Goal: Task Accomplishment & Management: Use online tool/utility

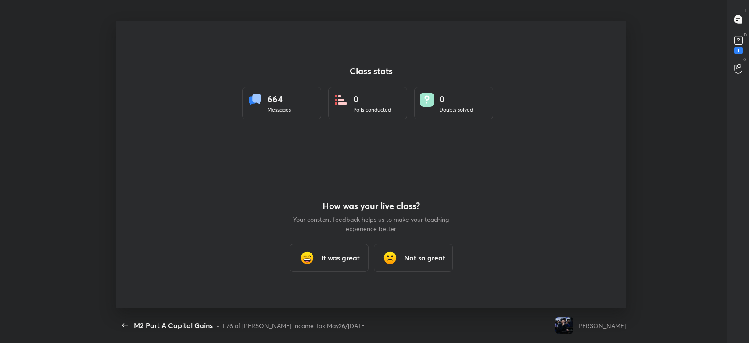
scroll to position [3, 0]
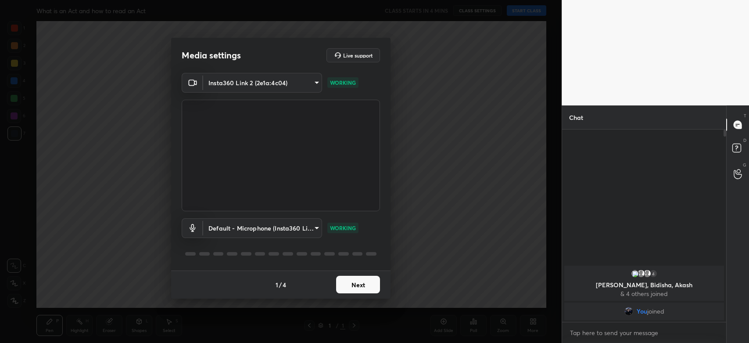
click at [357, 290] on button "Next" at bounding box center [358, 285] width 44 height 18
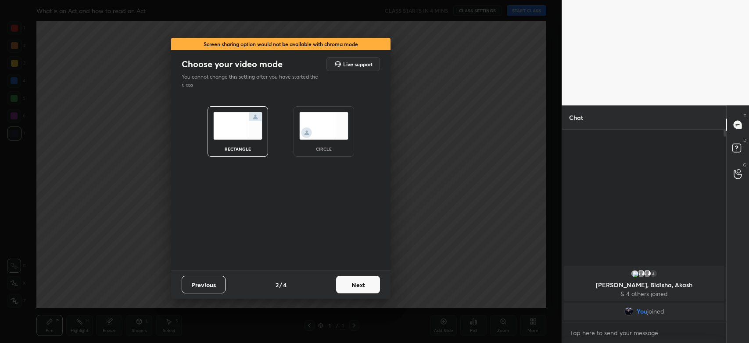
click at [365, 288] on button "Next" at bounding box center [358, 285] width 44 height 18
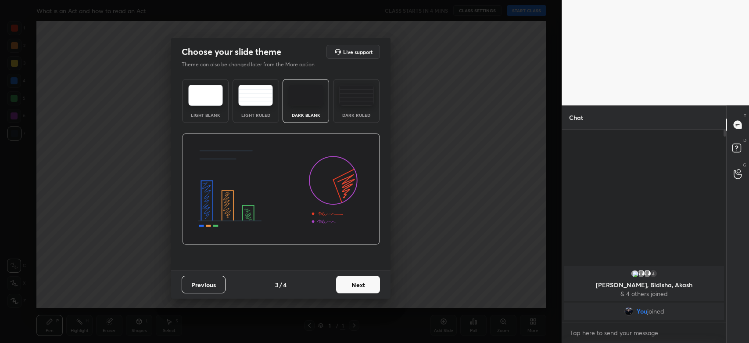
click at [369, 283] on button "Next" at bounding box center [358, 285] width 44 height 18
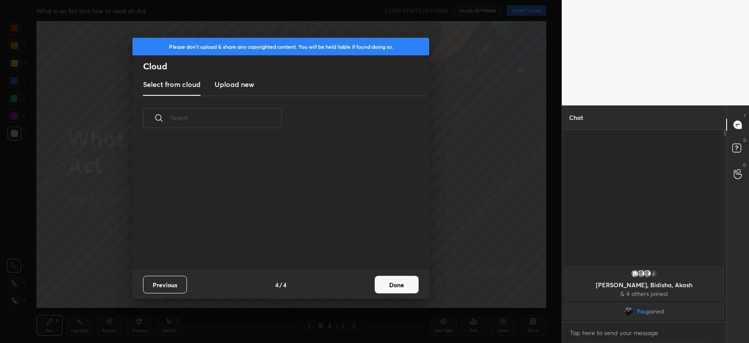
scroll to position [130, 281]
click at [232, 90] on new "Upload new" at bounding box center [235, 85] width 40 height 22
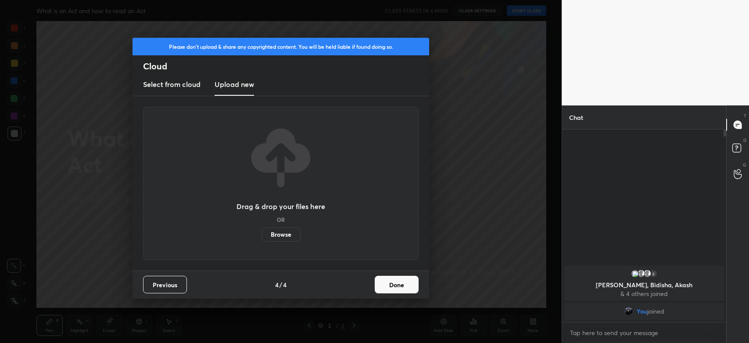
click at [284, 234] on label "Browse" at bounding box center [281, 234] width 39 height 14
click at [262, 234] on input "Browse" at bounding box center [262, 234] width 0 height 14
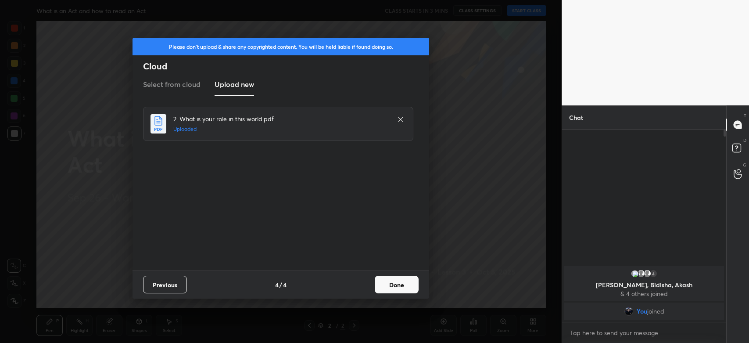
click at [407, 284] on button "Done" at bounding box center [397, 285] width 44 height 18
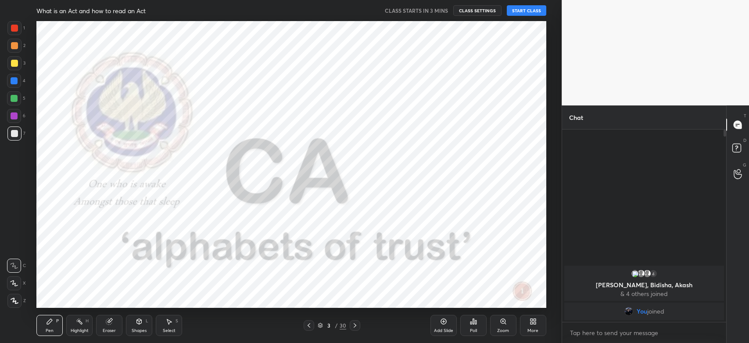
click at [354, 326] on icon at bounding box center [355, 325] width 7 height 7
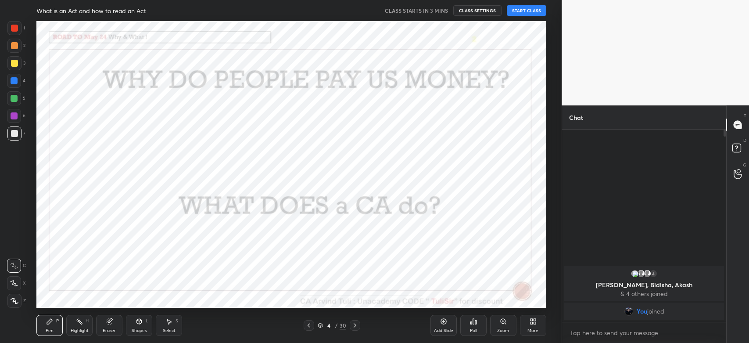
click at [354, 326] on icon at bounding box center [355, 325] width 7 height 7
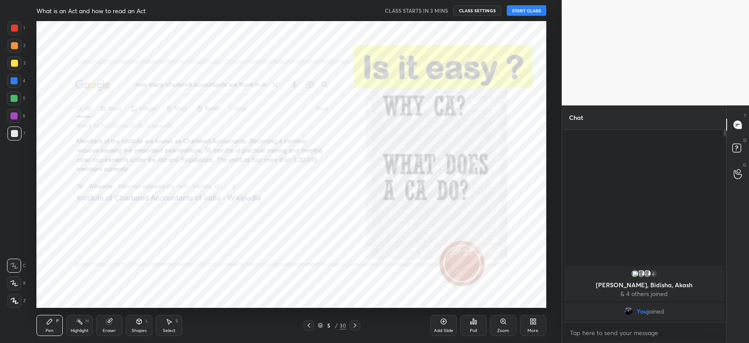
click at [354, 326] on icon at bounding box center [355, 325] width 7 height 7
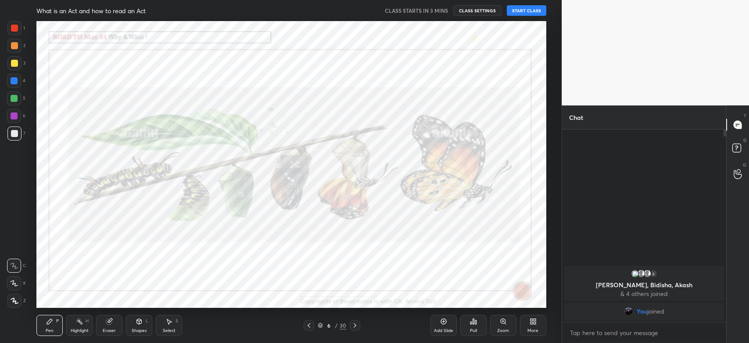
click at [354, 326] on icon at bounding box center [355, 325] width 7 height 7
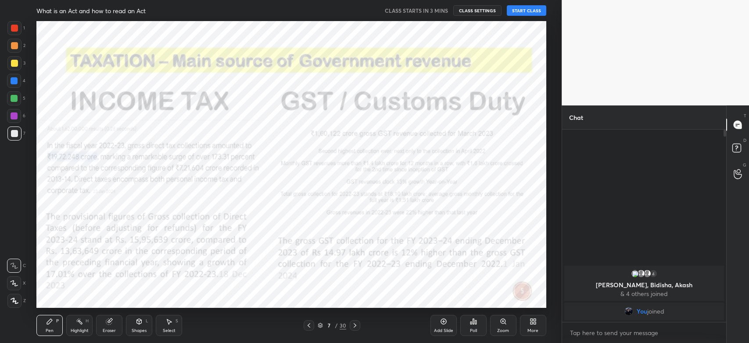
click at [354, 326] on icon at bounding box center [355, 325] width 7 height 7
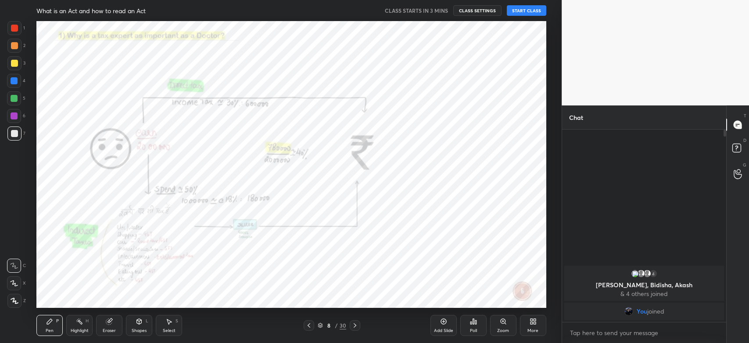
click at [354, 326] on icon at bounding box center [355, 325] width 7 height 7
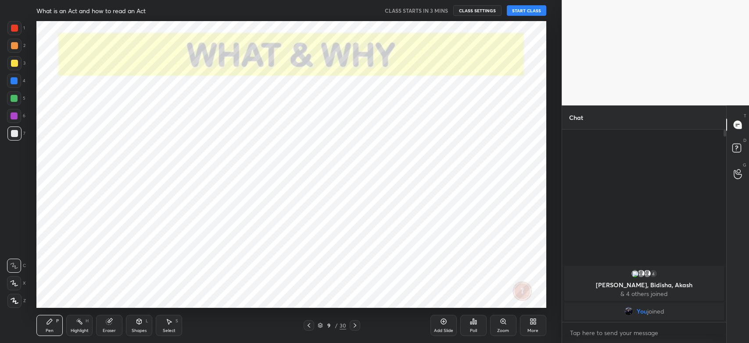
click at [354, 326] on icon at bounding box center [355, 325] width 7 height 7
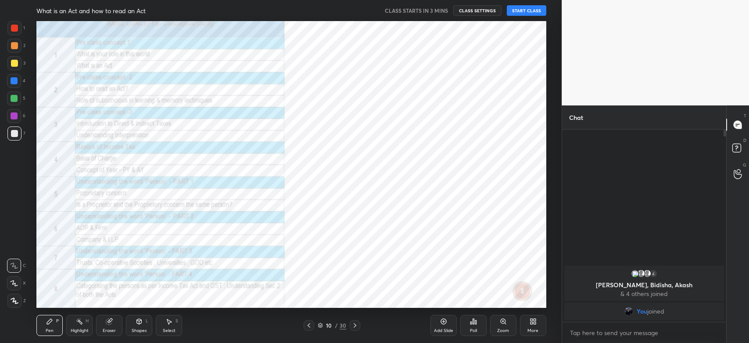
click at [354, 326] on icon at bounding box center [355, 325] width 7 height 7
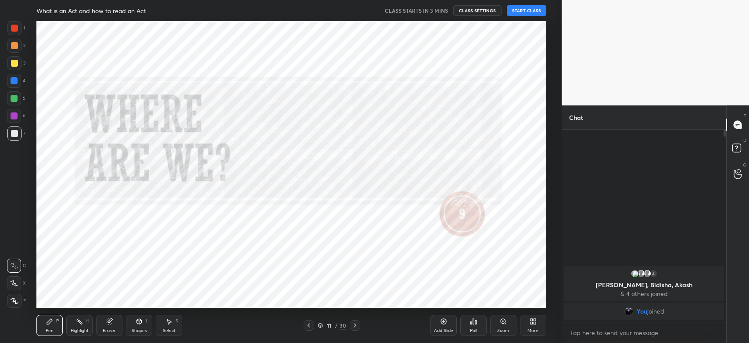
click at [354, 326] on icon at bounding box center [355, 325] width 7 height 7
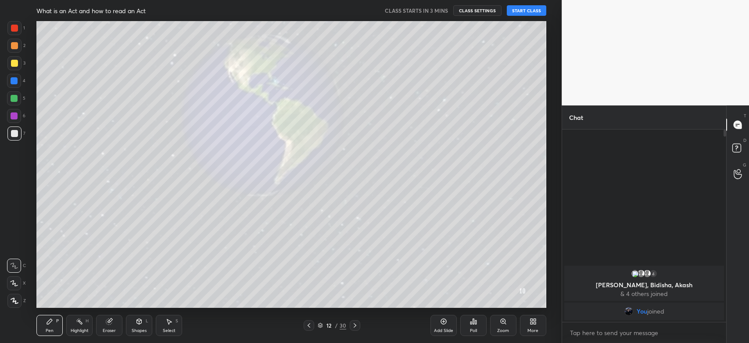
click at [354, 326] on icon at bounding box center [355, 325] width 7 height 7
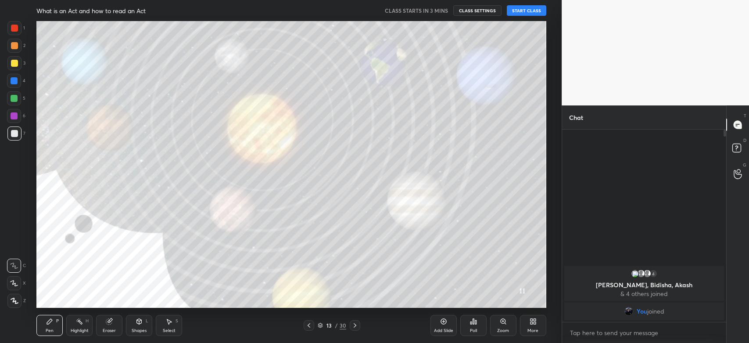
click at [354, 326] on icon at bounding box center [355, 325] width 7 height 7
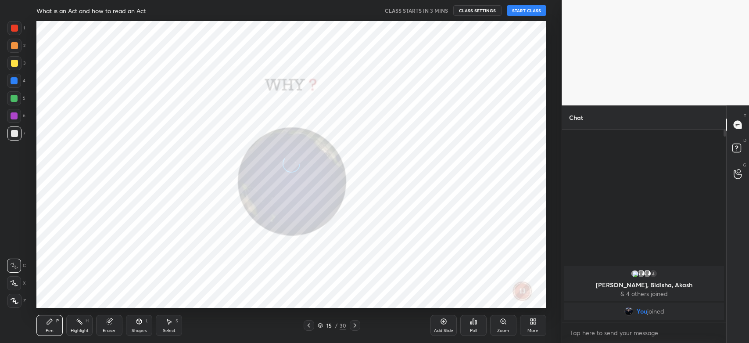
click at [354, 326] on icon at bounding box center [355, 325] width 7 height 7
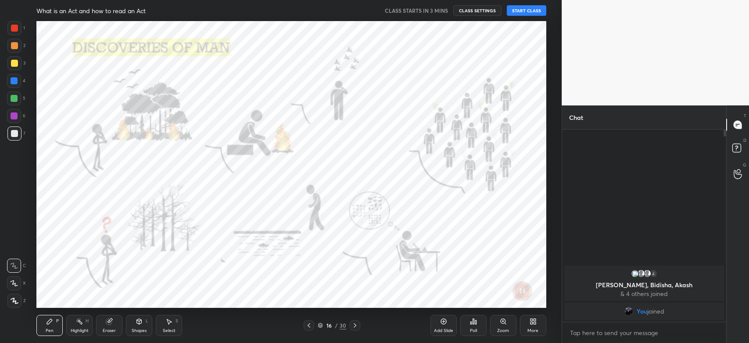
click at [354, 326] on icon at bounding box center [355, 325] width 7 height 7
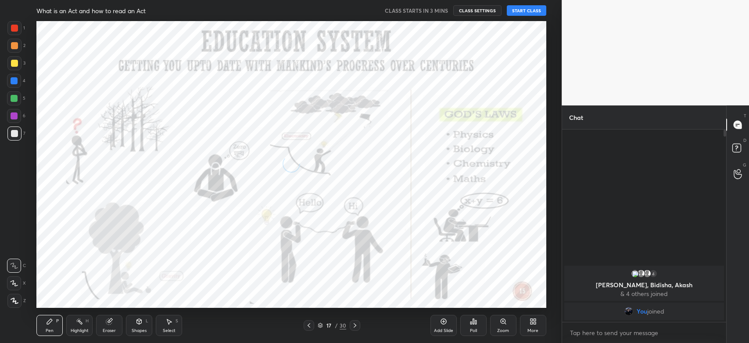
click at [354, 326] on icon at bounding box center [355, 325] width 7 height 7
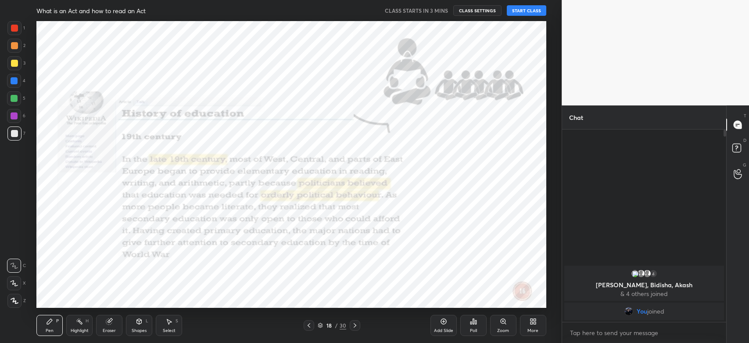
click at [354, 326] on icon at bounding box center [355, 325] width 7 height 7
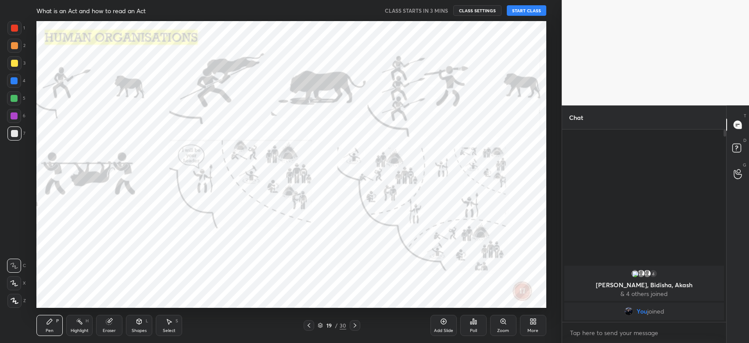
click at [354, 326] on icon at bounding box center [355, 325] width 7 height 7
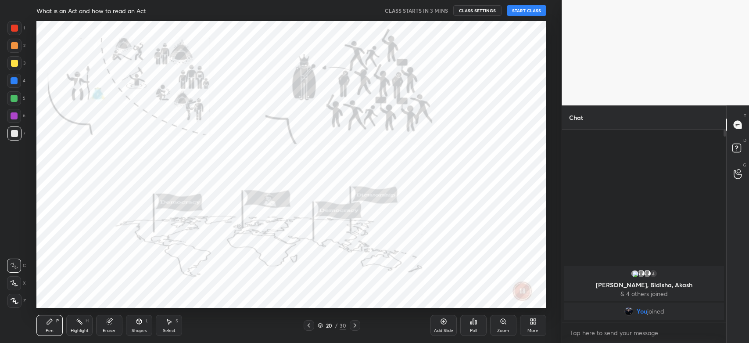
click at [354, 326] on icon at bounding box center [355, 325] width 7 height 7
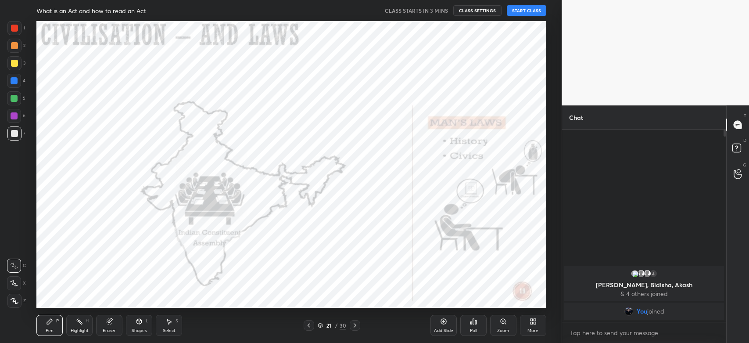
click at [354, 326] on icon at bounding box center [355, 325] width 7 height 7
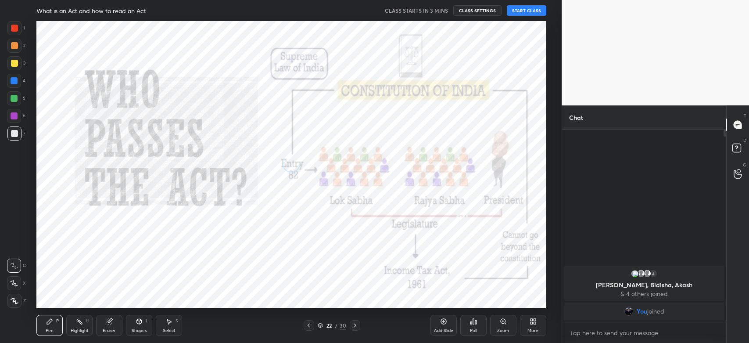
click at [354, 326] on icon at bounding box center [355, 325] width 7 height 7
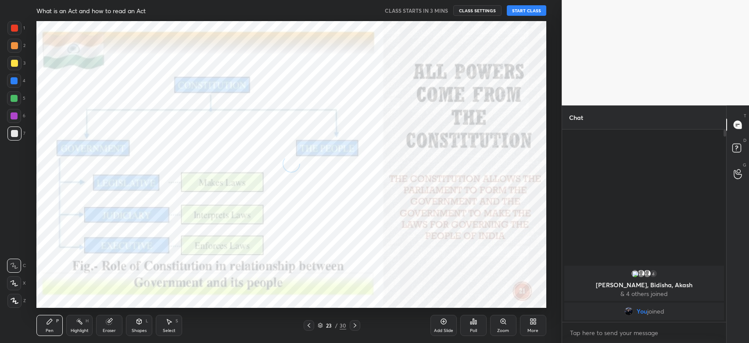
click at [354, 326] on icon at bounding box center [355, 325] width 7 height 7
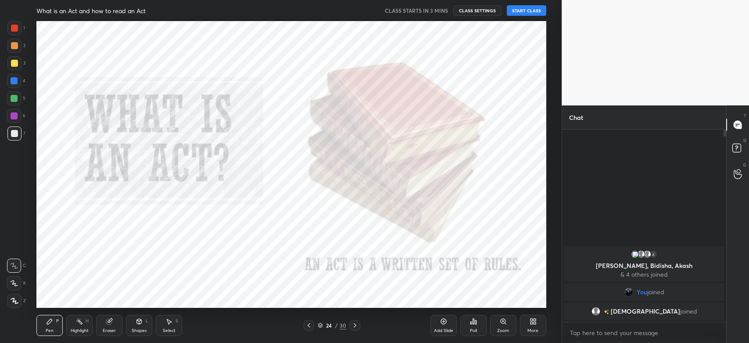
click at [354, 326] on icon at bounding box center [355, 325] width 7 height 7
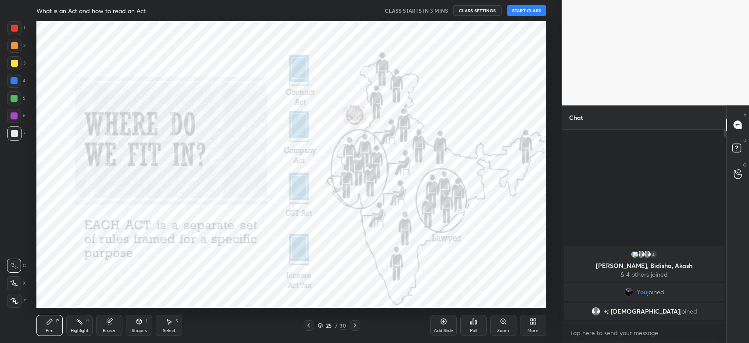
click at [354, 326] on icon at bounding box center [355, 325] width 7 height 7
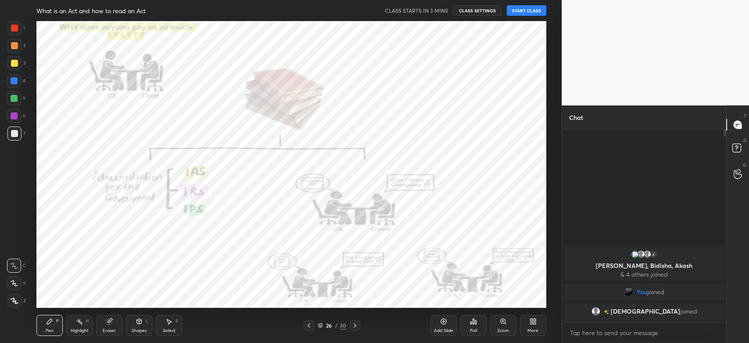
click at [354, 326] on icon at bounding box center [355, 325] width 7 height 7
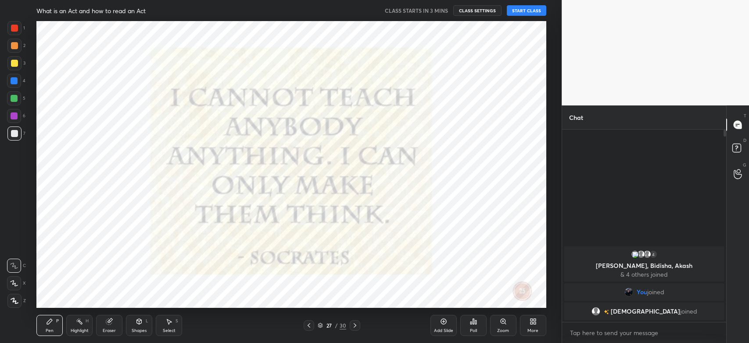
click at [354, 326] on icon at bounding box center [355, 325] width 7 height 7
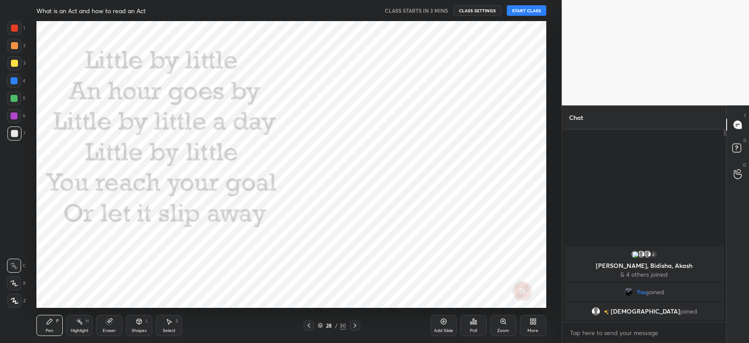
click at [354, 326] on icon at bounding box center [355, 325] width 7 height 7
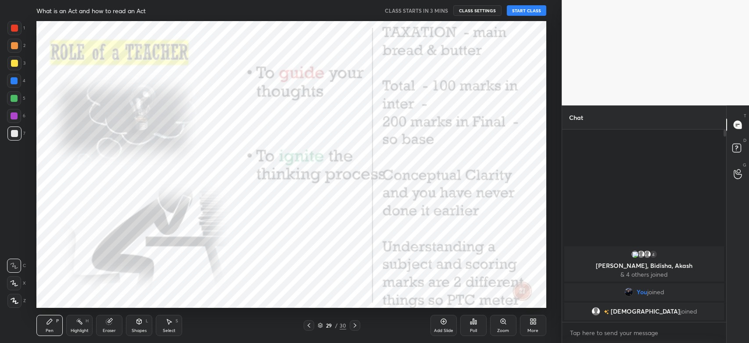
click at [354, 326] on icon at bounding box center [355, 325] width 7 height 7
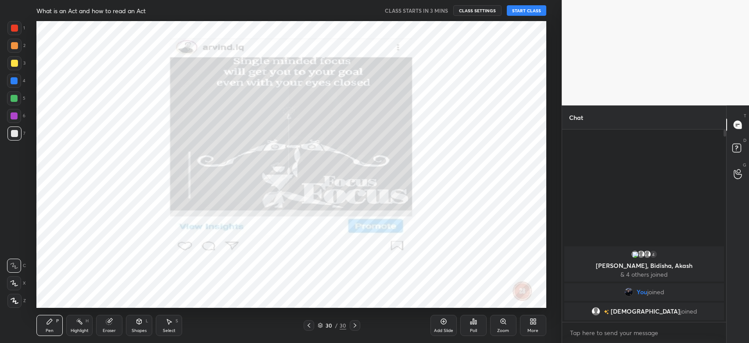
click at [306, 323] on icon at bounding box center [309, 325] width 7 height 7
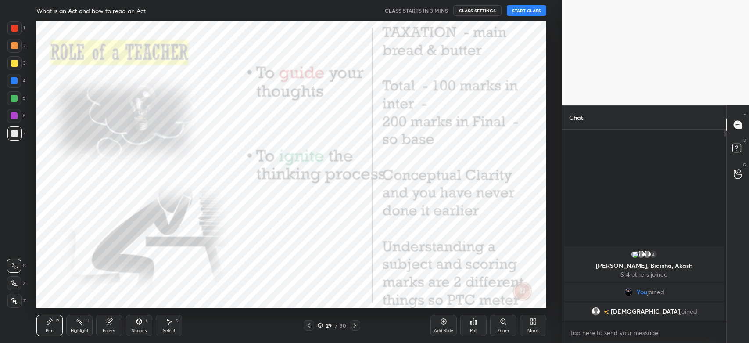
click at [306, 323] on icon at bounding box center [309, 325] width 7 height 7
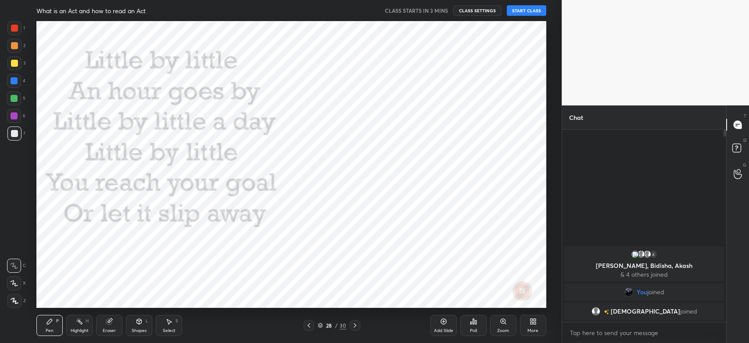
click at [532, 322] on icon at bounding box center [532, 323] width 2 height 2
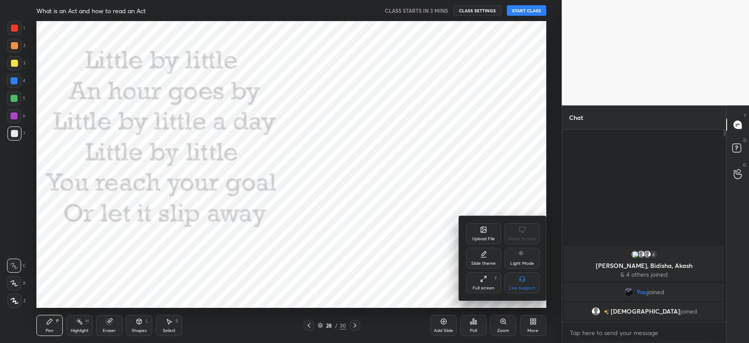
click at [485, 232] on icon at bounding box center [483, 229] width 5 height 5
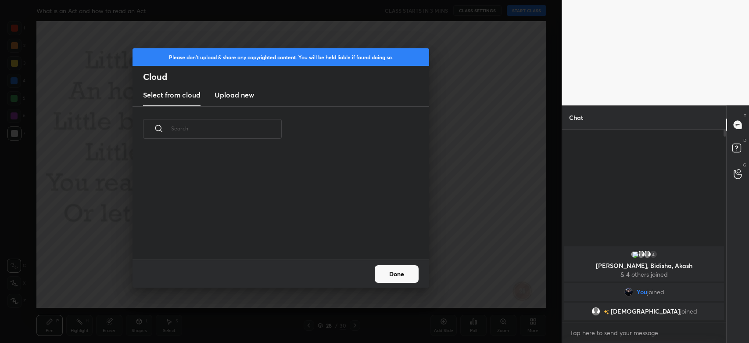
scroll to position [108, 281]
click at [235, 97] on h3 "Upload new" at bounding box center [235, 95] width 40 height 11
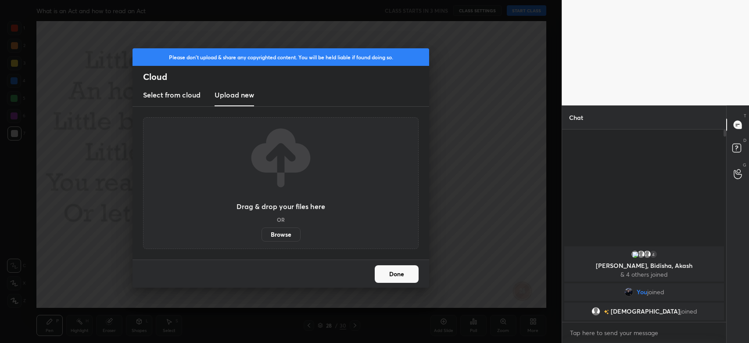
click at [282, 234] on label "Browse" at bounding box center [281, 234] width 39 height 14
click at [262, 234] on input "Browse" at bounding box center [262, 234] width 0 height 14
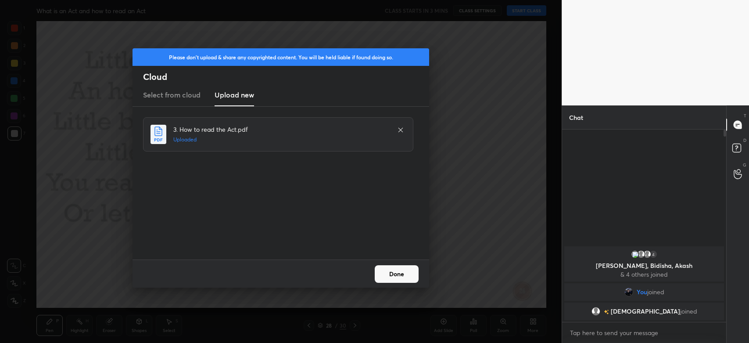
click at [387, 271] on button "Done" at bounding box center [397, 274] width 44 height 18
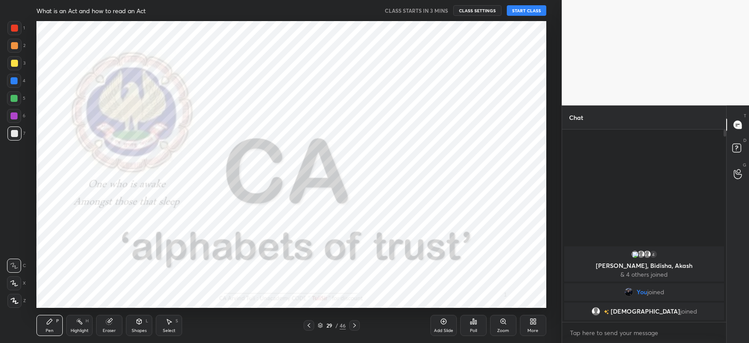
click at [351, 322] on div at bounding box center [354, 325] width 11 height 11
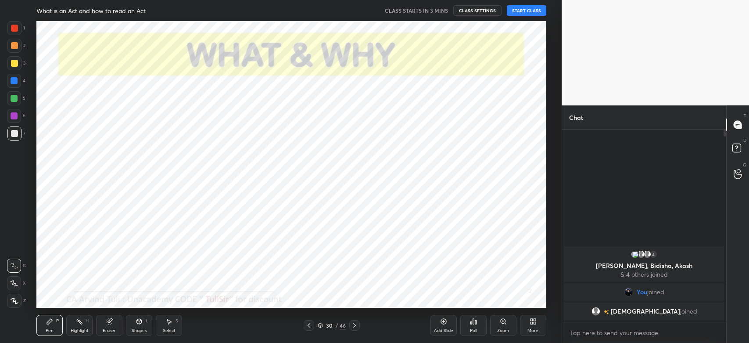
click at [358, 325] on icon at bounding box center [354, 325] width 7 height 7
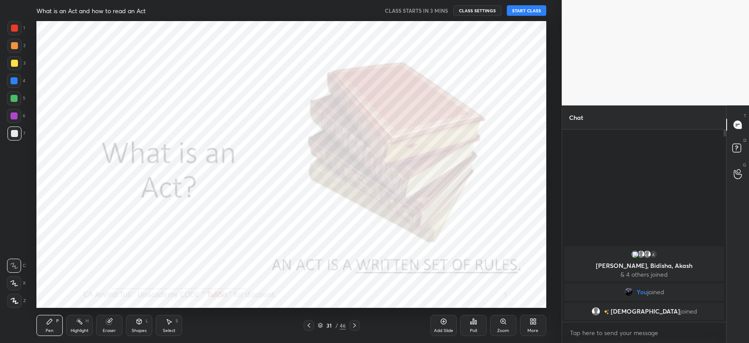
click at [358, 325] on icon at bounding box center [354, 325] width 7 height 7
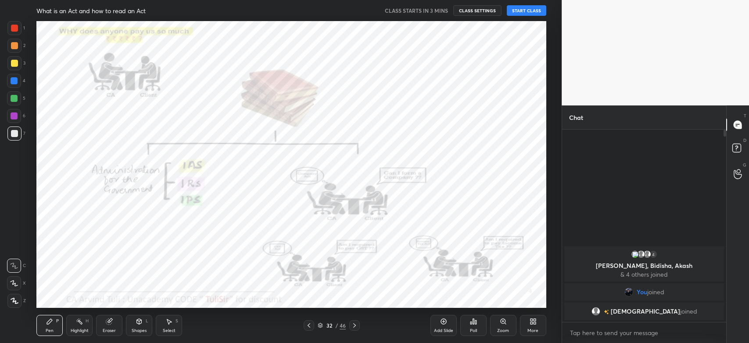
click at [358, 325] on icon at bounding box center [354, 325] width 7 height 7
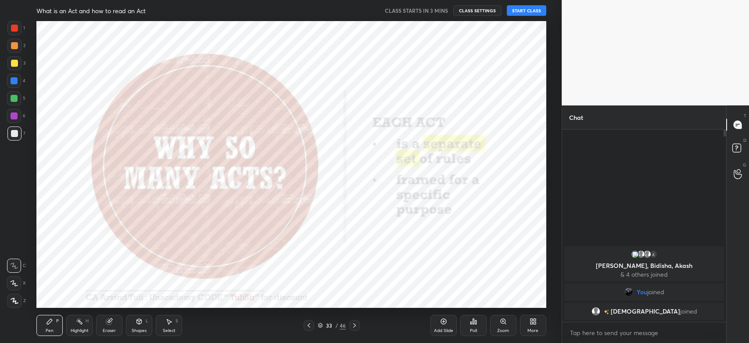
click at [358, 325] on icon at bounding box center [354, 325] width 7 height 7
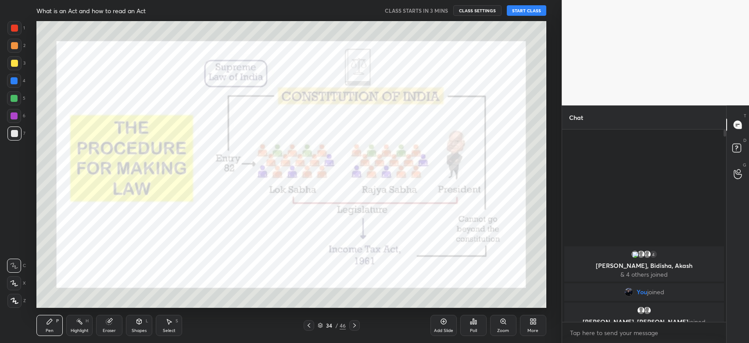
click at [358, 325] on icon at bounding box center [354, 325] width 7 height 7
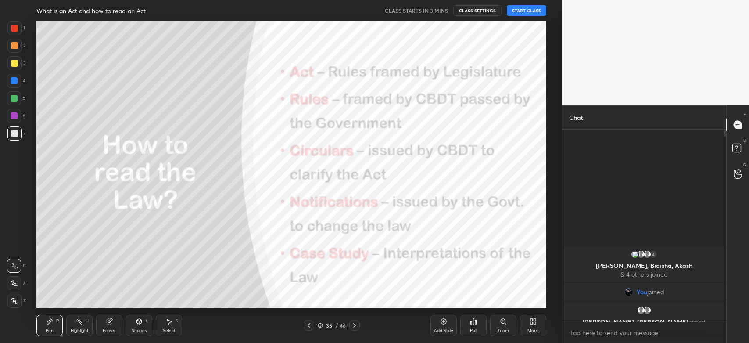
click at [358, 325] on icon at bounding box center [354, 325] width 7 height 7
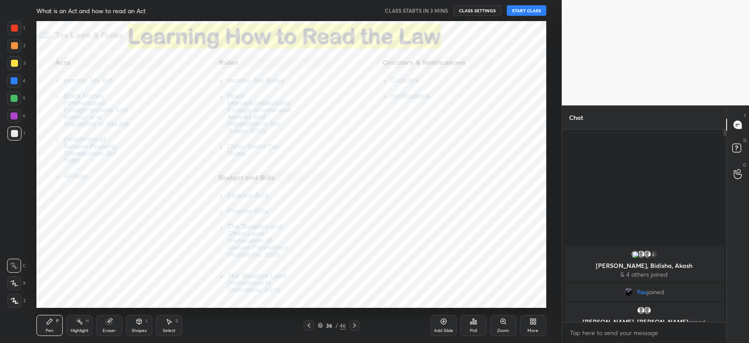
click at [358, 325] on icon at bounding box center [354, 325] width 7 height 7
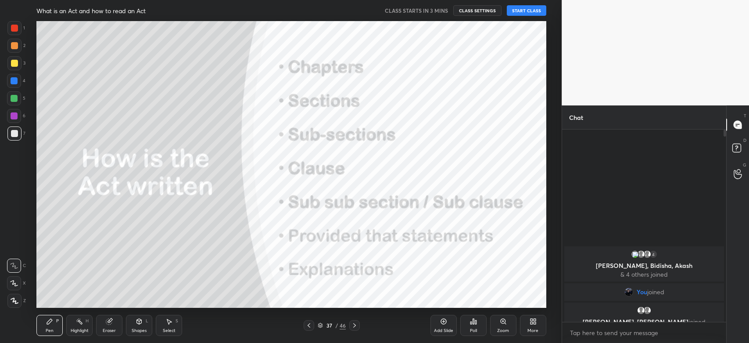
click at [358, 325] on icon at bounding box center [354, 325] width 7 height 7
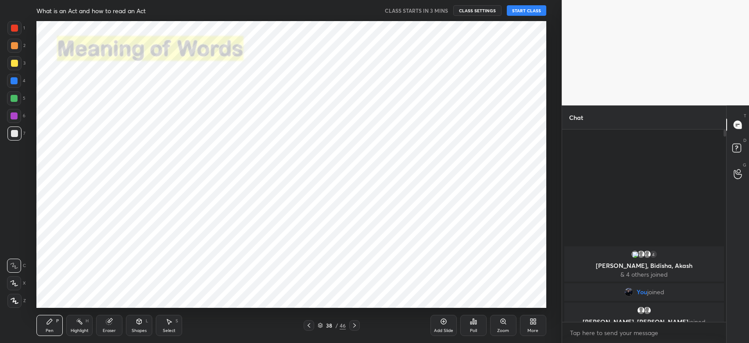
click at [358, 325] on icon at bounding box center [354, 325] width 7 height 7
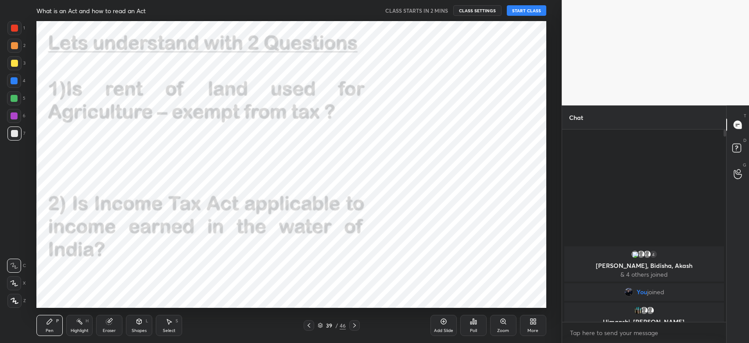
click at [358, 325] on icon at bounding box center [354, 325] width 7 height 7
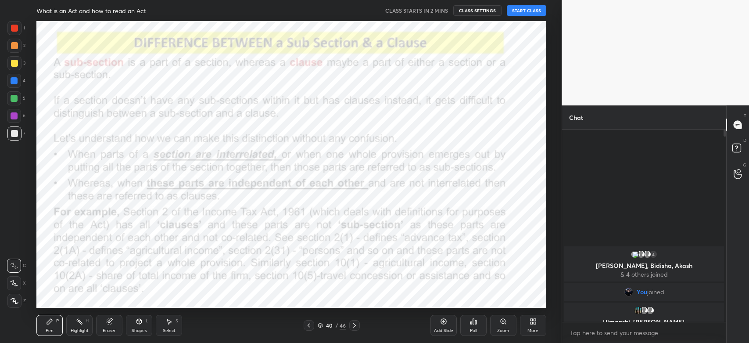
click at [358, 325] on icon at bounding box center [354, 325] width 7 height 7
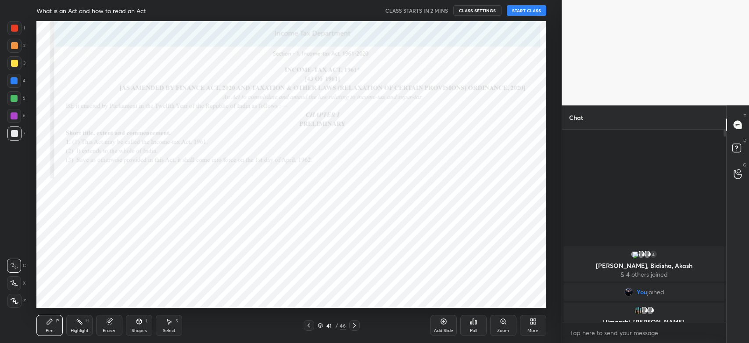
click at [358, 325] on icon at bounding box center [354, 325] width 7 height 7
click at [351, 325] on icon at bounding box center [354, 325] width 7 height 7
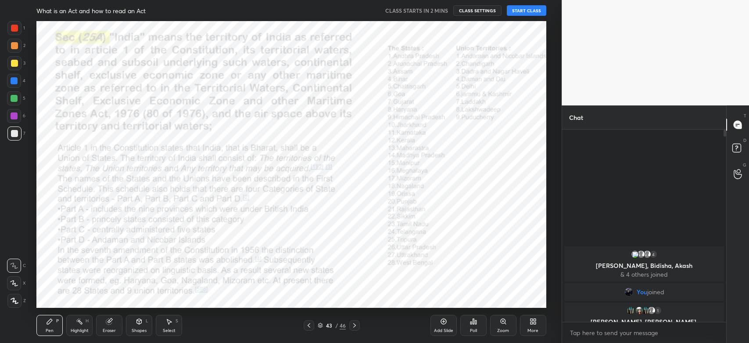
click at [352, 325] on icon at bounding box center [354, 325] width 7 height 7
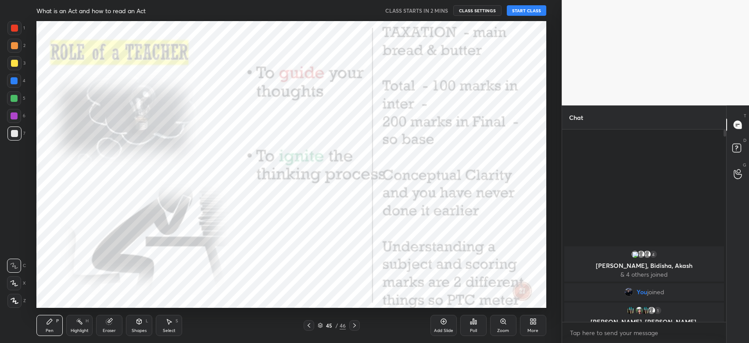
click at [352, 325] on icon at bounding box center [354, 325] width 7 height 7
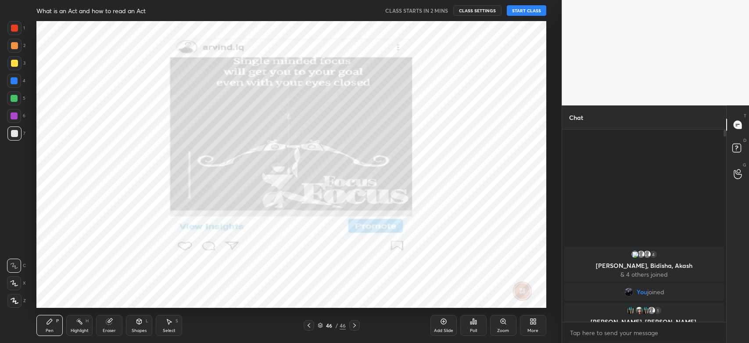
click at [352, 325] on icon at bounding box center [354, 325] width 7 height 7
click at [306, 325] on icon at bounding box center [309, 325] width 7 height 7
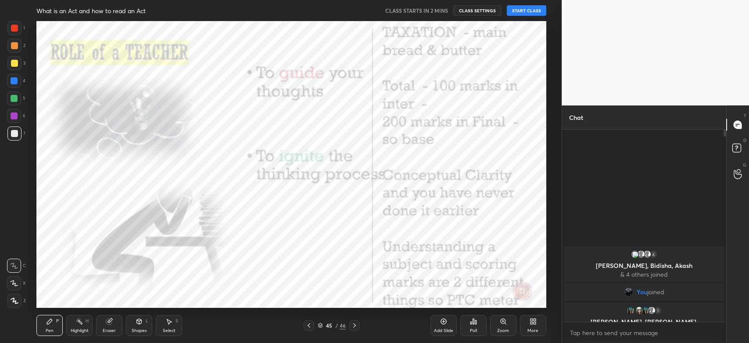
click at [306, 325] on icon at bounding box center [309, 325] width 7 height 7
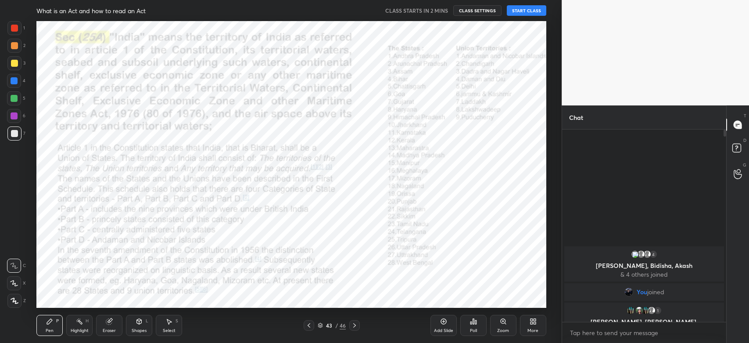
click at [306, 325] on icon at bounding box center [309, 325] width 7 height 7
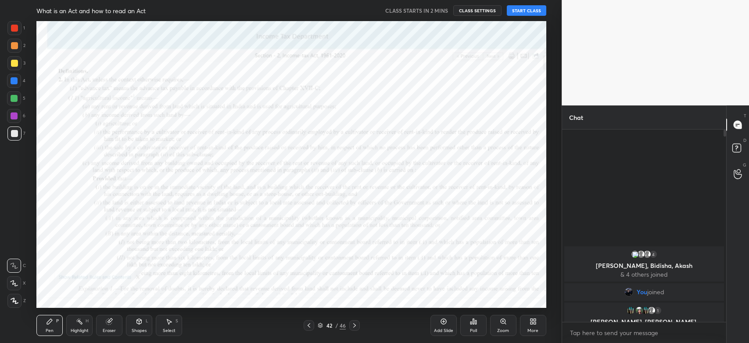
click at [306, 325] on icon at bounding box center [309, 325] width 7 height 7
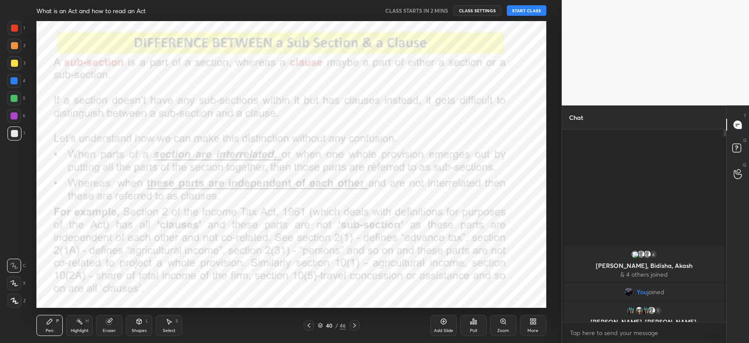
click at [306, 325] on icon at bounding box center [309, 325] width 7 height 7
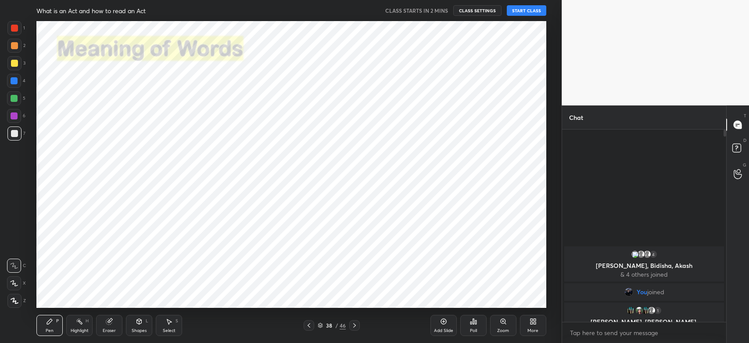
click at [306, 325] on icon at bounding box center [309, 325] width 7 height 7
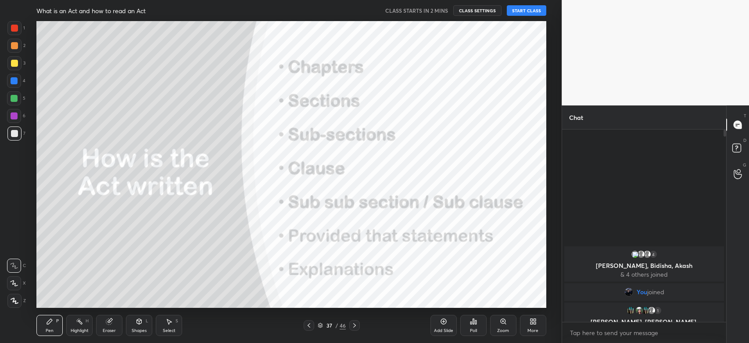
click at [306, 325] on icon at bounding box center [309, 325] width 7 height 7
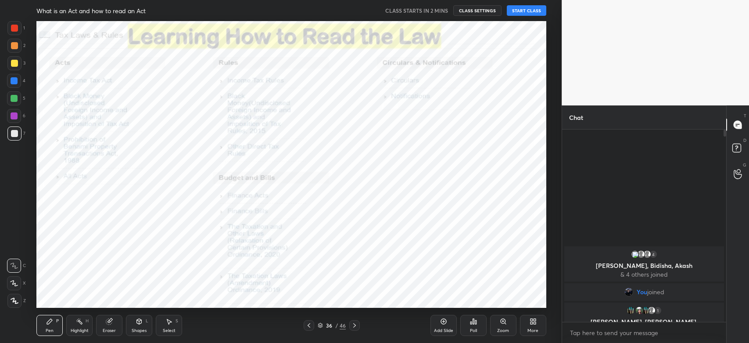
click at [306, 325] on icon at bounding box center [309, 325] width 7 height 7
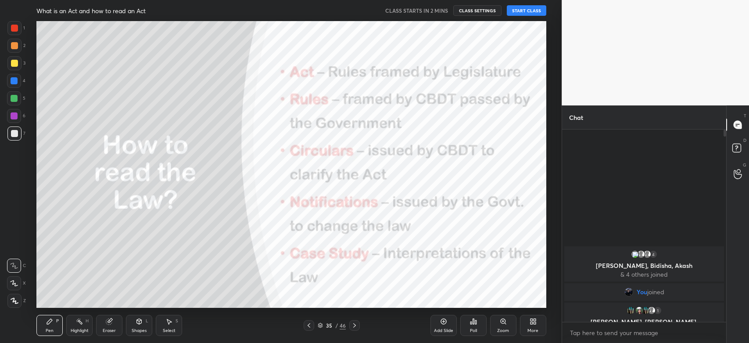
click at [306, 325] on icon at bounding box center [309, 325] width 7 height 7
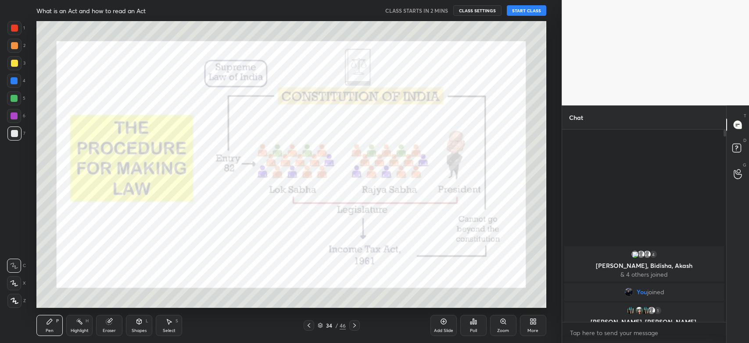
click at [306, 325] on icon at bounding box center [309, 325] width 7 height 7
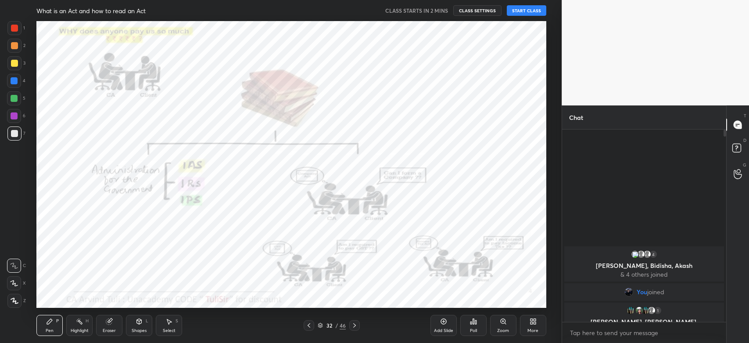
click at [306, 325] on icon at bounding box center [309, 325] width 7 height 7
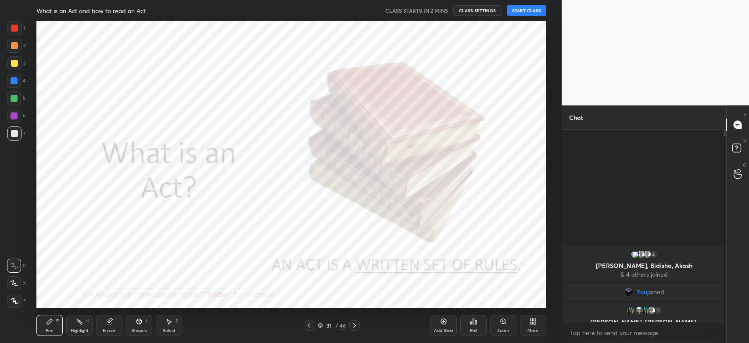
click at [306, 325] on icon at bounding box center [309, 325] width 7 height 7
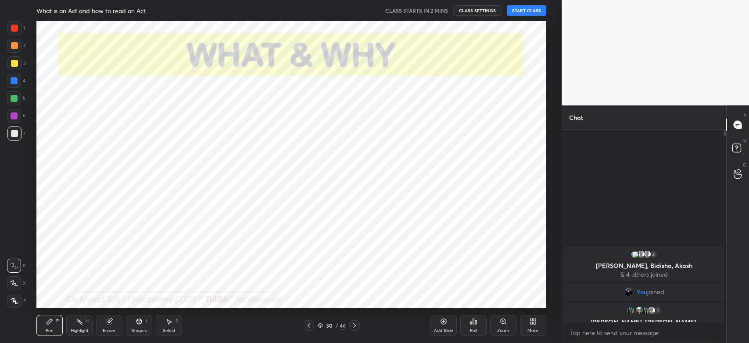
click at [306, 325] on icon at bounding box center [309, 325] width 7 height 7
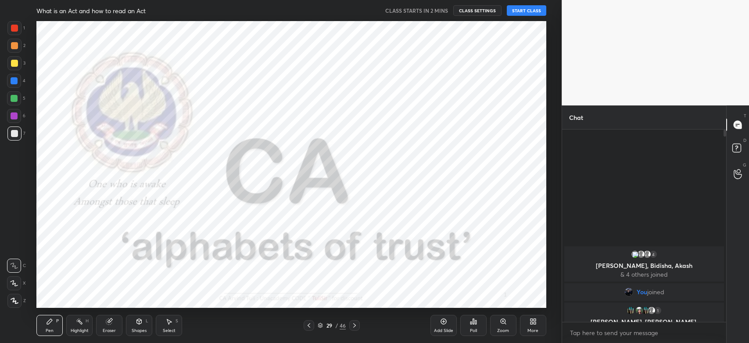
click at [306, 325] on icon at bounding box center [309, 325] width 7 height 7
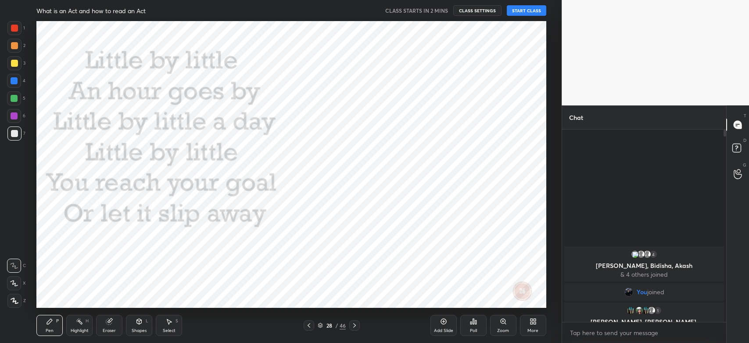
click at [306, 325] on icon at bounding box center [309, 325] width 7 height 7
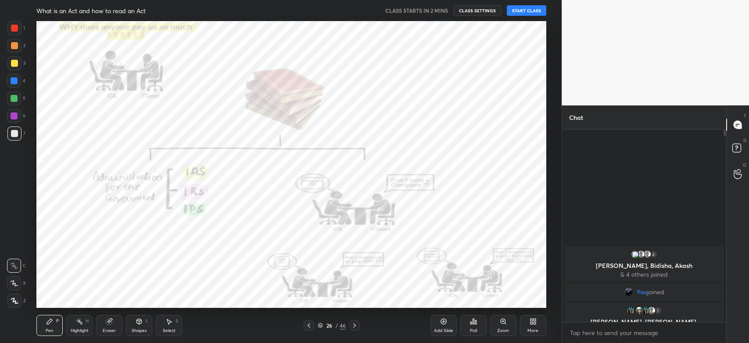
click at [306, 325] on icon at bounding box center [309, 325] width 7 height 7
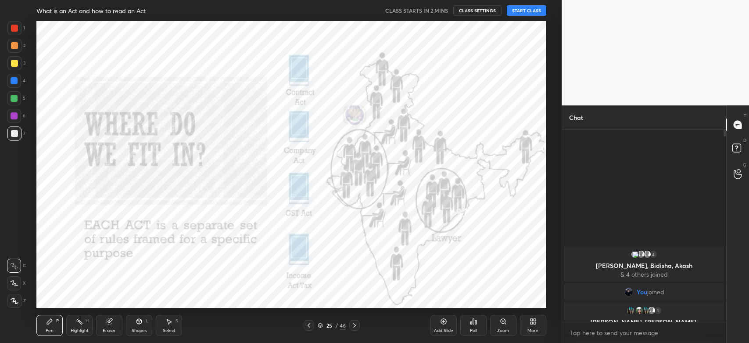
click at [306, 325] on icon at bounding box center [309, 325] width 7 height 7
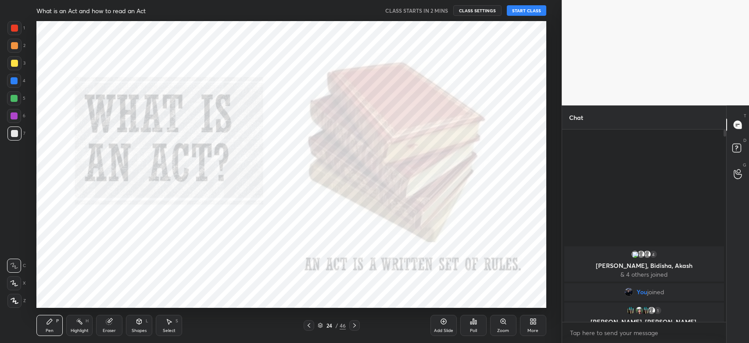
click at [306, 325] on icon at bounding box center [309, 325] width 7 height 7
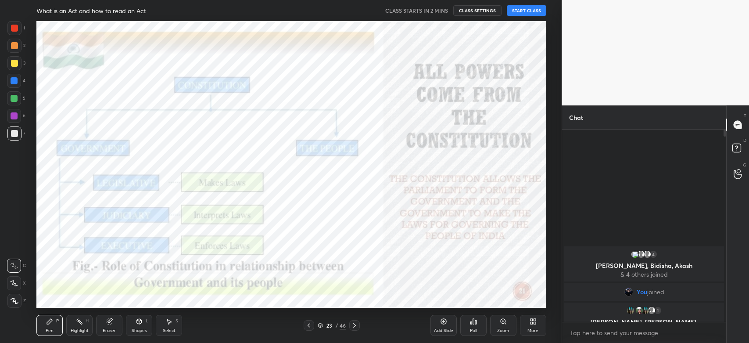
click at [530, 326] on div "More" at bounding box center [533, 325] width 26 height 21
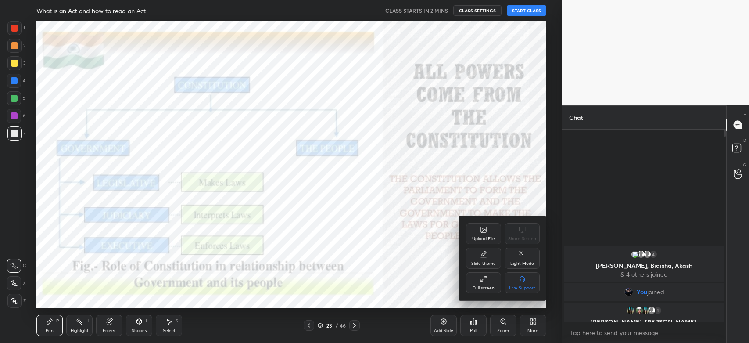
click at [482, 232] on icon at bounding box center [484, 230] width 5 height 3
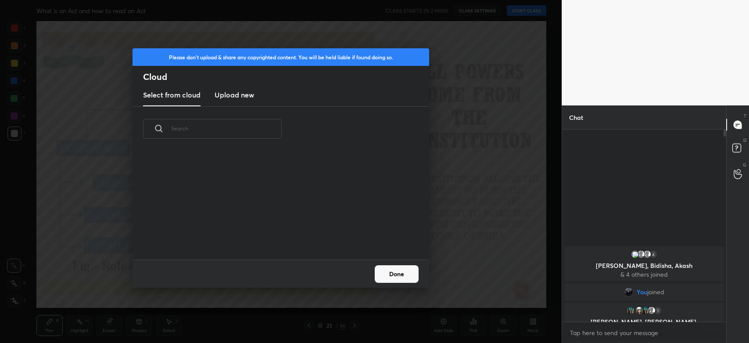
click at [388, 276] on button "Done" at bounding box center [397, 274] width 44 height 18
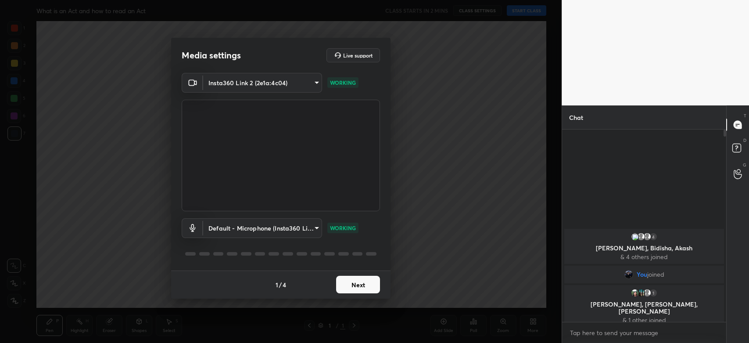
click at [356, 282] on button "Next" at bounding box center [358, 285] width 44 height 18
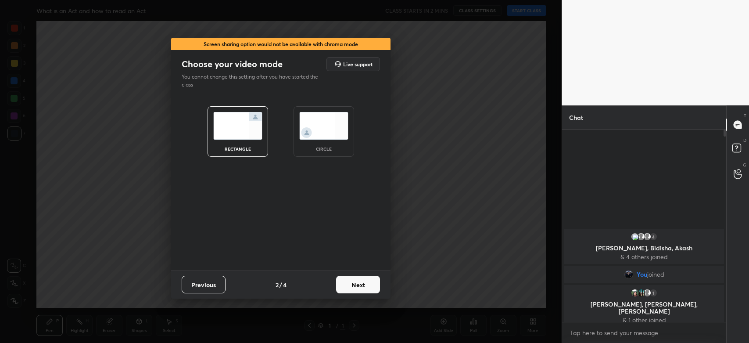
click at [356, 282] on button "Next" at bounding box center [358, 285] width 44 height 18
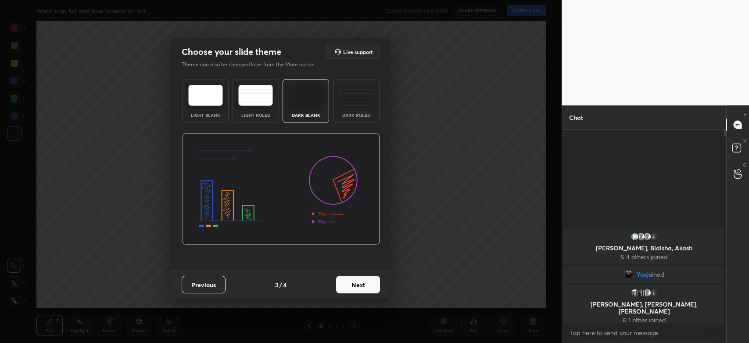
click at [356, 282] on button "Next" at bounding box center [358, 285] width 44 height 18
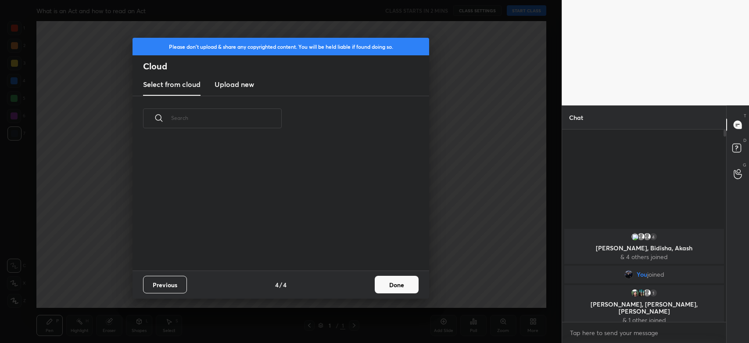
scroll to position [130, 281]
click at [241, 83] on h3 "Upload new" at bounding box center [235, 84] width 40 height 11
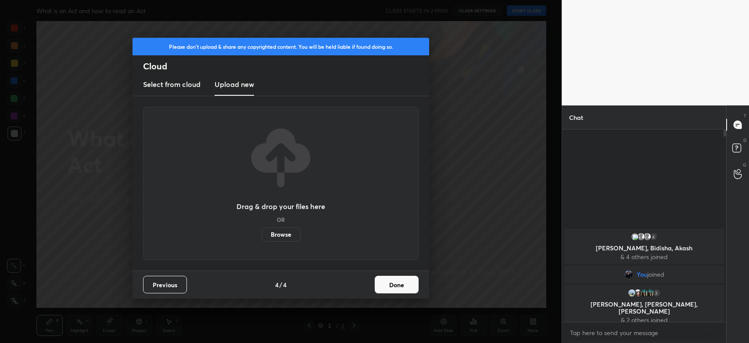
click at [285, 236] on label "Browse" at bounding box center [281, 234] width 39 height 14
click at [262, 236] on input "Browse" at bounding box center [262, 234] width 0 height 14
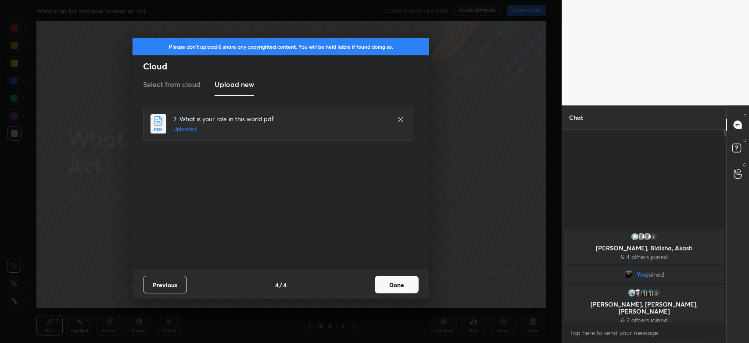
click at [405, 288] on button "Done" at bounding box center [397, 285] width 44 height 18
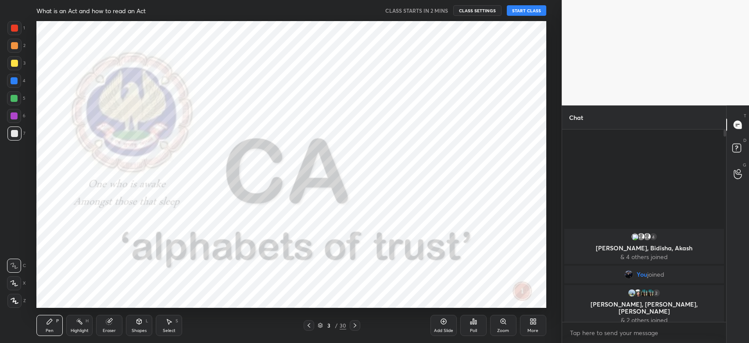
click at [356, 326] on icon at bounding box center [355, 325] width 7 height 7
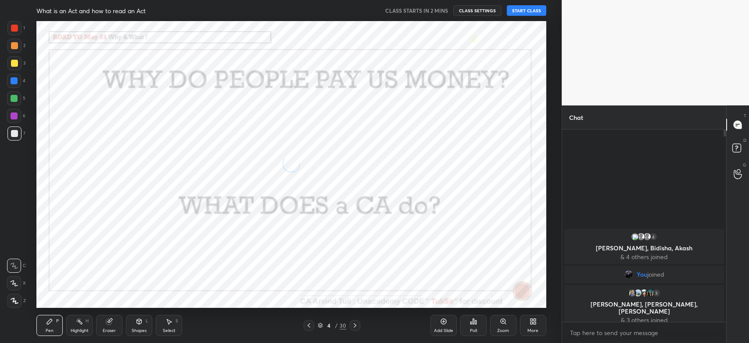
click at [356, 326] on icon at bounding box center [355, 325] width 7 height 7
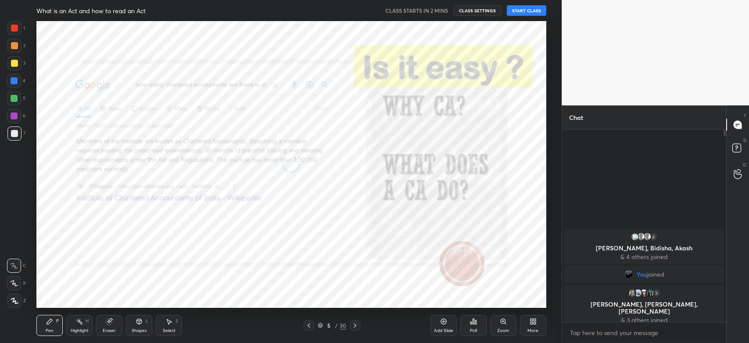
click at [356, 326] on icon at bounding box center [355, 325] width 7 height 7
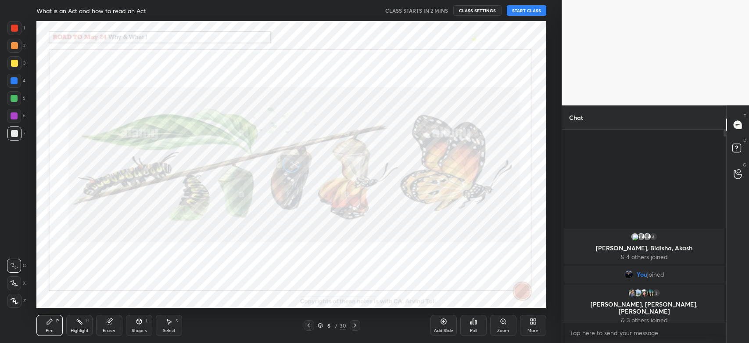
click at [356, 326] on icon at bounding box center [355, 325] width 7 height 7
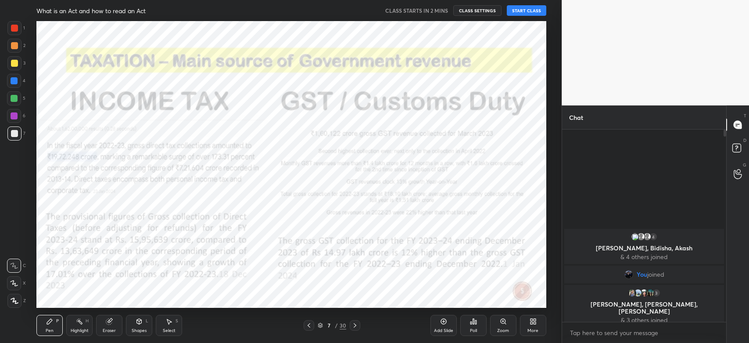
click at [356, 326] on icon at bounding box center [355, 325] width 7 height 7
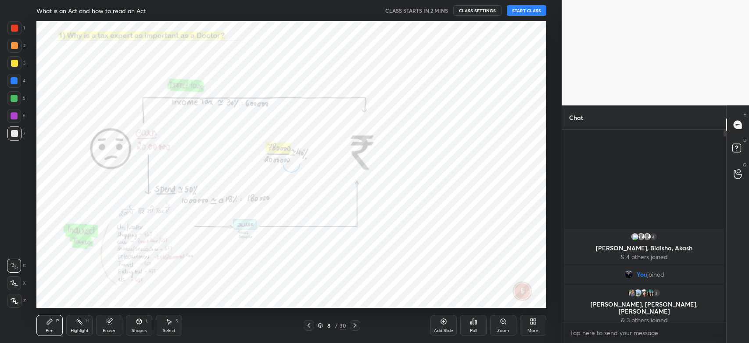
click at [356, 326] on icon at bounding box center [355, 325] width 7 height 7
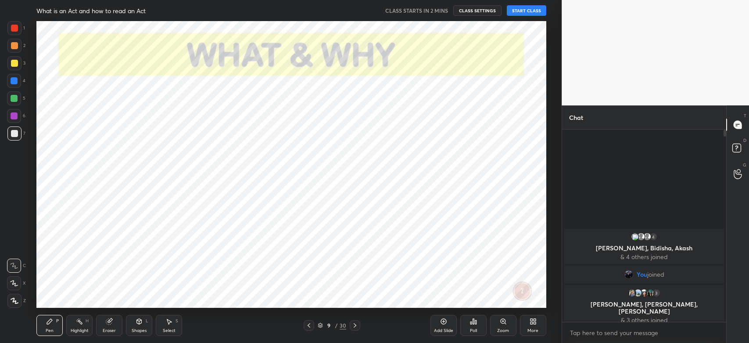
click at [356, 326] on icon at bounding box center [355, 325] width 7 height 7
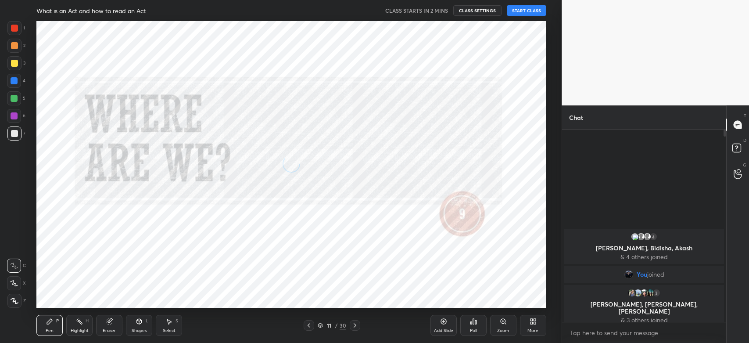
click at [356, 326] on icon at bounding box center [355, 325] width 7 height 7
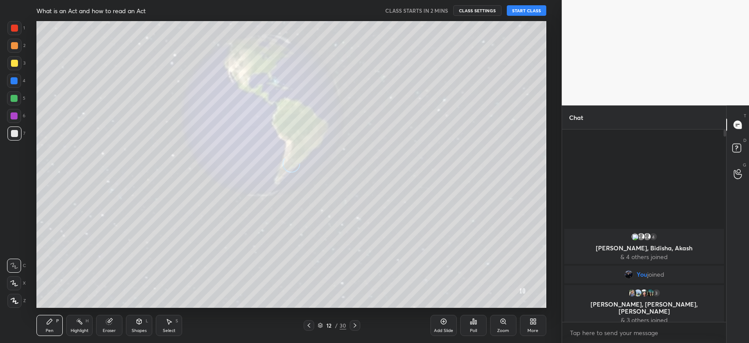
click at [356, 326] on icon at bounding box center [355, 325] width 7 height 7
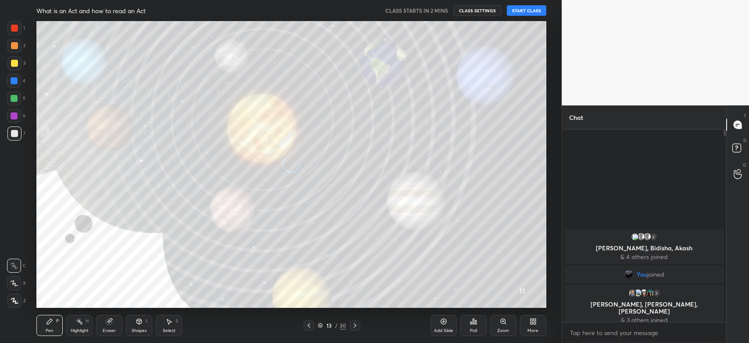
click at [356, 326] on icon at bounding box center [355, 325] width 7 height 7
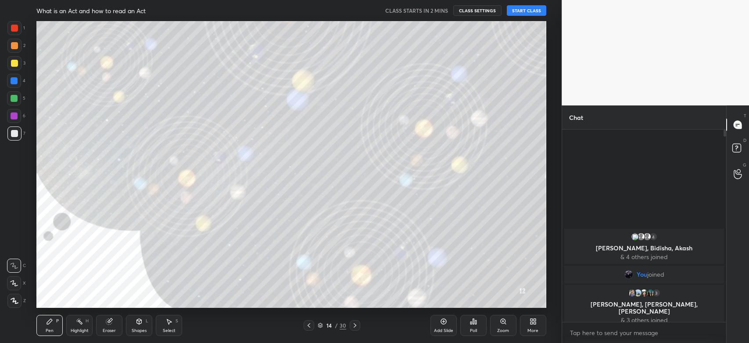
click at [356, 326] on icon at bounding box center [355, 325] width 7 height 7
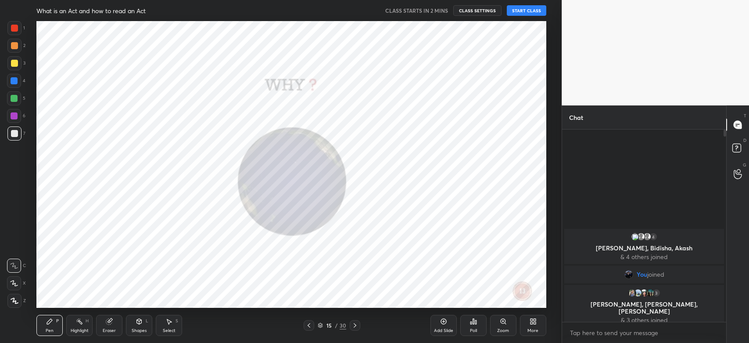
click at [356, 326] on icon at bounding box center [355, 325] width 7 height 7
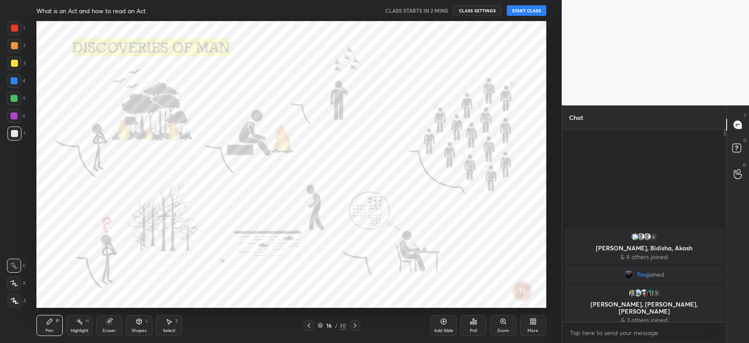
click at [356, 326] on icon at bounding box center [355, 325] width 7 height 7
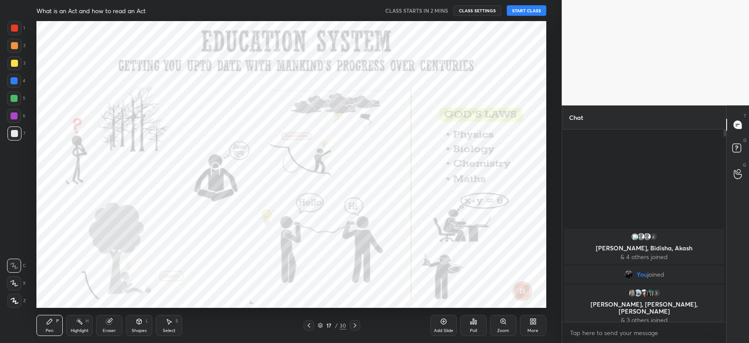
click at [356, 326] on icon at bounding box center [355, 325] width 7 height 7
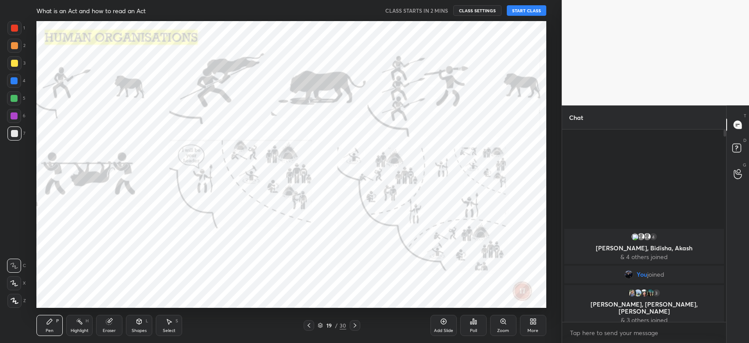
click at [356, 326] on icon at bounding box center [355, 325] width 7 height 7
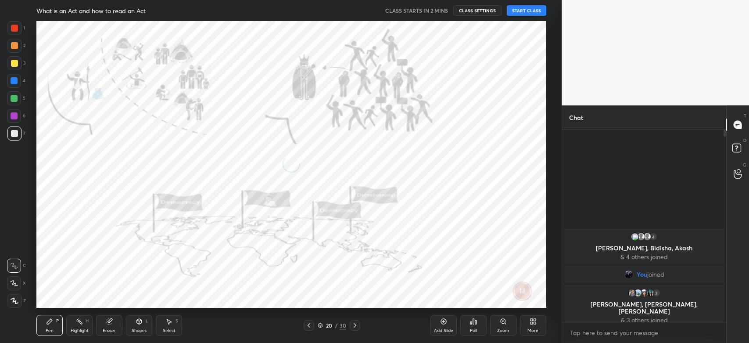
click at [356, 326] on icon at bounding box center [355, 325] width 7 height 7
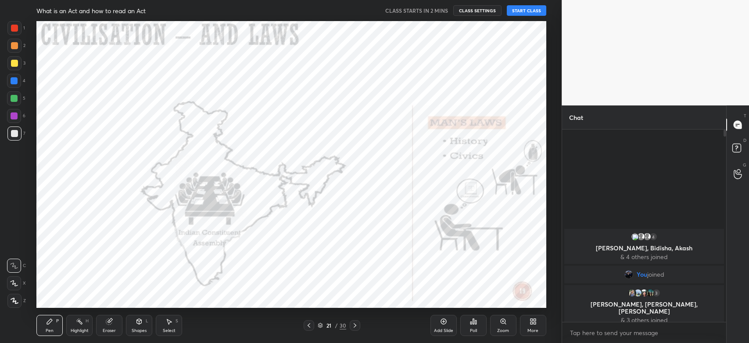
click at [356, 326] on icon at bounding box center [355, 325] width 7 height 7
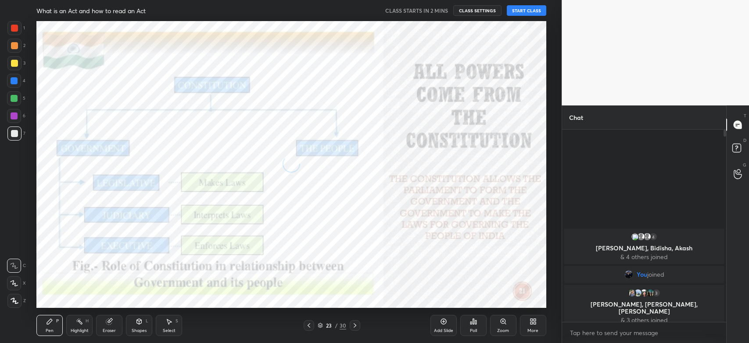
click at [356, 326] on icon at bounding box center [355, 325] width 7 height 7
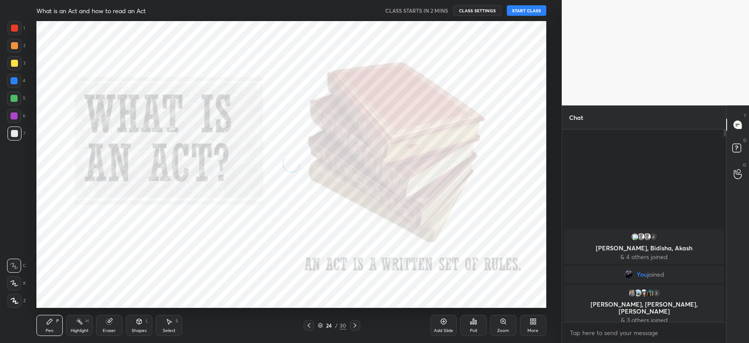
click at [356, 326] on icon at bounding box center [355, 325] width 7 height 7
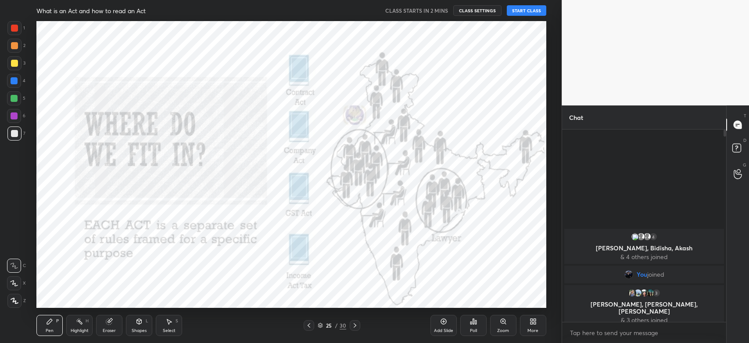
click at [356, 326] on icon at bounding box center [355, 325] width 7 height 7
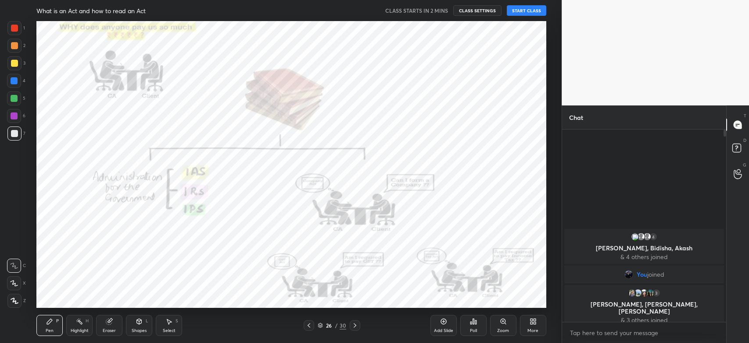
click at [356, 326] on icon at bounding box center [355, 325] width 7 height 7
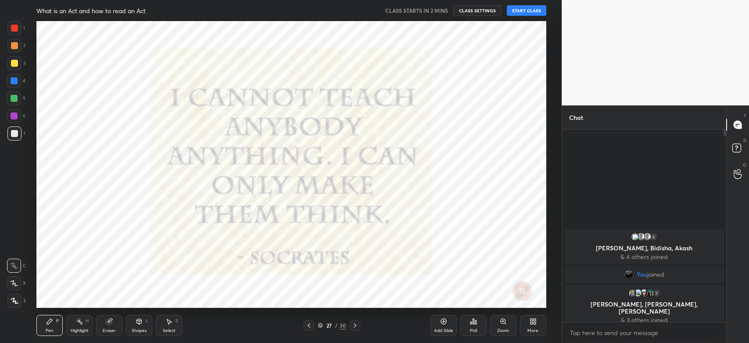
click at [356, 326] on icon at bounding box center [355, 325] width 7 height 7
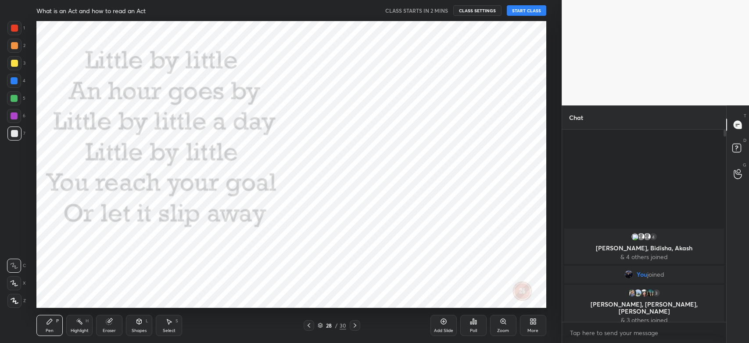
click at [356, 326] on icon at bounding box center [355, 325] width 7 height 7
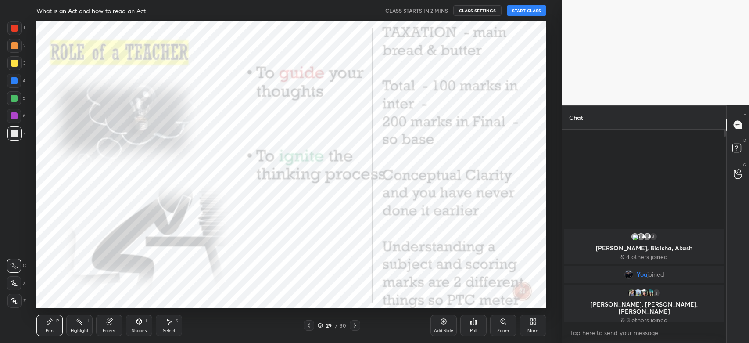
click at [356, 326] on icon at bounding box center [355, 325] width 7 height 7
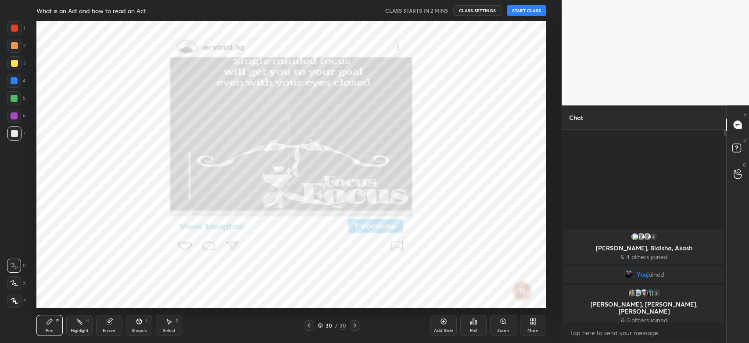
click at [356, 326] on icon at bounding box center [355, 325] width 7 height 7
click at [308, 324] on icon at bounding box center [309, 325] width 7 height 7
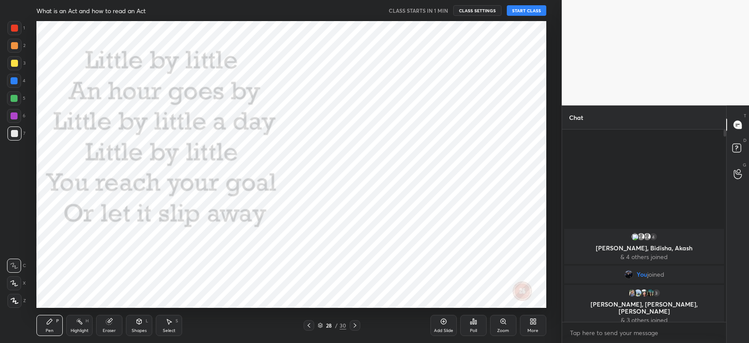
click at [308, 324] on icon at bounding box center [309, 325] width 7 height 7
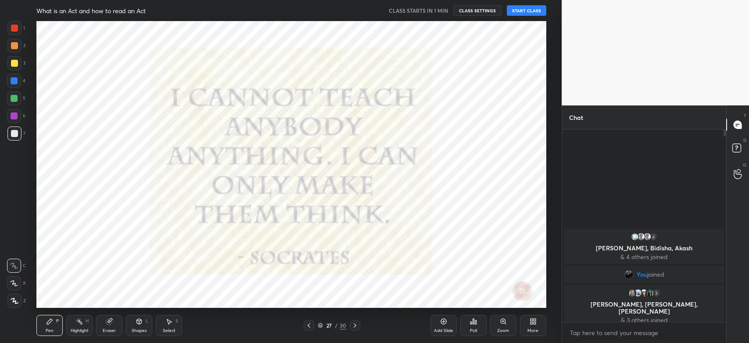
click at [308, 324] on icon at bounding box center [309, 325] width 7 height 7
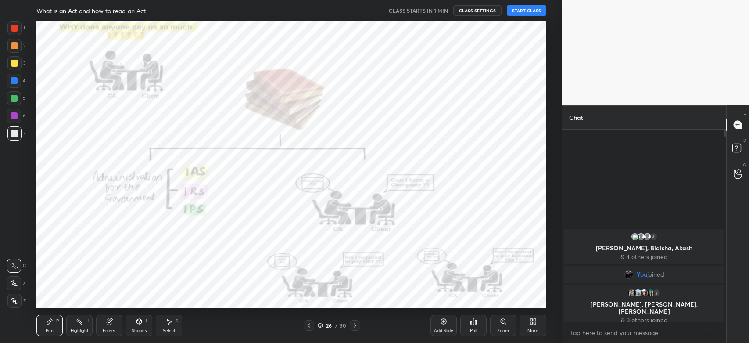
click at [308, 324] on icon at bounding box center [309, 325] width 7 height 7
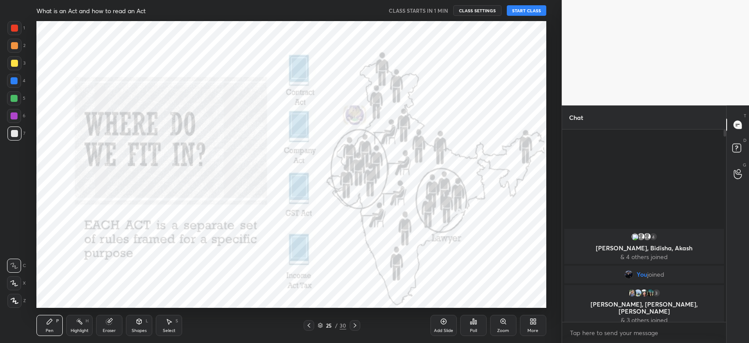
click at [308, 324] on icon at bounding box center [309, 325] width 7 height 7
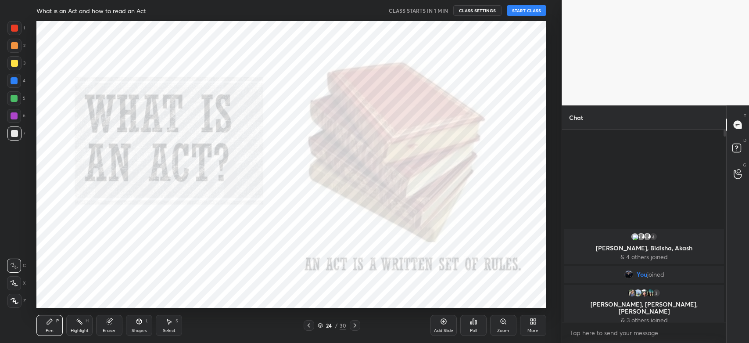
click at [308, 324] on icon at bounding box center [309, 325] width 7 height 7
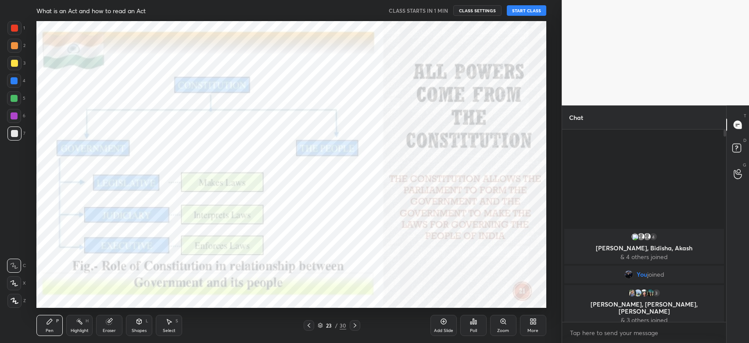
click at [308, 324] on icon at bounding box center [309, 325] width 7 height 7
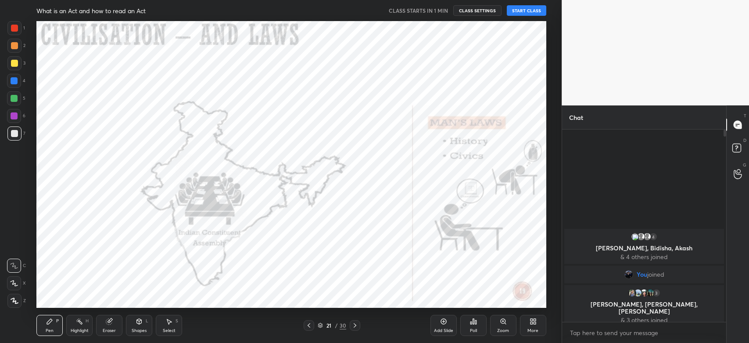
click at [352, 324] on icon at bounding box center [355, 325] width 7 height 7
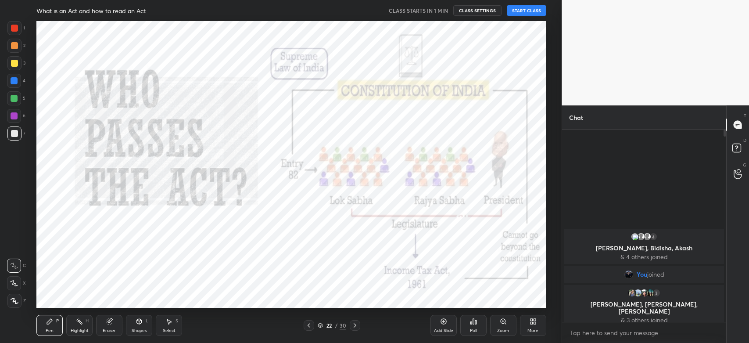
click at [352, 324] on icon at bounding box center [355, 325] width 7 height 7
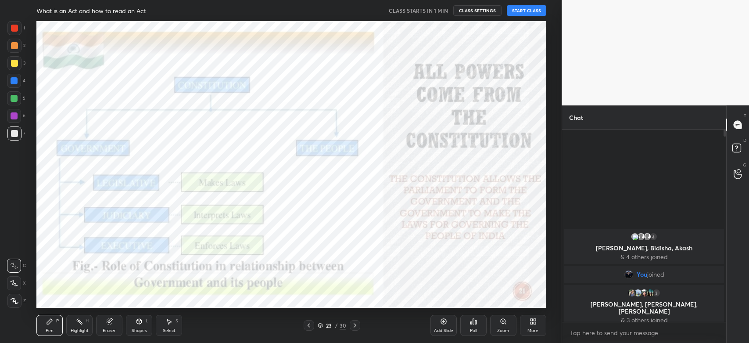
click at [352, 324] on icon at bounding box center [355, 325] width 7 height 7
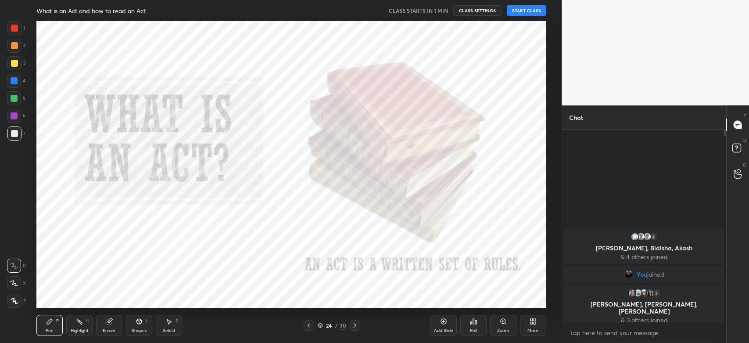
click at [310, 324] on icon at bounding box center [309, 325] width 7 height 7
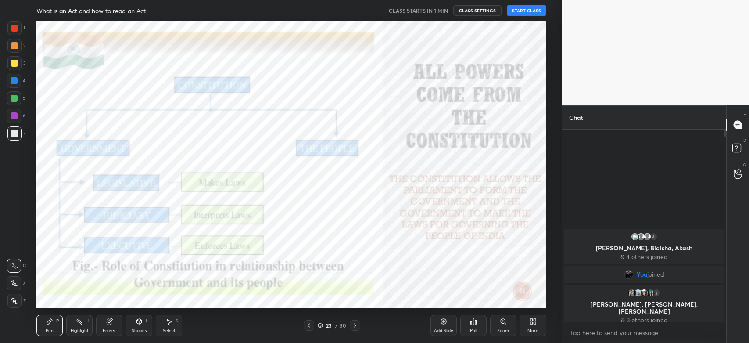
click at [528, 321] on div "More" at bounding box center [533, 325] width 26 height 21
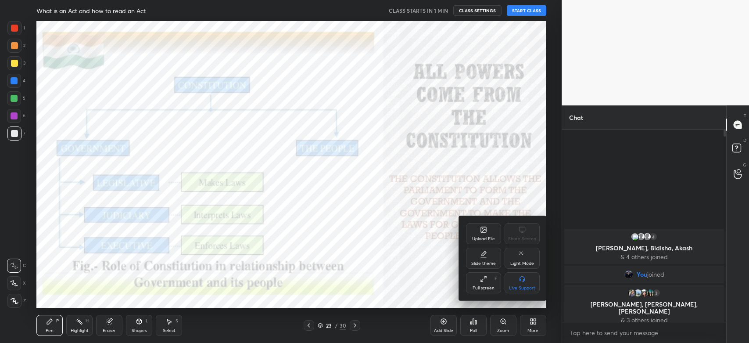
click at [488, 239] on div "Upload File" at bounding box center [483, 239] width 23 height 4
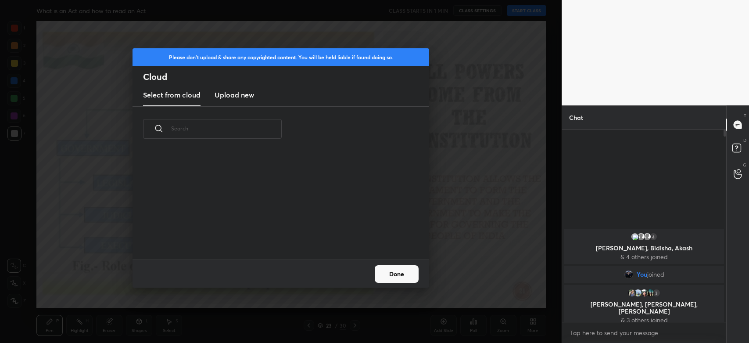
scroll to position [108, 281]
click at [231, 95] on h3 "Upload new" at bounding box center [235, 95] width 40 height 11
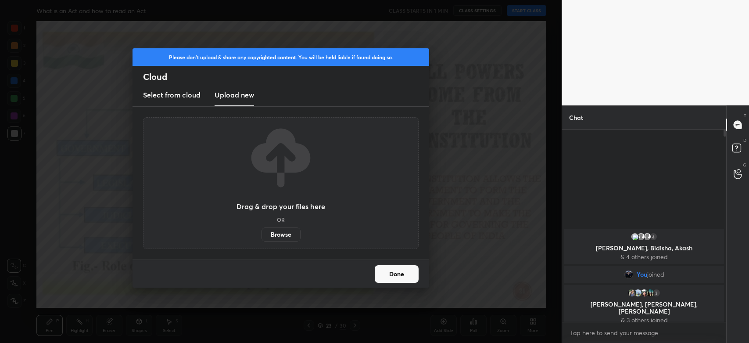
click at [281, 238] on label "Browse" at bounding box center [281, 234] width 39 height 14
click at [262, 238] on input "Browse" at bounding box center [262, 234] width 0 height 14
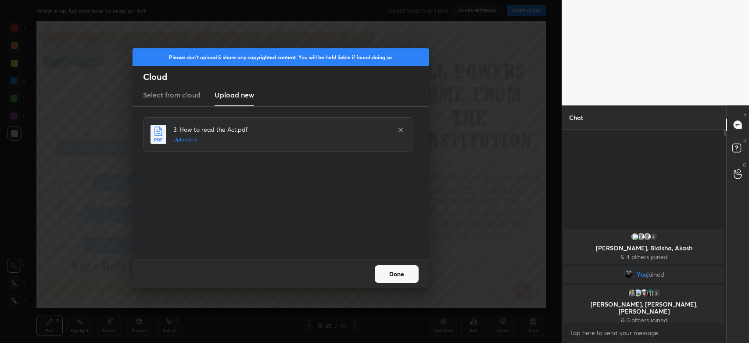
click at [395, 274] on button "Done" at bounding box center [397, 274] width 44 height 18
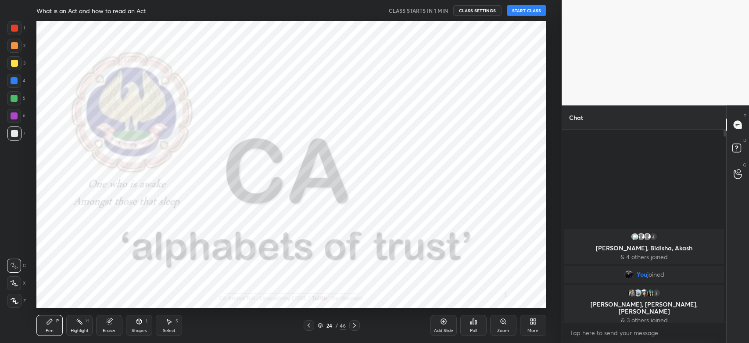
click at [353, 325] on icon at bounding box center [354, 325] width 7 height 7
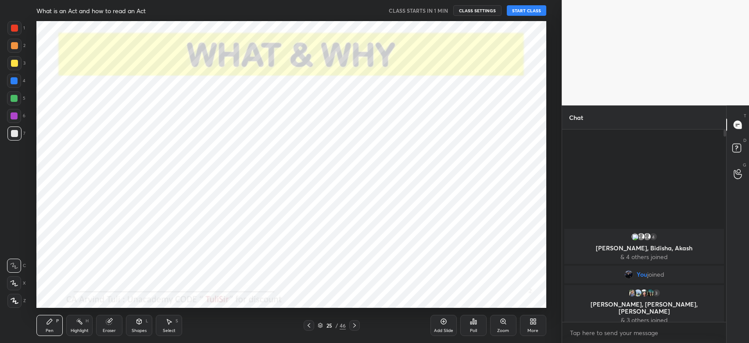
click at [354, 325] on icon at bounding box center [354, 325] width 7 height 7
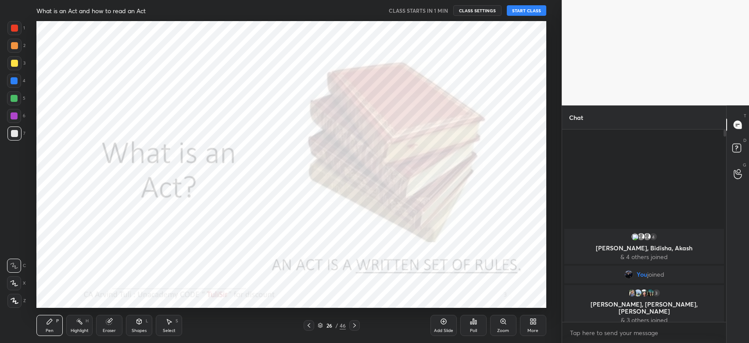
click at [354, 325] on icon at bounding box center [354, 325] width 7 height 7
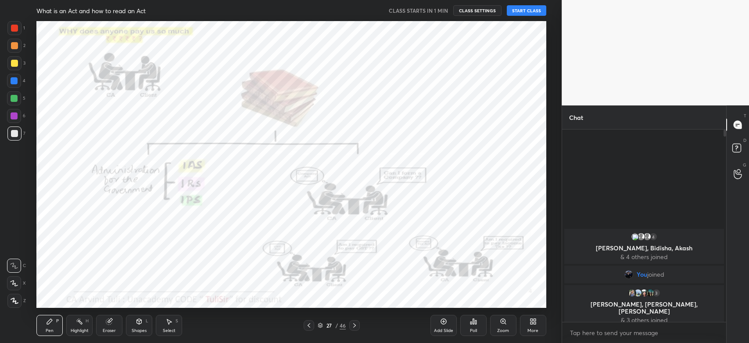
click at [354, 325] on icon at bounding box center [354, 325] width 7 height 7
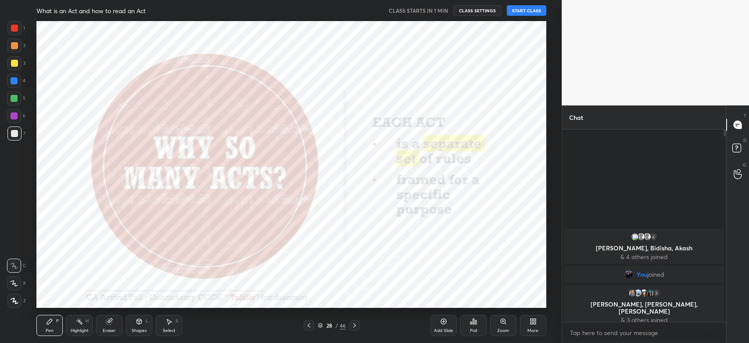
click at [354, 325] on icon at bounding box center [354, 325] width 7 height 7
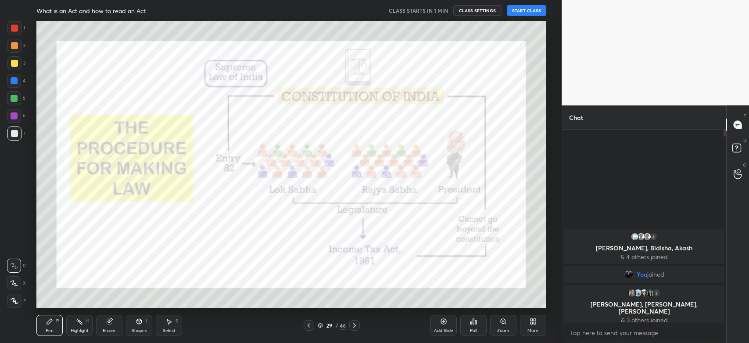
click at [354, 325] on icon at bounding box center [354, 325] width 7 height 7
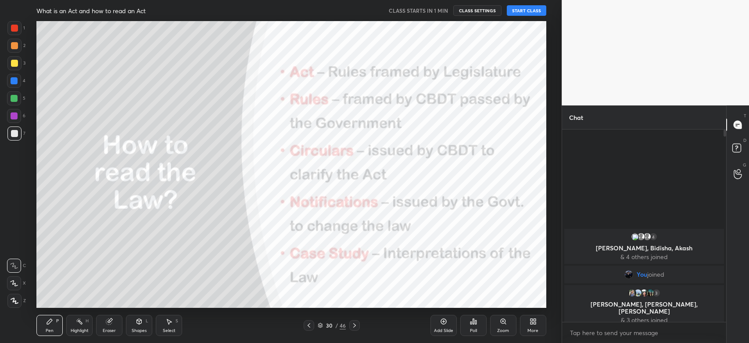
click at [354, 325] on icon at bounding box center [354, 325] width 7 height 7
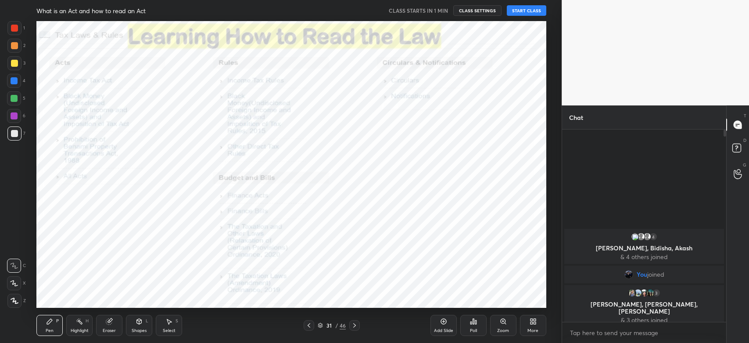
click at [354, 325] on icon at bounding box center [354, 325] width 7 height 7
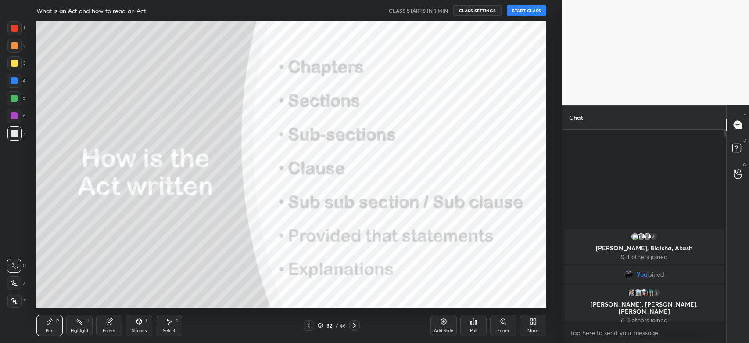
click at [309, 325] on icon at bounding box center [309, 325] width 7 height 7
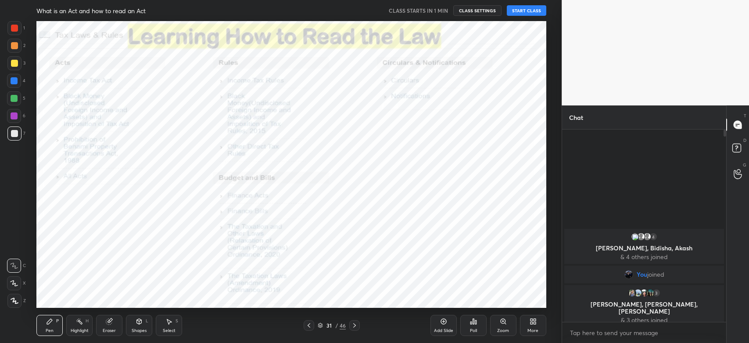
click at [309, 325] on icon at bounding box center [309, 325] width 7 height 7
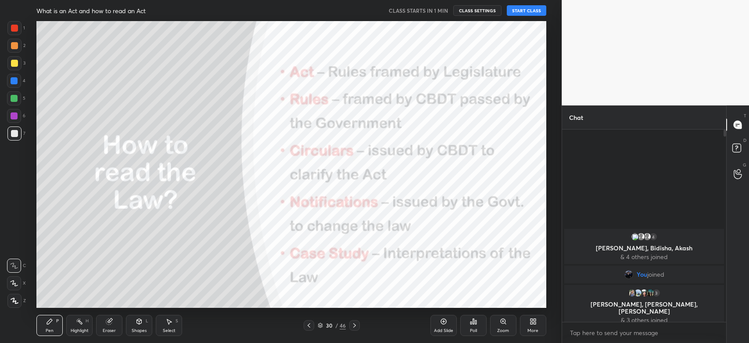
click at [309, 325] on icon at bounding box center [309, 325] width 7 height 7
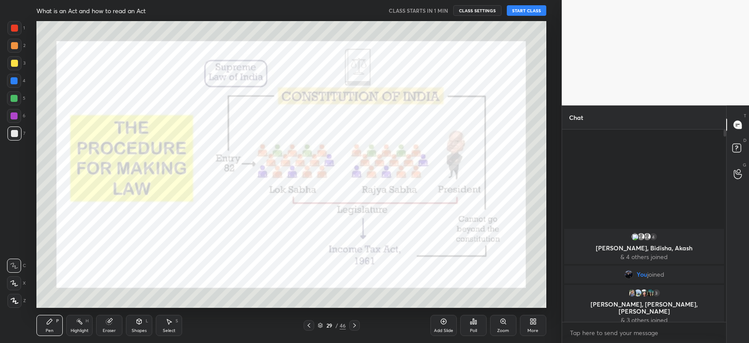
click at [309, 325] on icon at bounding box center [309, 325] width 7 height 7
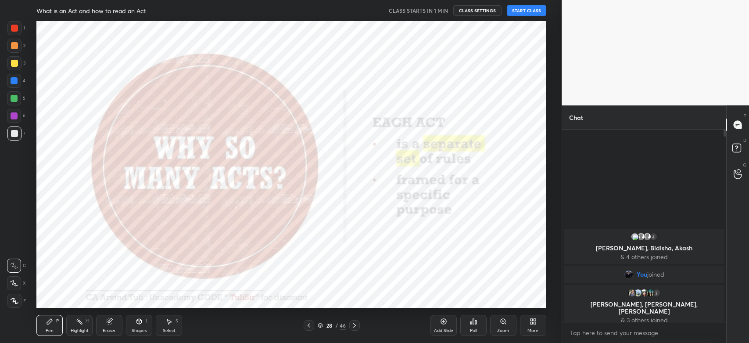
click at [309, 325] on icon at bounding box center [309, 325] width 7 height 7
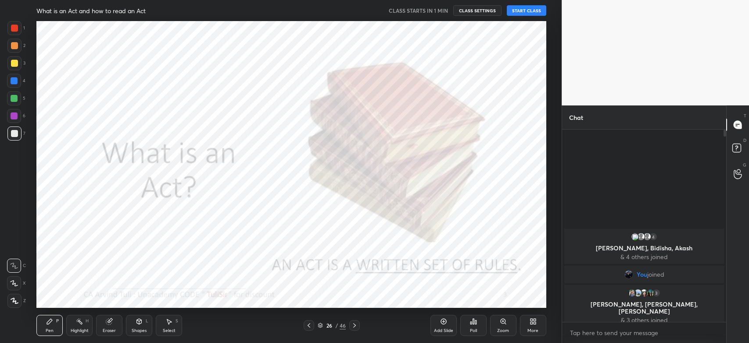
click at [309, 325] on icon at bounding box center [309, 325] width 7 height 7
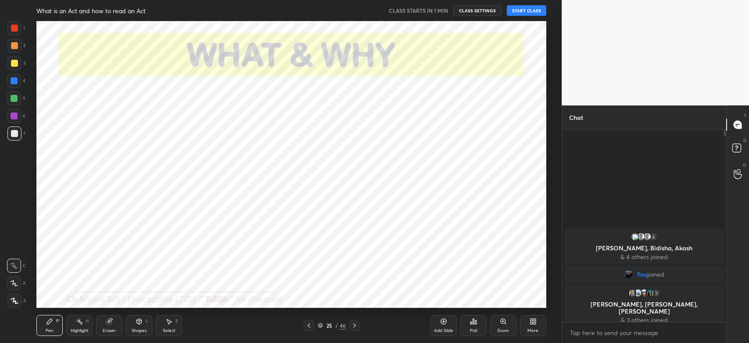
click at [309, 325] on icon at bounding box center [309, 325] width 7 height 7
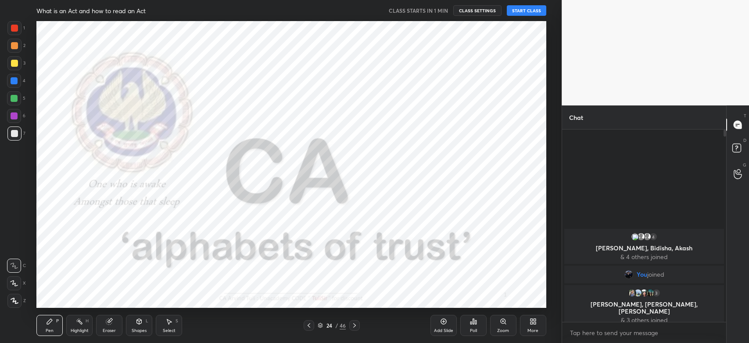
click at [309, 325] on icon at bounding box center [309, 325] width 7 height 7
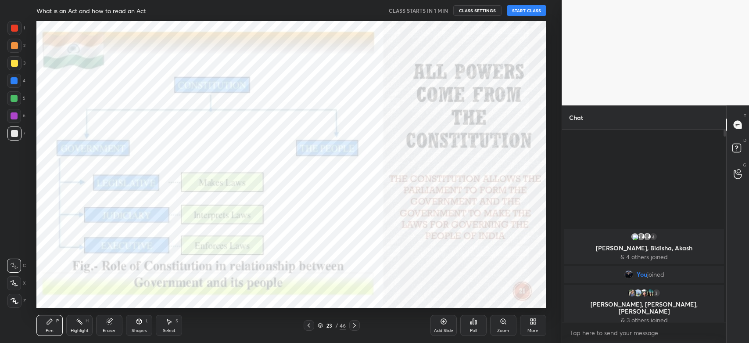
click at [309, 325] on icon at bounding box center [309, 325] width 7 height 7
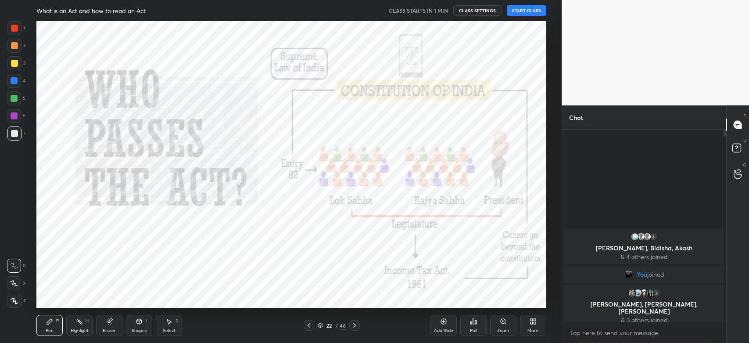
click at [309, 325] on icon at bounding box center [309, 325] width 7 height 7
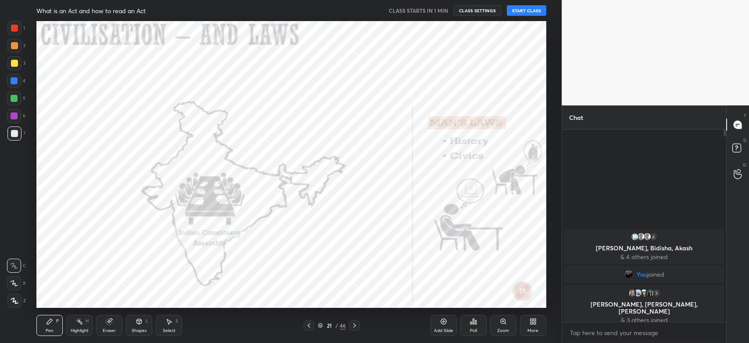
click at [309, 325] on icon at bounding box center [309, 325] width 7 height 7
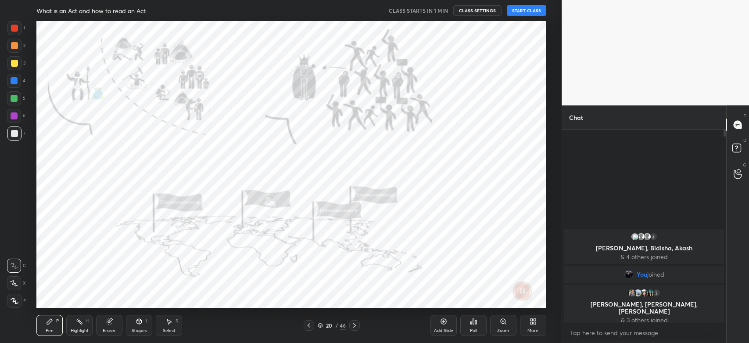
click at [309, 325] on icon at bounding box center [309, 325] width 7 height 7
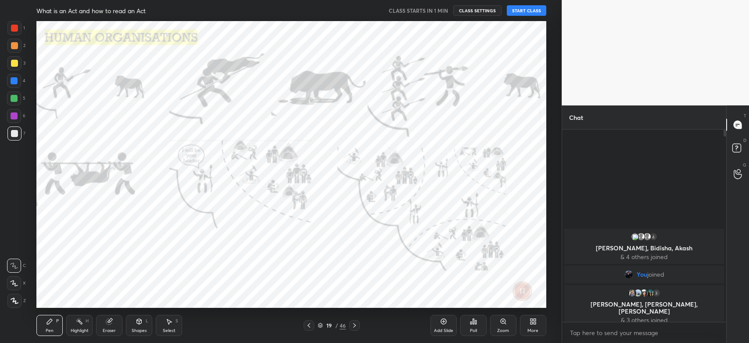
click at [309, 325] on icon at bounding box center [309, 325] width 7 height 7
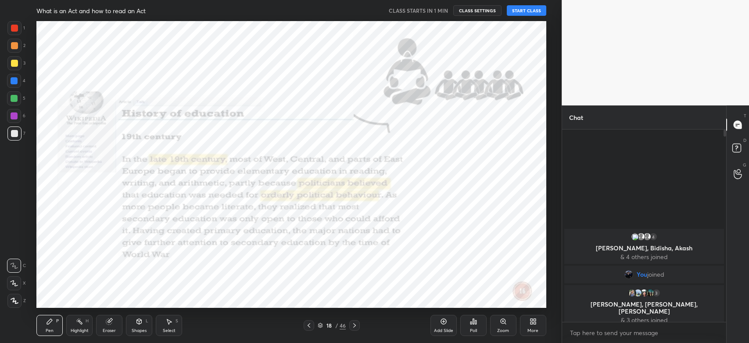
click at [309, 325] on icon at bounding box center [309, 325] width 7 height 7
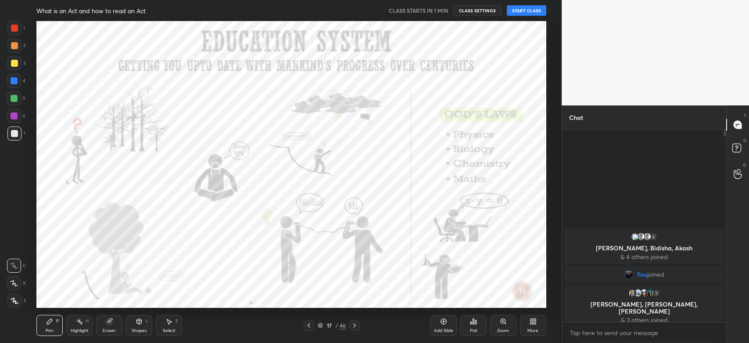
click at [309, 325] on icon at bounding box center [309, 325] width 7 height 7
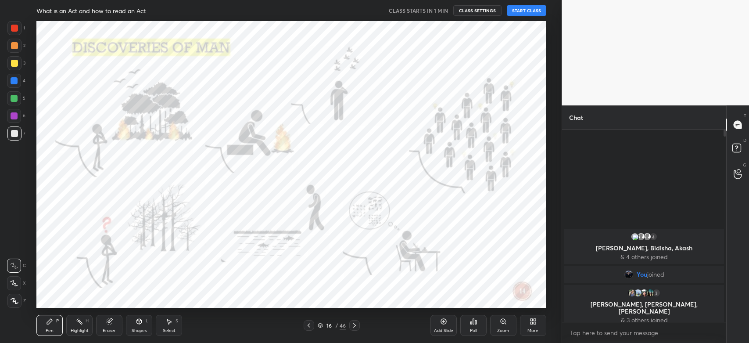
click at [309, 325] on icon at bounding box center [309, 325] width 7 height 7
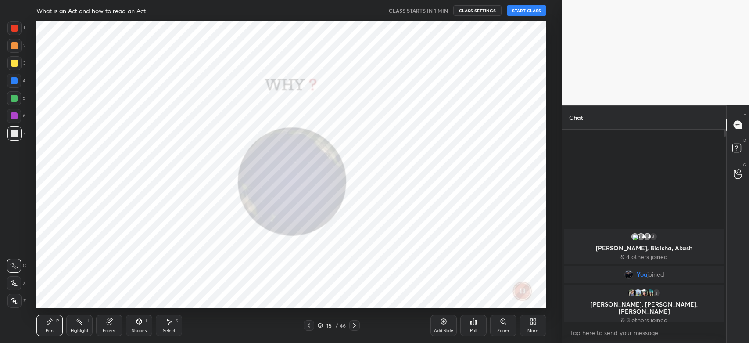
click at [309, 325] on icon at bounding box center [309, 325] width 7 height 7
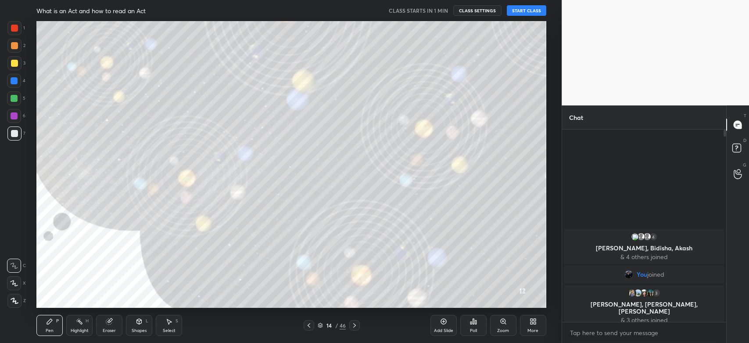
click at [309, 325] on icon at bounding box center [309, 325] width 7 height 7
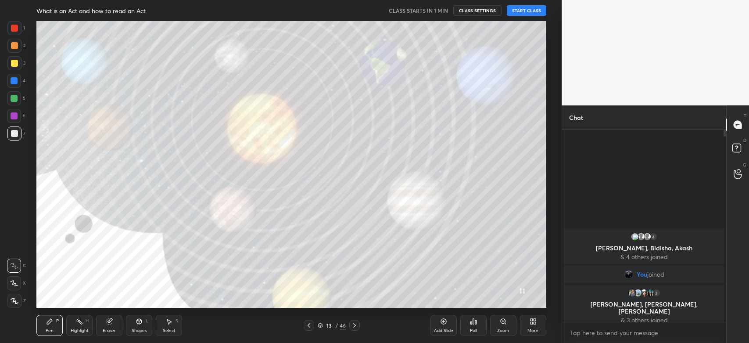
click at [309, 325] on icon at bounding box center [309, 325] width 7 height 7
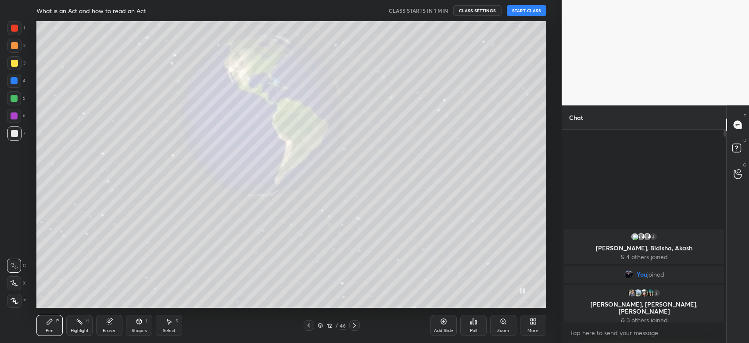
click at [309, 325] on icon at bounding box center [309, 325] width 7 height 7
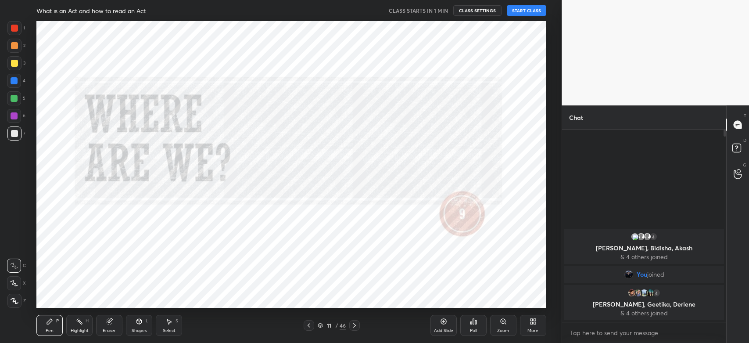
click at [515, 9] on button "START CLASS" at bounding box center [527, 10] width 40 height 11
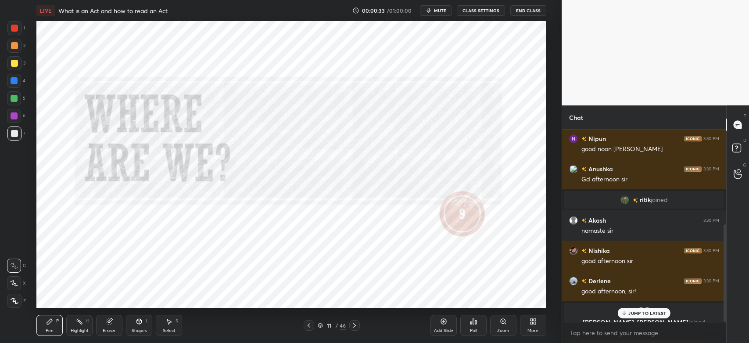
scroll to position [187, 0]
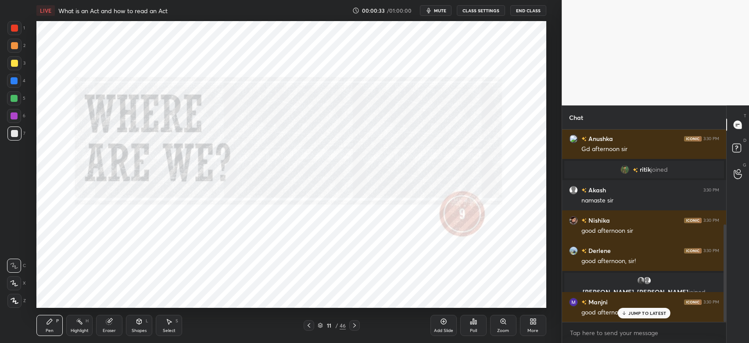
click at [619, 315] on div "JUMP TO LATEST" at bounding box center [644, 313] width 53 height 11
click at [615, 329] on textarea at bounding box center [644, 333] width 150 height 14
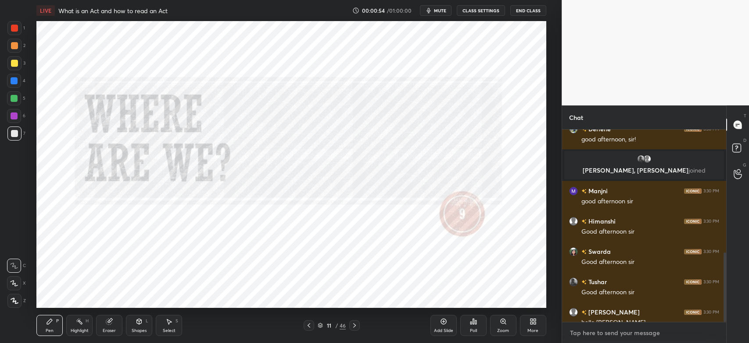
scroll to position [340, 0]
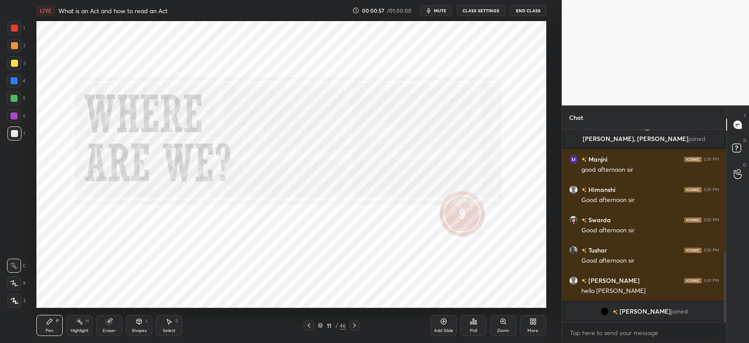
click at [311, 329] on icon at bounding box center [309, 325] width 7 height 7
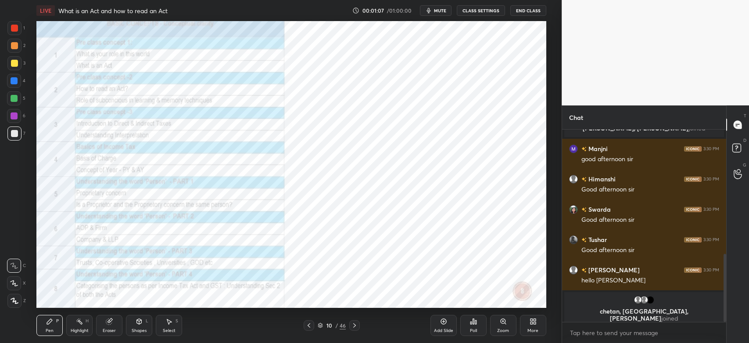
scroll to position [357, 0]
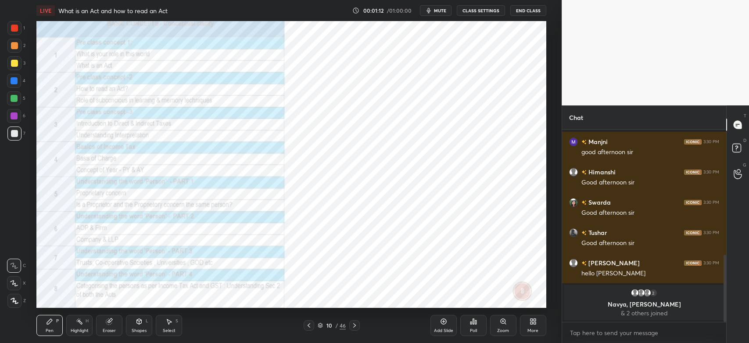
click at [18, 302] on icon at bounding box center [15, 301] width 8 height 6
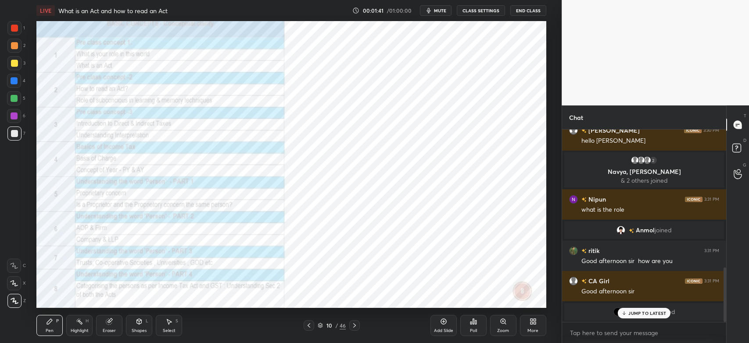
scroll to position [520, 0]
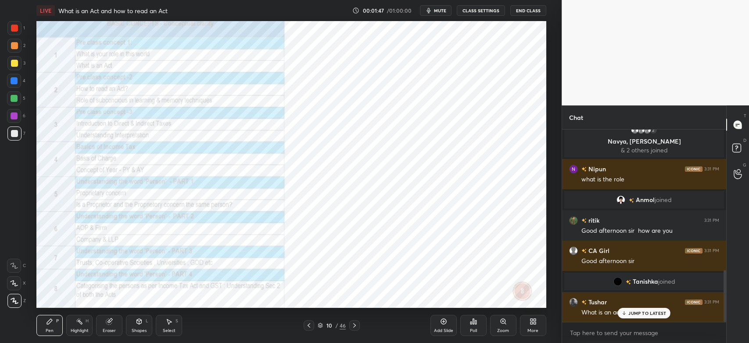
click at [321, 327] on icon at bounding box center [320, 325] width 5 height 5
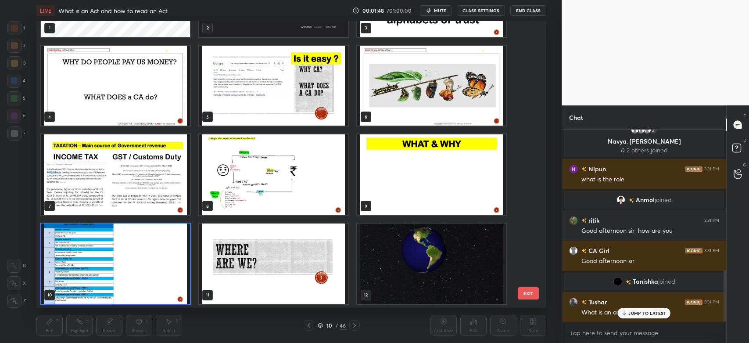
scroll to position [284, 505]
click at [664, 337] on textarea at bounding box center [644, 333] width 150 height 14
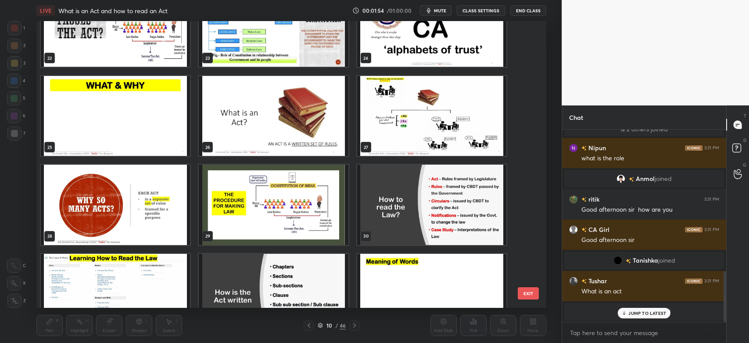
scroll to position [668, 0]
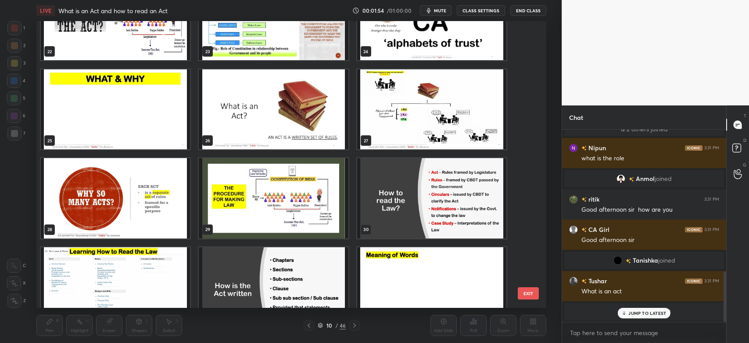
click at [274, 123] on img "grid" at bounding box center [273, 109] width 149 height 80
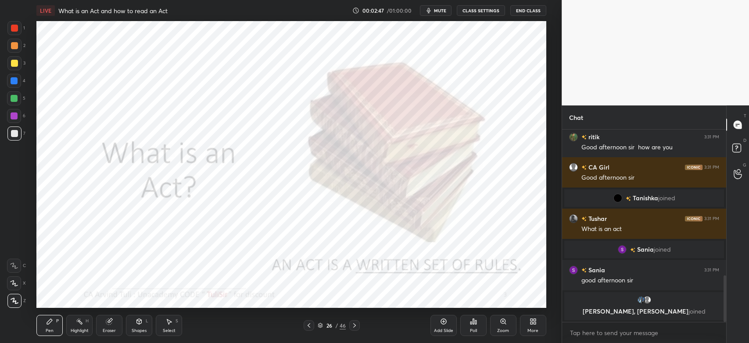
scroll to position [572, 0]
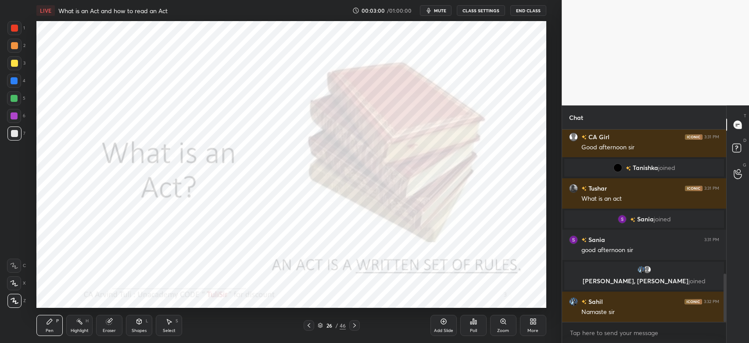
click at [19, 308] on div "1 2 3 4 5 6 7 C X Z C X Z E E Erase all H H LIVE What is an Act and how to read…" at bounding box center [277, 171] width 555 height 343
click at [13, 27] on div at bounding box center [14, 28] width 7 height 7
click at [356, 327] on icon at bounding box center [354, 325] width 7 height 7
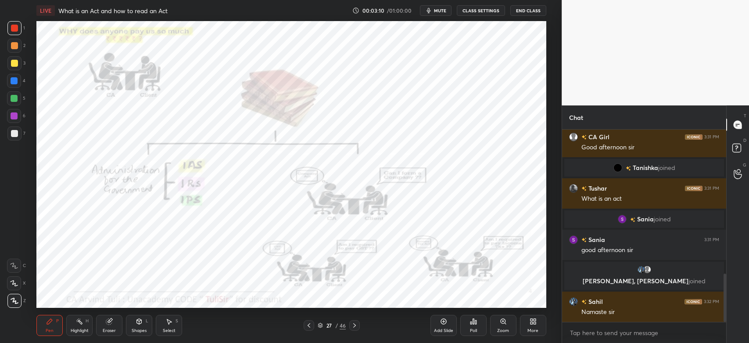
click at [353, 326] on icon at bounding box center [354, 325] width 7 height 7
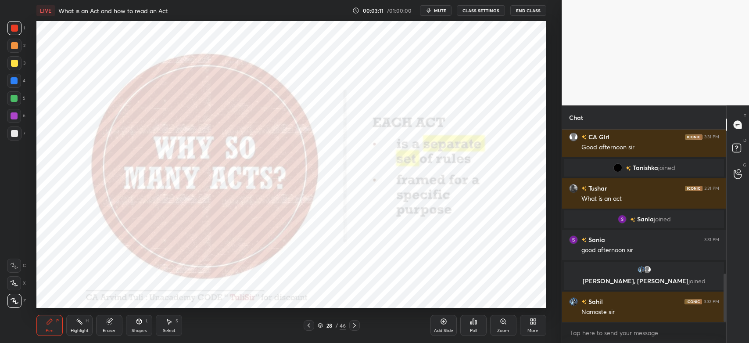
click at [310, 327] on icon at bounding box center [309, 325] width 7 height 7
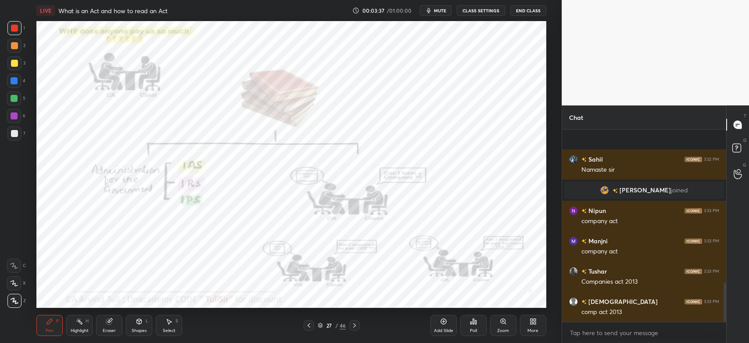
scroll to position [759, 0]
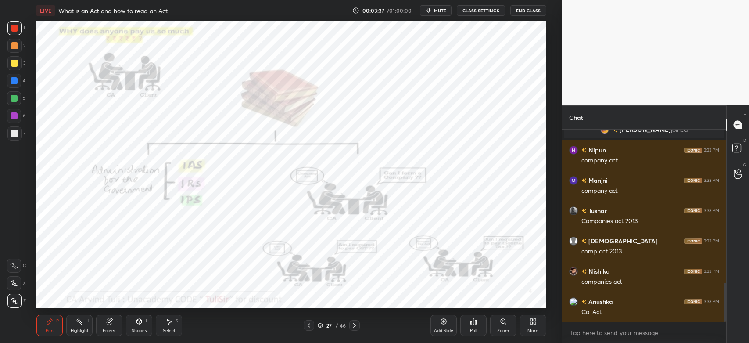
click at [504, 324] on icon at bounding box center [503, 321] width 7 height 7
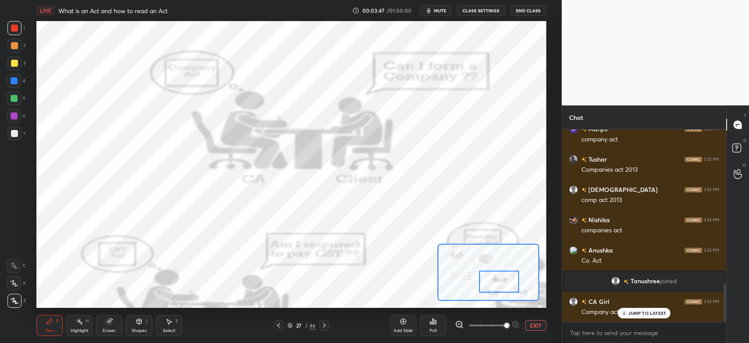
scroll to position [763, 0]
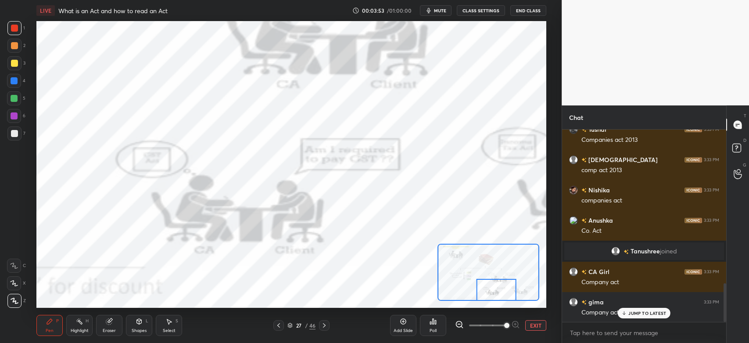
click at [58, 322] on div "P" at bounding box center [57, 321] width 3 height 4
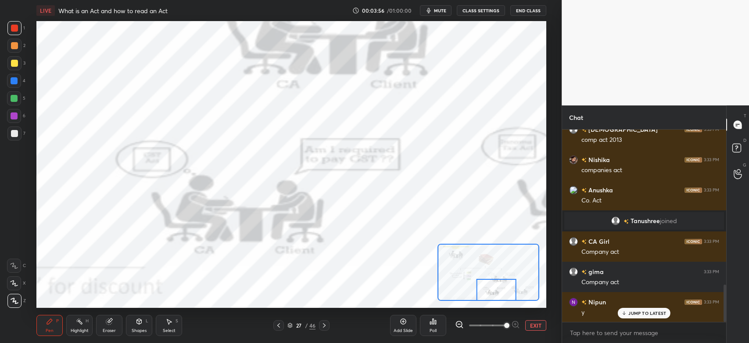
click at [11, 267] on icon at bounding box center [14, 266] width 8 height 6
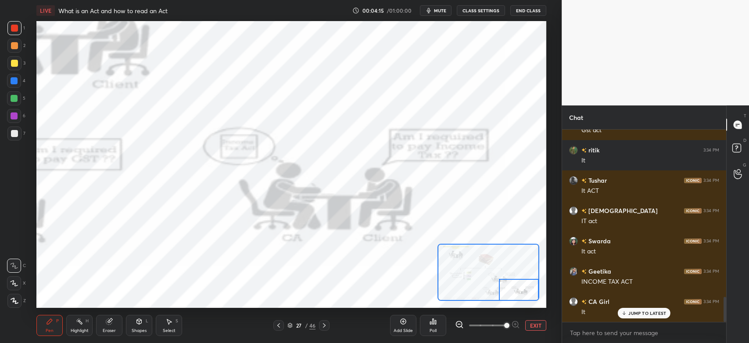
scroll to position [1278, 0]
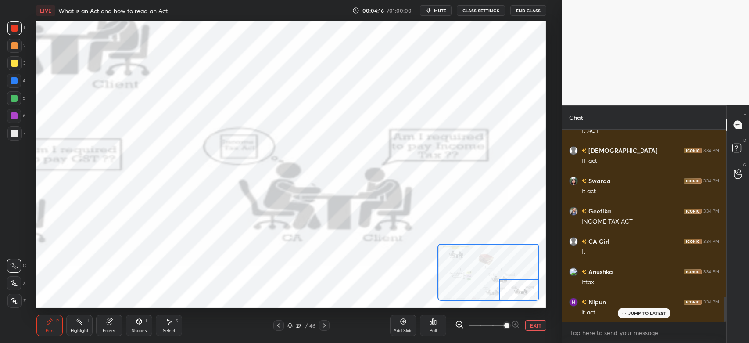
click at [326, 329] on icon at bounding box center [324, 325] width 7 height 7
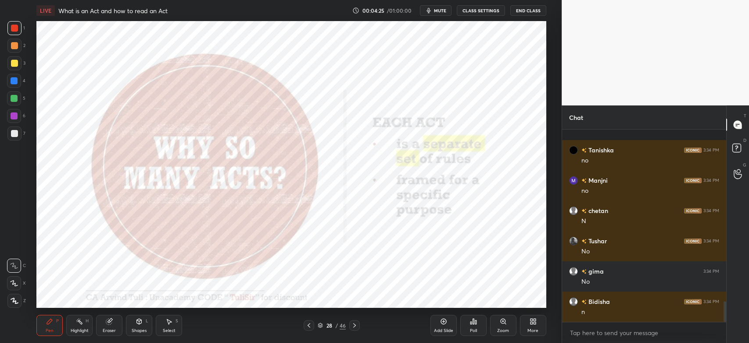
scroll to position [1612, 0]
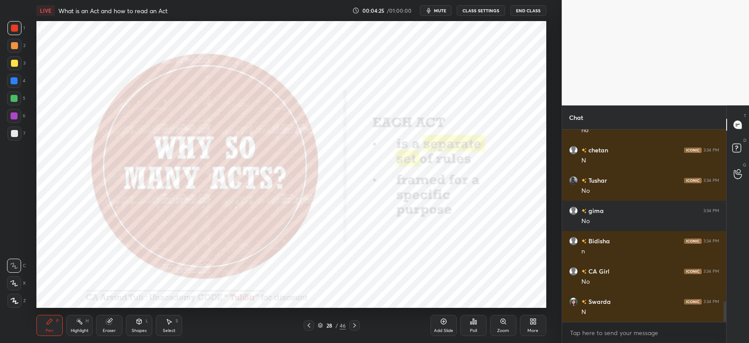
click at [20, 299] on div at bounding box center [14, 301] width 14 height 14
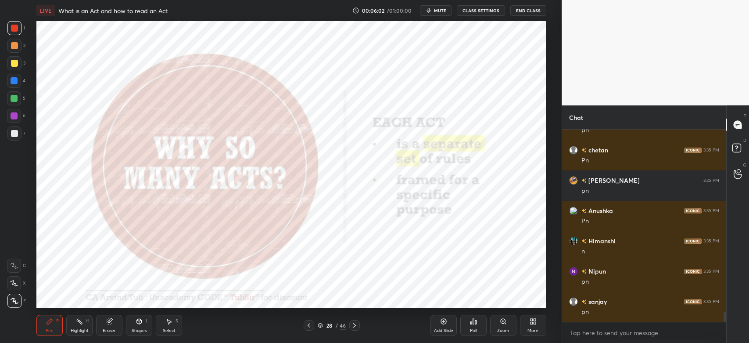
scroll to position [3450, 0]
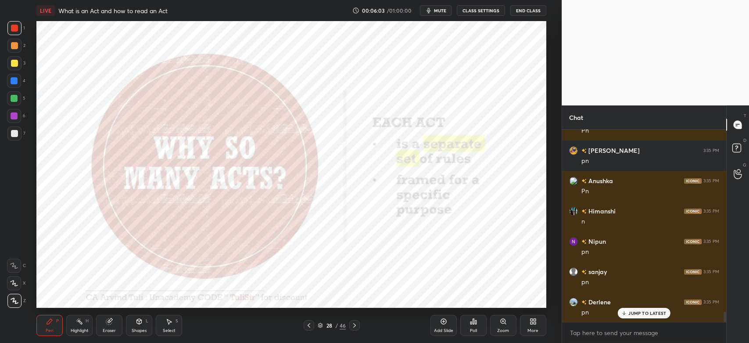
click at [356, 325] on icon at bounding box center [354, 325] width 7 height 7
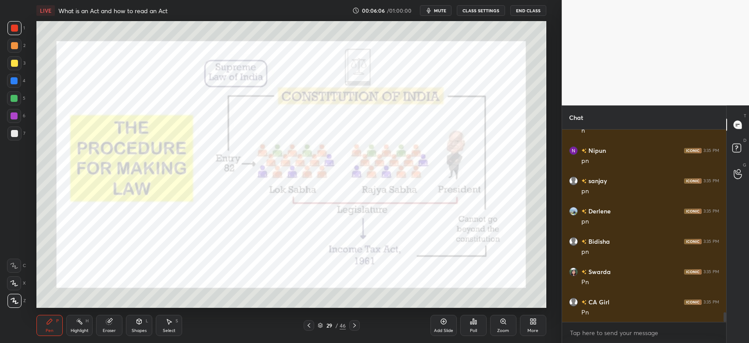
scroll to position [3572, 0]
click at [320, 327] on icon at bounding box center [320, 326] width 4 height 1
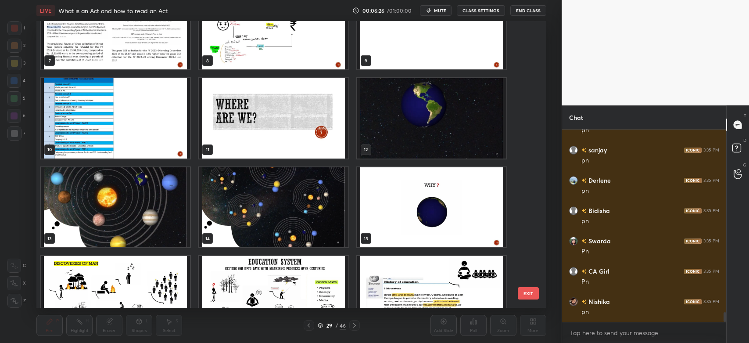
scroll to position [213, 0]
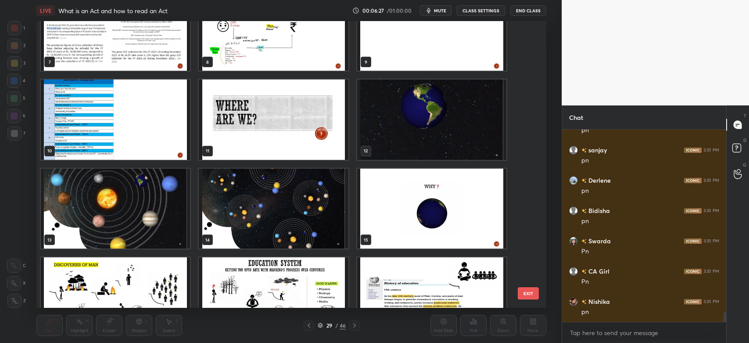
click at [296, 116] on img "grid" at bounding box center [273, 119] width 149 height 80
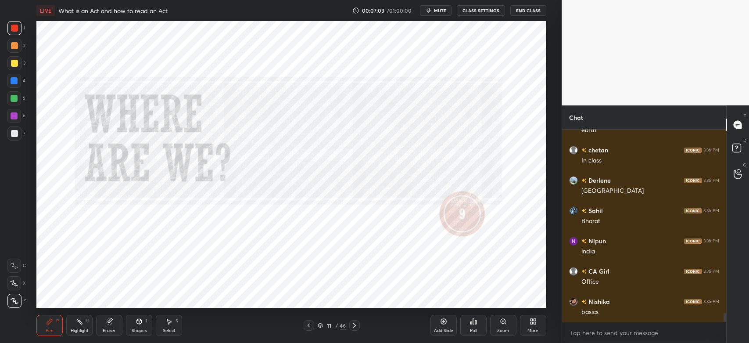
scroll to position [3835, 0]
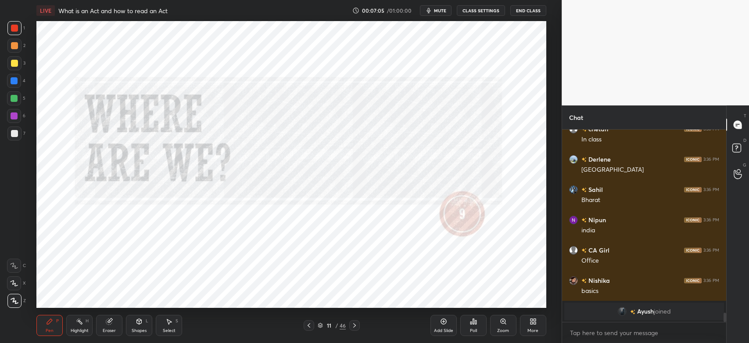
click at [355, 327] on icon at bounding box center [354, 325] width 7 height 7
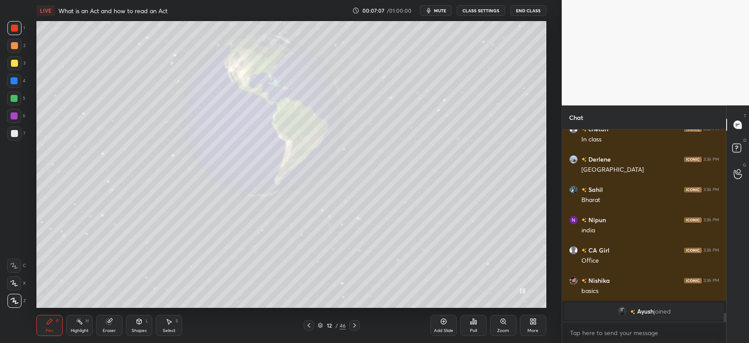
click at [12, 140] on div at bounding box center [14, 133] width 14 height 14
click at [87, 324] on div "Highlight H" at bounding box center [79, 325] width 26 height 21
click at [81, 326] on div "Highlight H" at bounding box center [79, 325] width 26 height 21
click at [50, 327] on div "Pen P" at bounding box center [49, 325] width 26 height 21
click at [15, 130] on div at bounding box center [14, 133] width 7 height 7
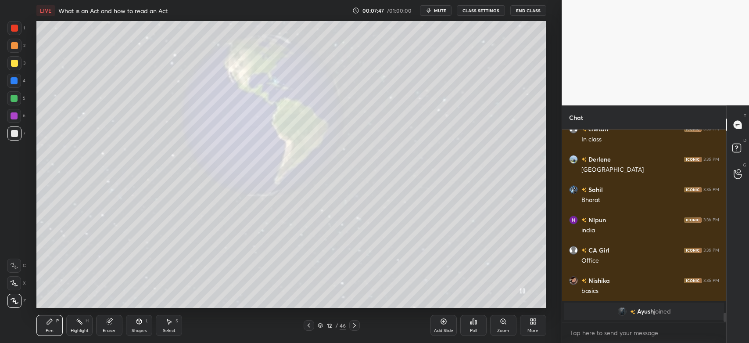
click at [11, 47] on div at bounding box center [14, 45] width 7 height 7
click at [358, 326] on icon at bounding box center [354, 325] width 7 height 7
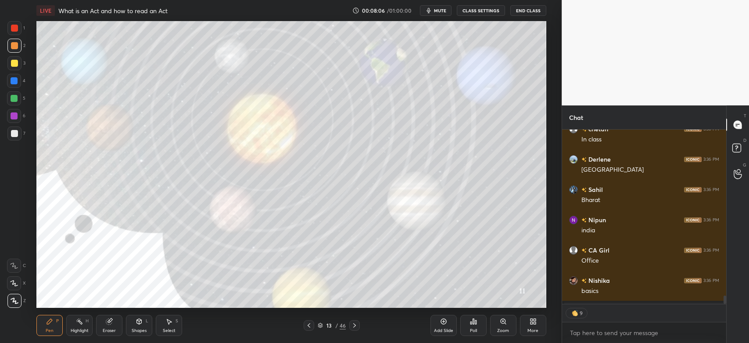
scroll to position [190, 162]
click at [17, 136] on div at bounding box center [14, 133] width 7 height 7
click at [312, 328] on icon at bounding box center [309, 325] width 7 height 7
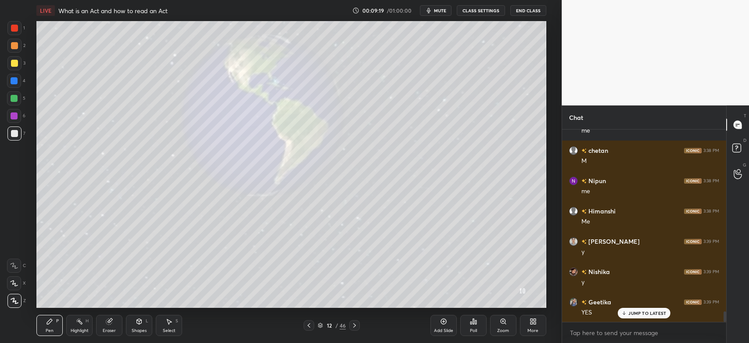
scroll to position [3363, 0]
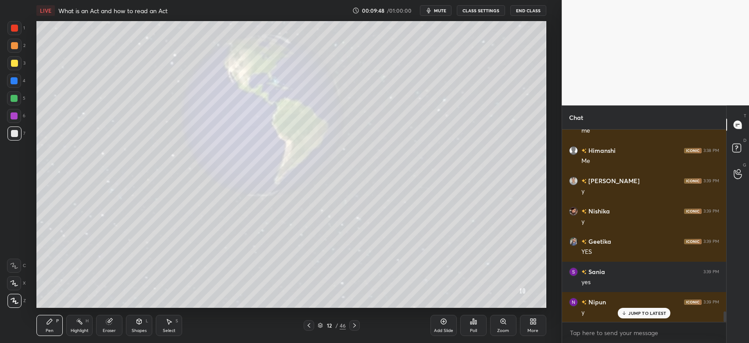
click at [12, 66] on div at bounding box center [14, 63] width 7 height 7
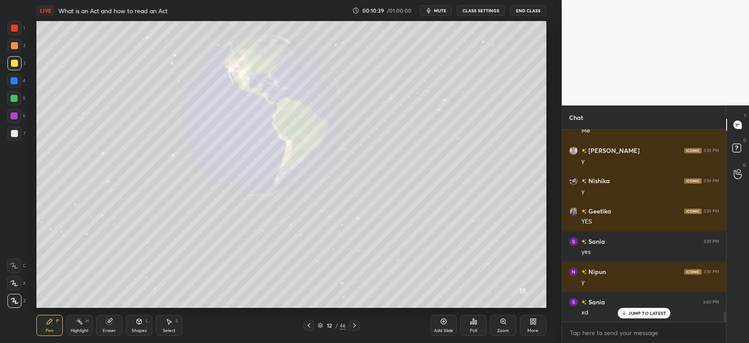
click at [14, 45] on div at bounding box center [14, 45] width 7 height 7
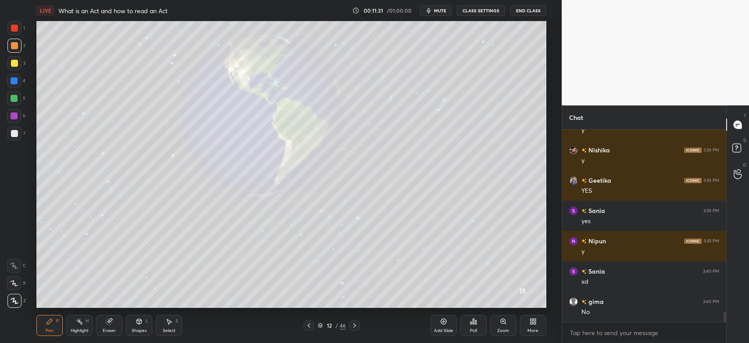
click at [17, 127] on div at bounding box center [14, 133] width 14 height 14
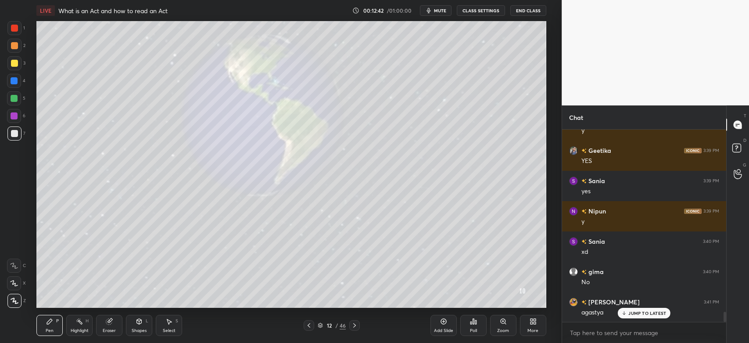
click at [640, 306] on div "[PERSON_NAME] 3:41 PM" at bounding box center [644, 301] width 150 height 9
click at [14, 47] on div at bounding box center [14, 45] width 7 height 7
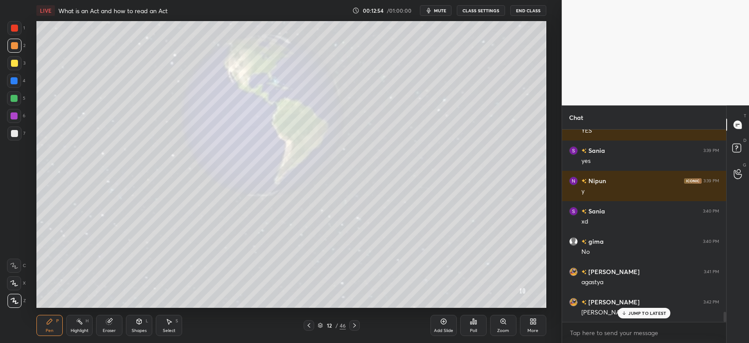
click at [634, 314] on p "JUMP TO LATEST" at bounding box center [648, 312] width 38 height 5
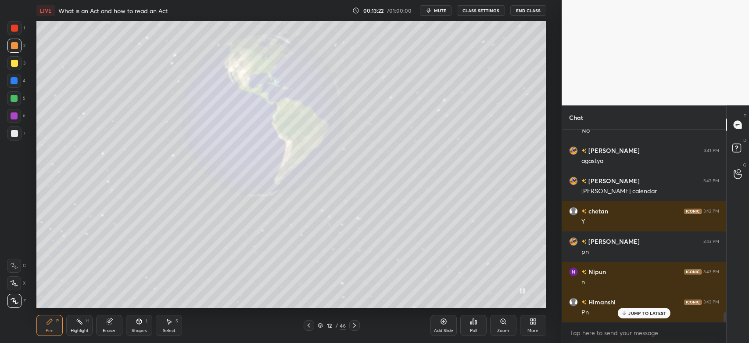
scroll to position [3635, 0]
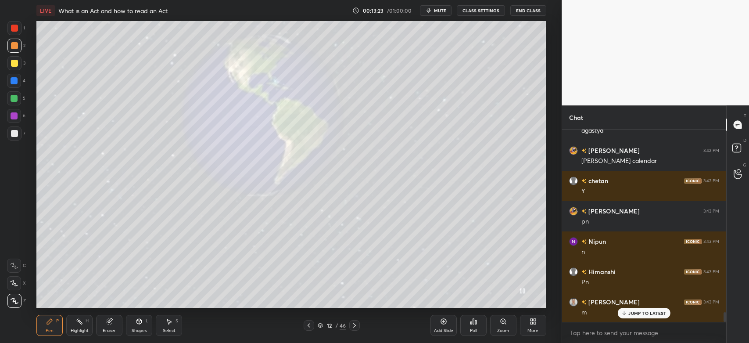
click at [442, 321] on icon at bounding box center [443, 321] width 7 height 7
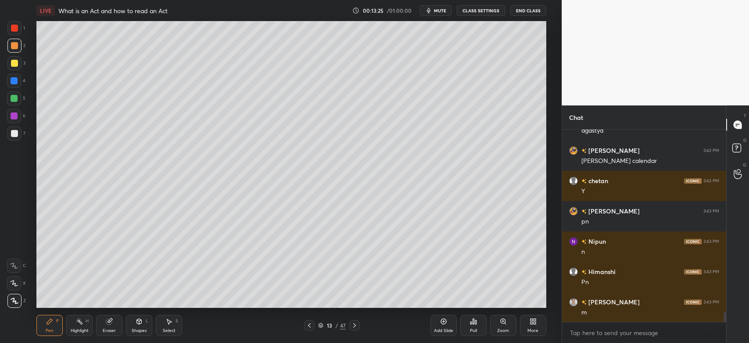
scroll to position [3666, 0]
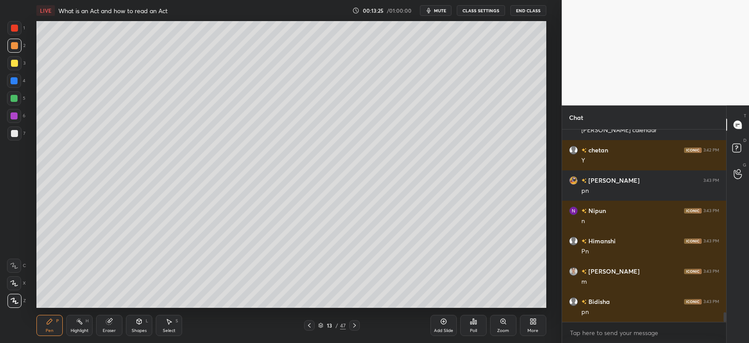
click at [138, 327] on div "Shapes L" at bounding box center [139, 325] width 26 height 21
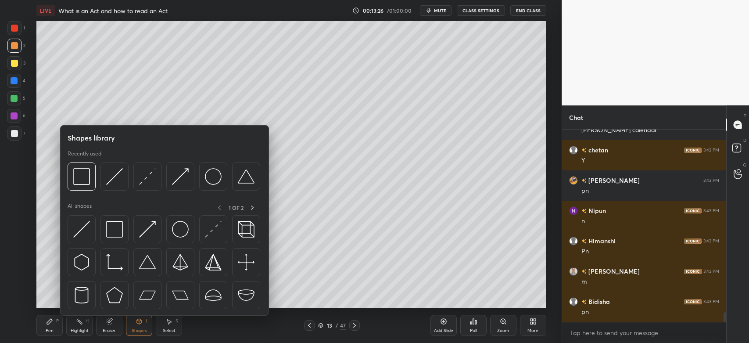
click at [108, 184] on img at bounding box center [114, 176] width 17 height 17
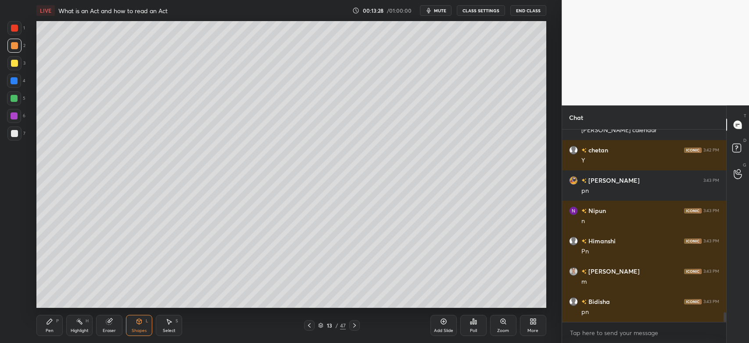
click at [47, 322] on icon at bounding box center [49, 321] width 7 height 7
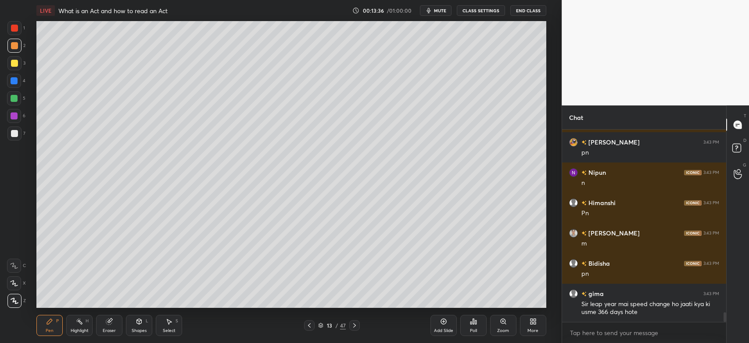
click at [13, 138] on div at bounding box center [14, 133] width 14 height 14
click at [311, 326] on icon at bounding box center [309, 325] width 7 height 7
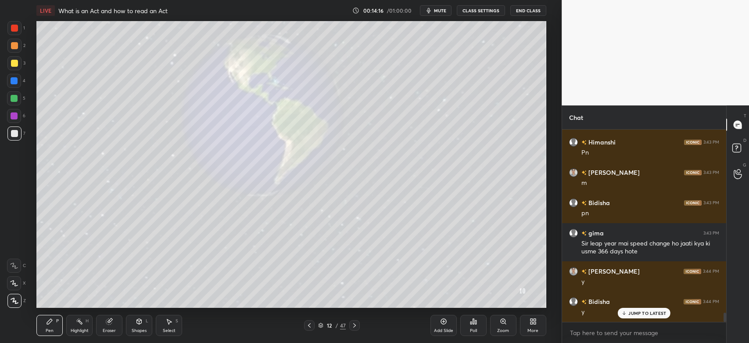
scroll to position [3795, 0]
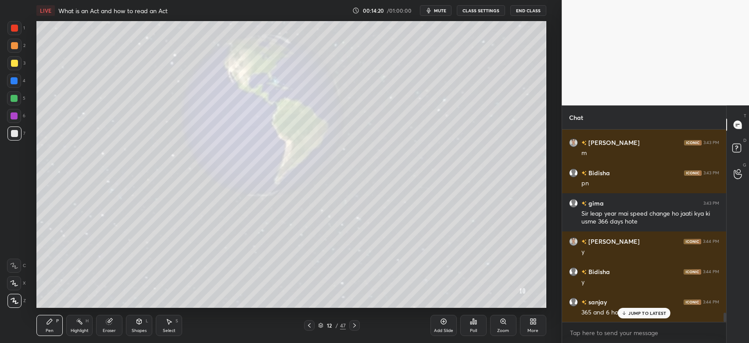
click at [359, 324] on div at bounding box center [354, 325] width 11 height 11
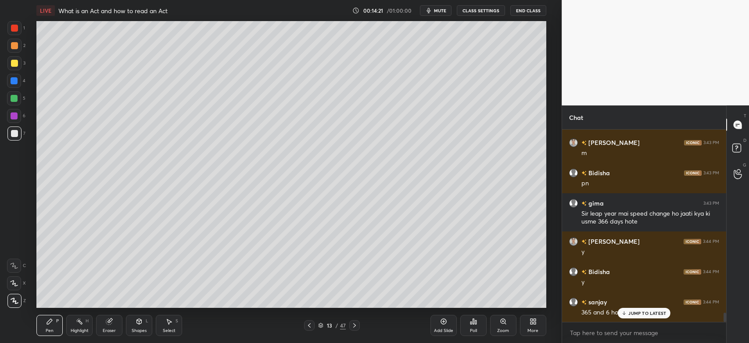
click at [19, 137] on div at bounding box center [14, 133] width 14 height 14
click at [18, 67] on div at bounding box center [14, 63] width 14 height 14
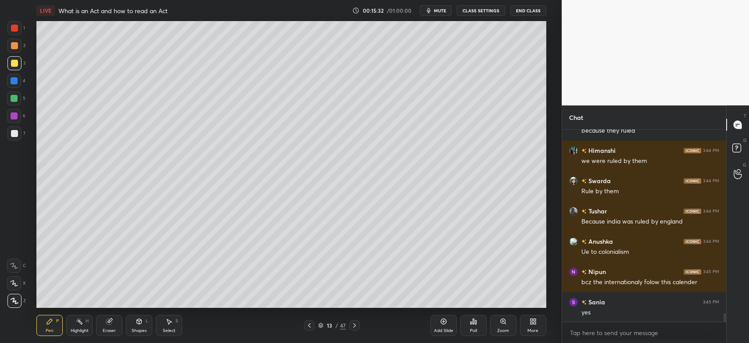
scroll to position [4098, 0]
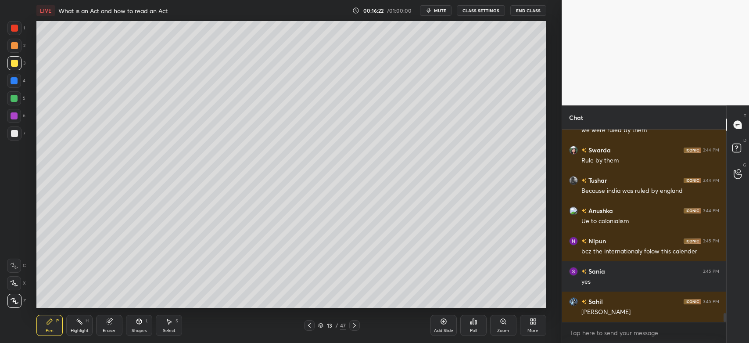
click at [16, 134] on div at bounding box center [14, 133] width 7 height 7
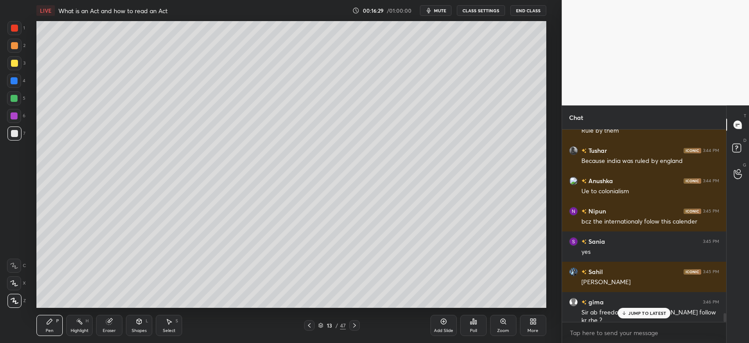
click at [631, 313] on p "JUMP TO LATEST" at bounding box center [648, 312] width 38 height 5
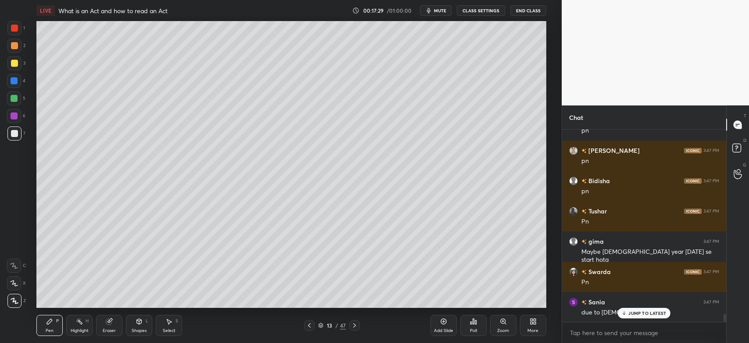
scroll to position [4560, 0]
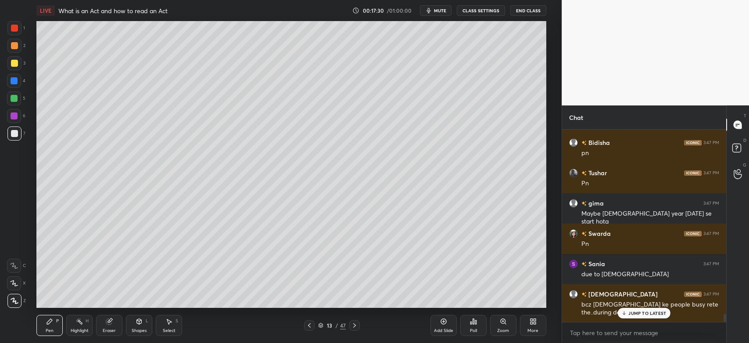
click at [18, 47] on div at bounding box center [14, 46] width 14 height 14
click at [109, 329] on div "Eraser" at bounding box center [109, 330] width 13 height 4
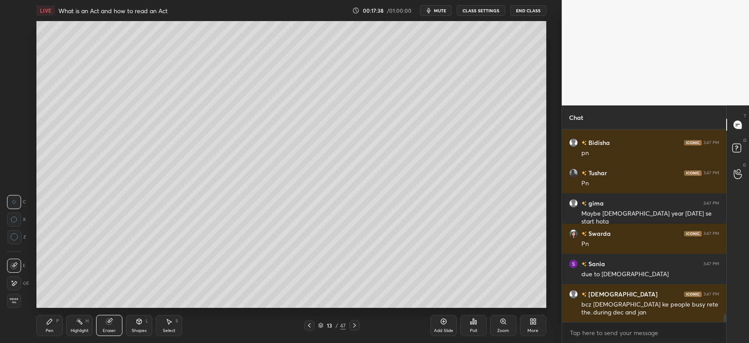
scroll to position [4590, 0]
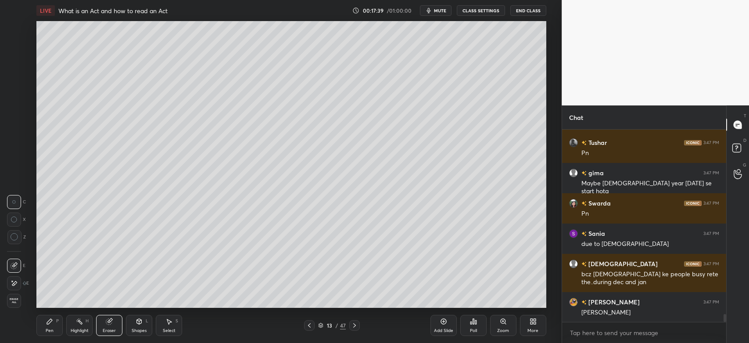
click at [140, 328] on div "Shapes" at bounding box center [139, 330] width 15 height 4
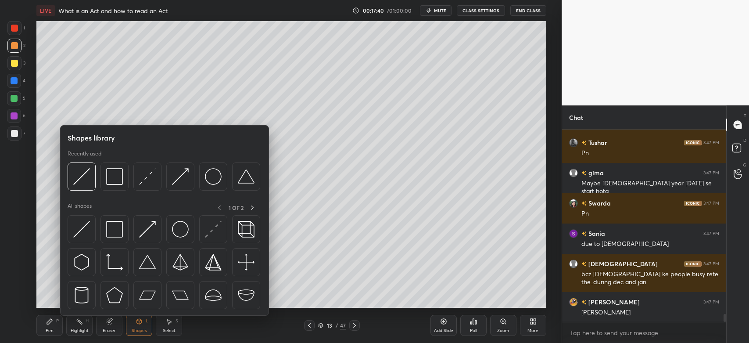
click at [84, 182] on img at bounding box center [81, 176] width 17 height 17
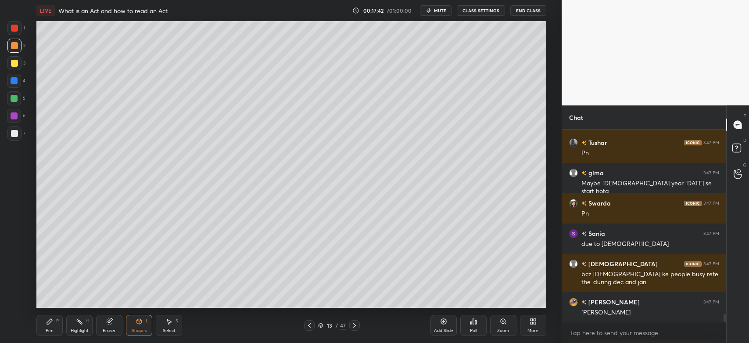
scroll to position [4629, 0]
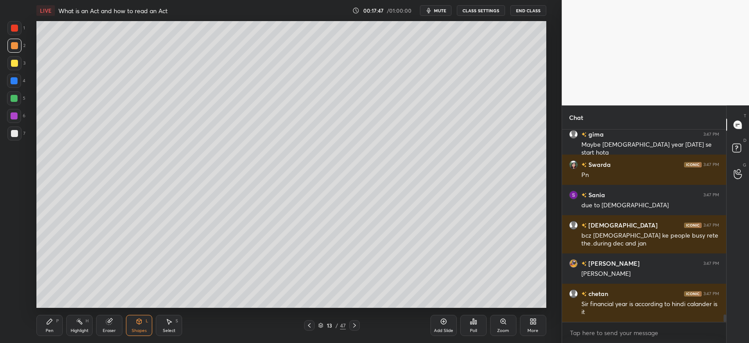
click at [48, 326] on div "Pen P" at bounding box center [49, 325] width 26 height 21
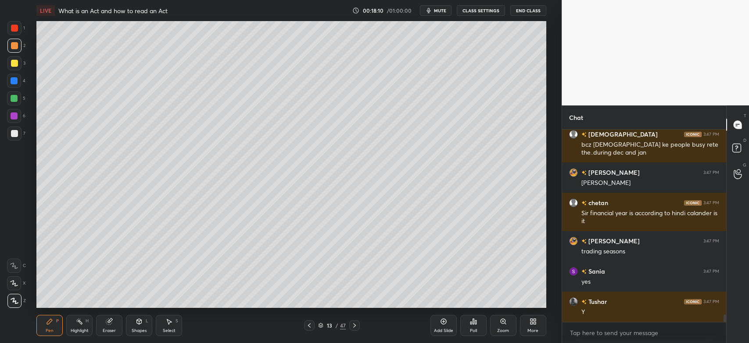
scroll to position [4749, 0]
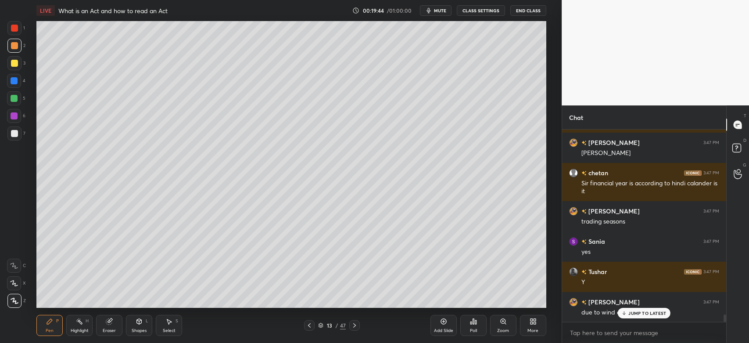
click at [632, 317] on div "JUMP TO LATEST" at bounding box center [644, 313] width 53 height 11
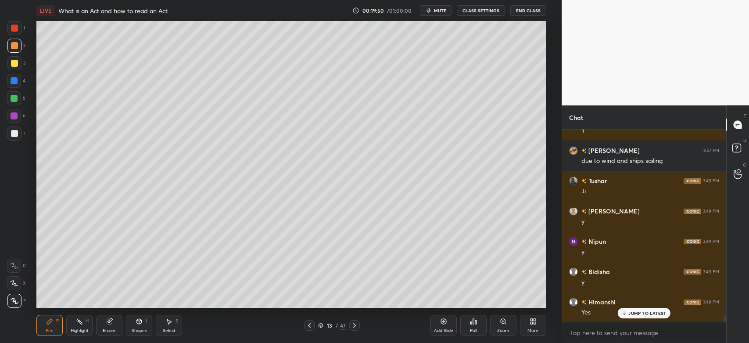
scroll to position [4931, 0]
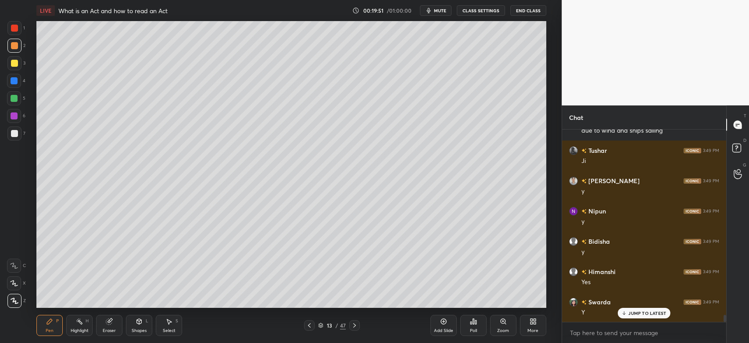
click at [19, 131] on div at bounding box center [14, 133] width 14 height 14
click at [19, 27] on div at bounding box center [14, 28] width 14 height 14
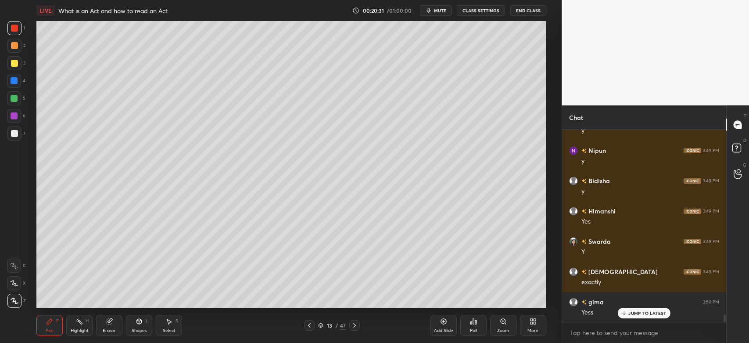
scroll to position [5022, 0]
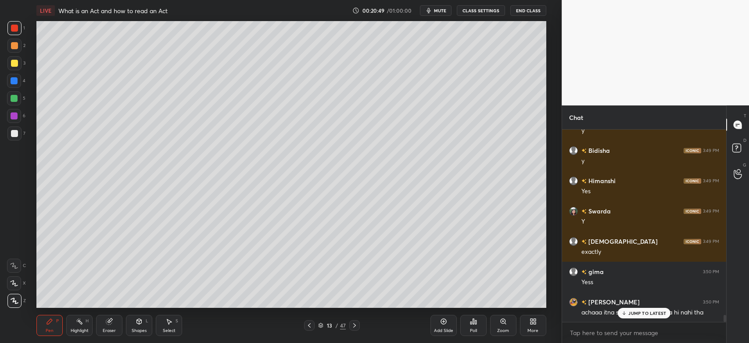
click at [634, 312] on p "JUMP TO LATEST" at bounding box center [648, 312] width 38 height 5
click at [14, 136] on div at bounding box center [14, 133] width 7 height 7
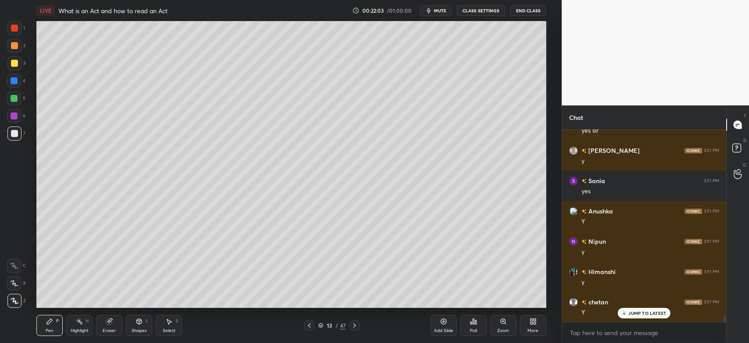
scroll to position [5264, 0]
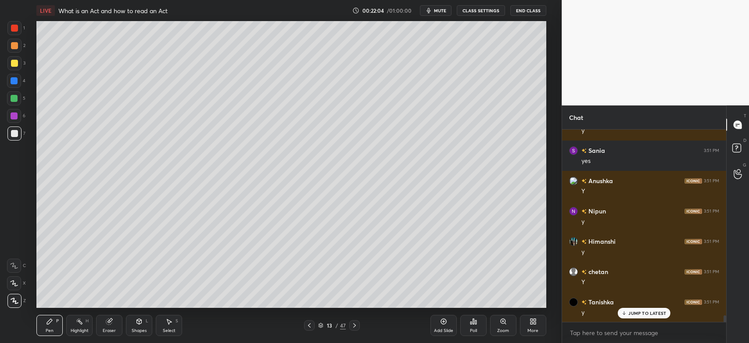
click at [446, 322] on icon at bounding box center [444, 322] width 6 height 6
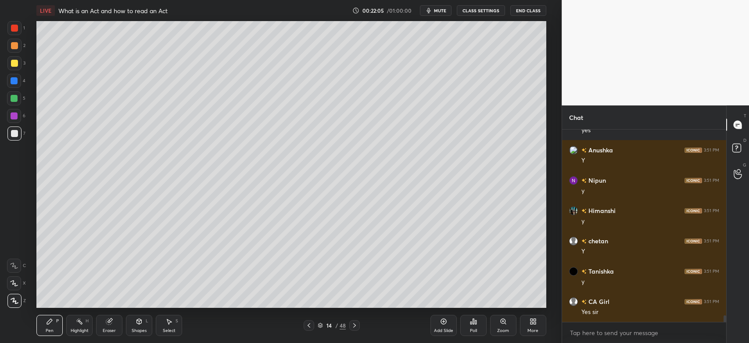
scroll to position [5325, 0]
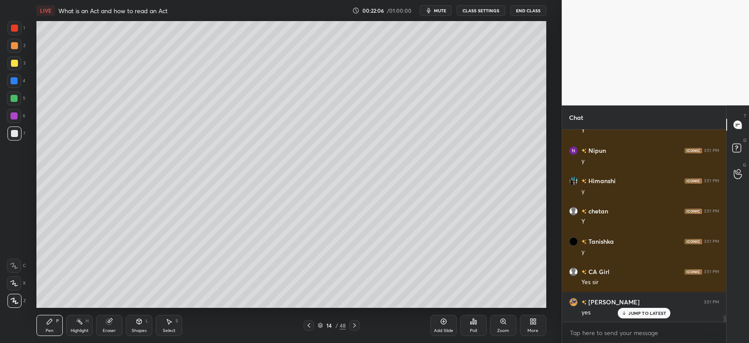
click at [19, 137] on div at bounding box center [14, 133] width 14 height 14
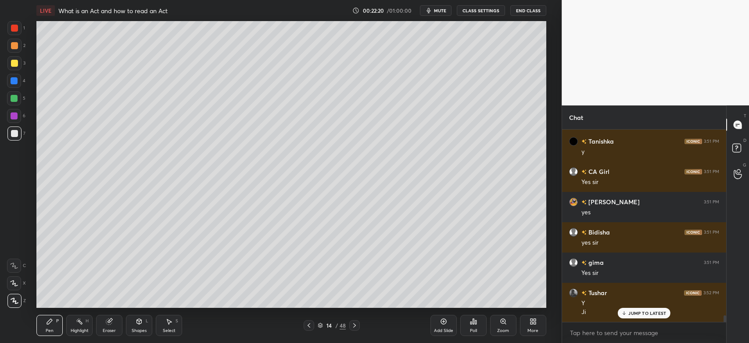
scroll to position [5455, 0]
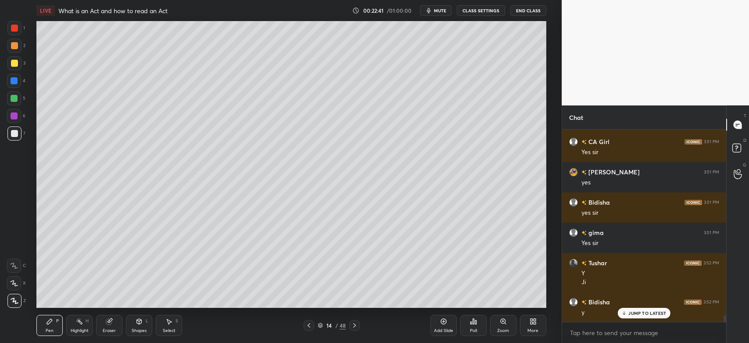
click at [14, 45] on div at bounding box center [14, 45] width 7 height 7
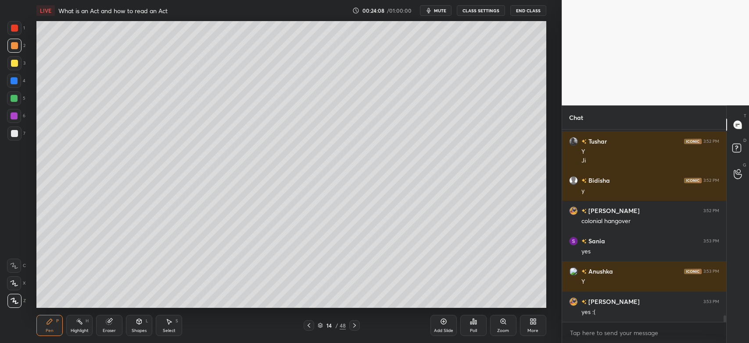
scroll to position [5593, 0]
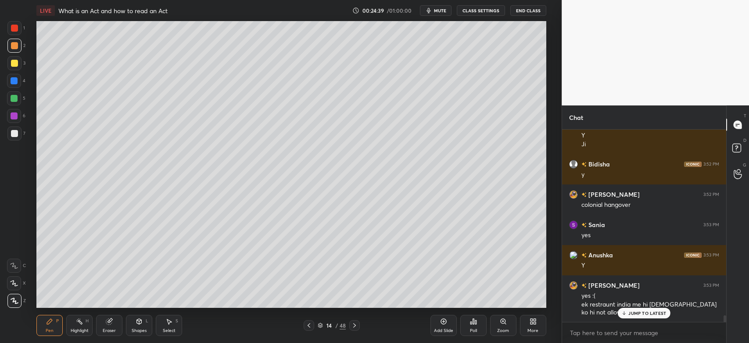
click at [355, 326] on icon at bounding box center [354, 325] width 3 height 4
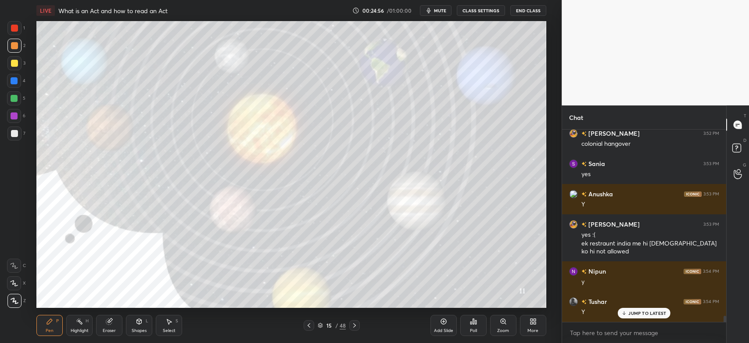
scroll to position [5684, 0]
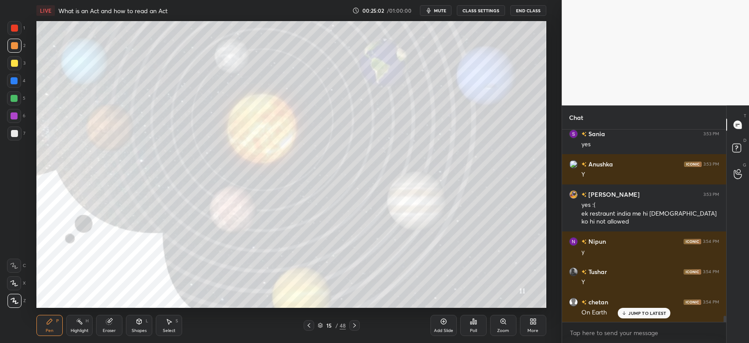
click at [356, 328] on icon at bounding box center [354, 325] width 7 height 7
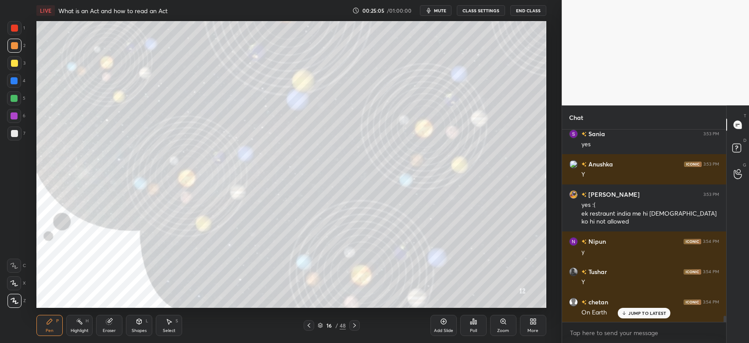
click at [311, 328] on icon at bounding box center [309, 325] width 7 height 7
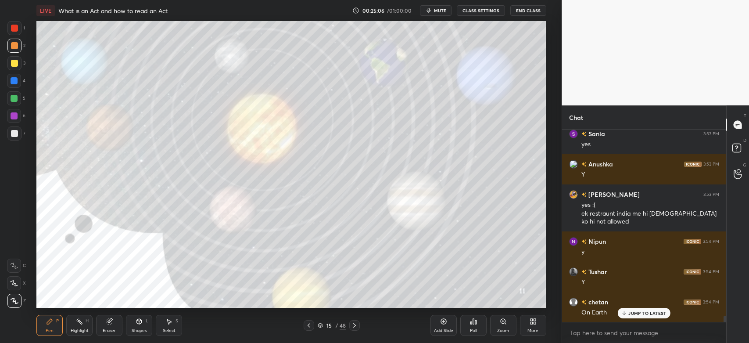
click at [354, 329] on div at bounding box center [354, 325] width 11 height 11
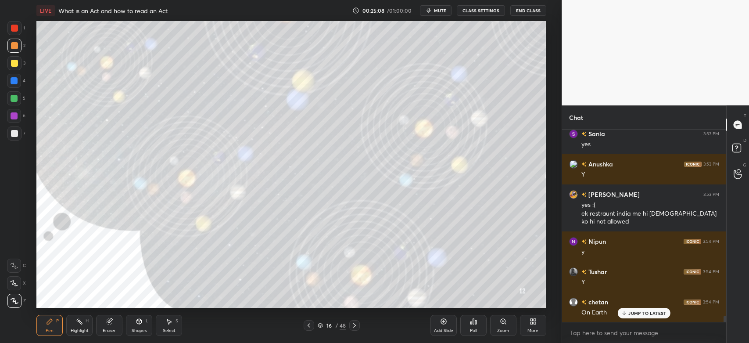
click at [77, 330] on div "Highlight" at bounding box center [80, 330] width 18 height 4
click at [48, 333] on div "Pen" at bounding box center [50, 330] width 8 height 4
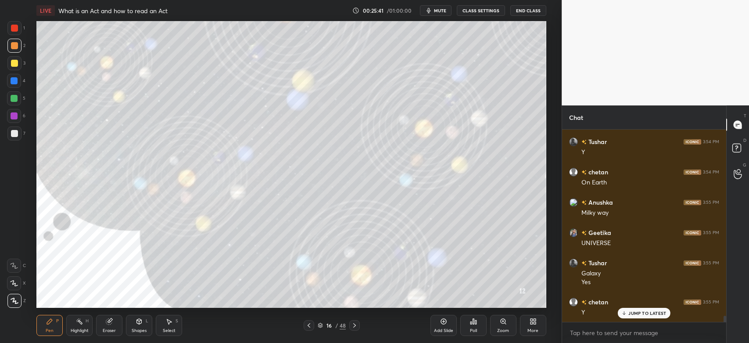
scroll to position [5844, 0]
click at [356, 327] on icon at bounding box center [354, 325] width 7 height 7
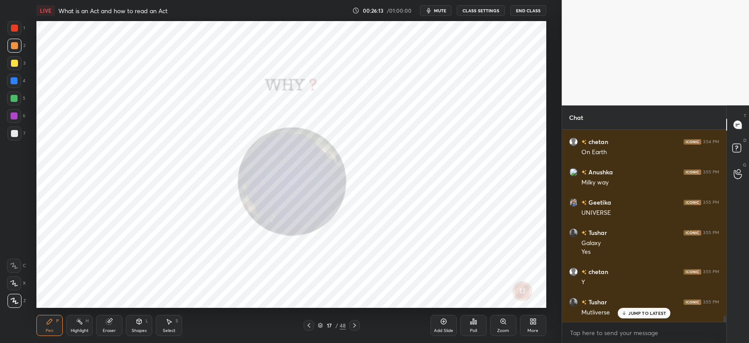
scroll to position [5875, 0]
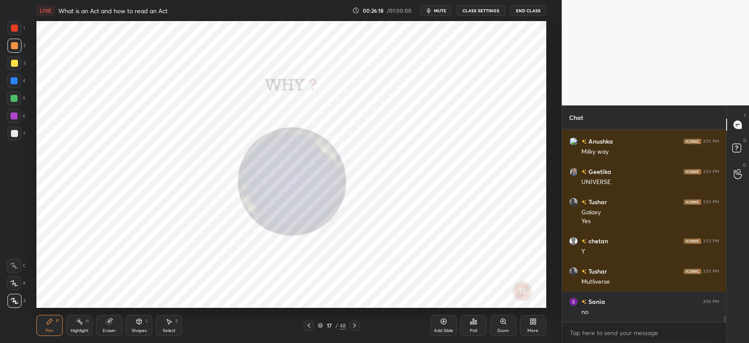
click at [355, 326] on icon at bounding box center [354, 325] width 7 height 7
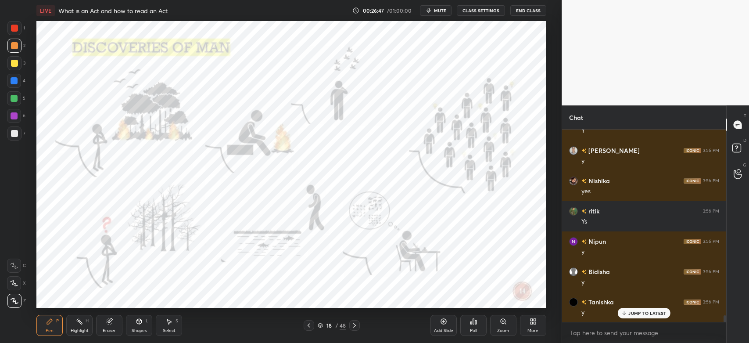
scroll to position [5378, 0]
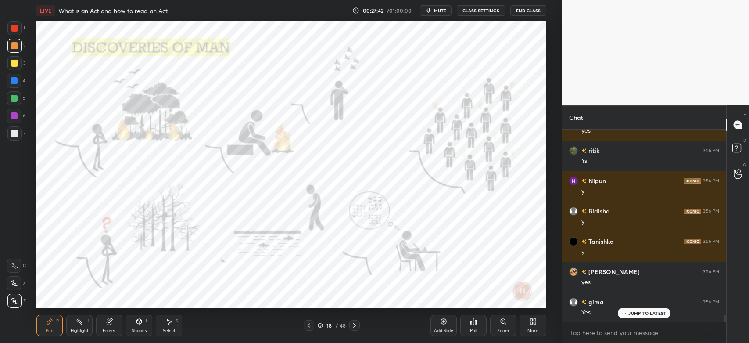
click at [355, 327] on icon at bounding box center [354, 325] width 7 height 7
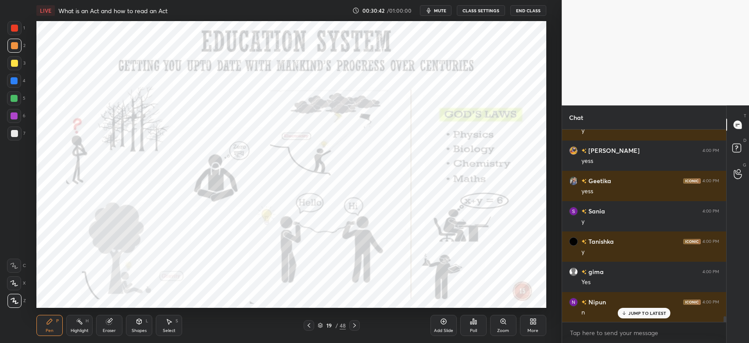
scroll to position [6205, 0]
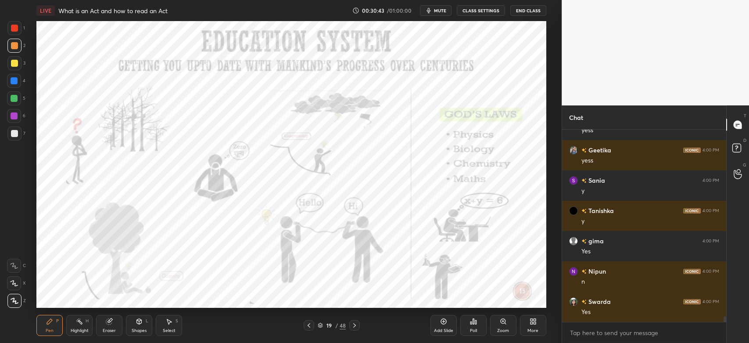
click at [355, 328] on icon at bounding box center [354, 325] width 7 height 7
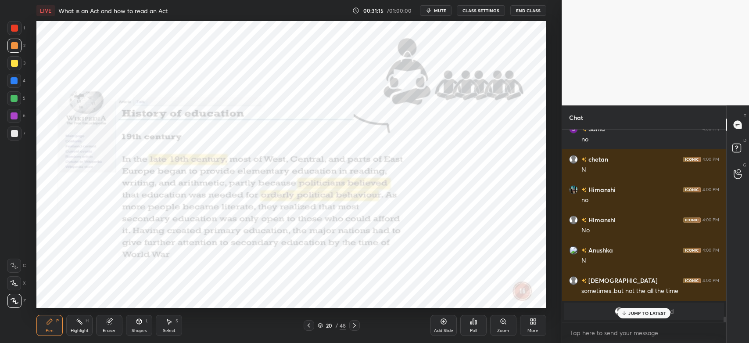
scroll to position [6558, 0]
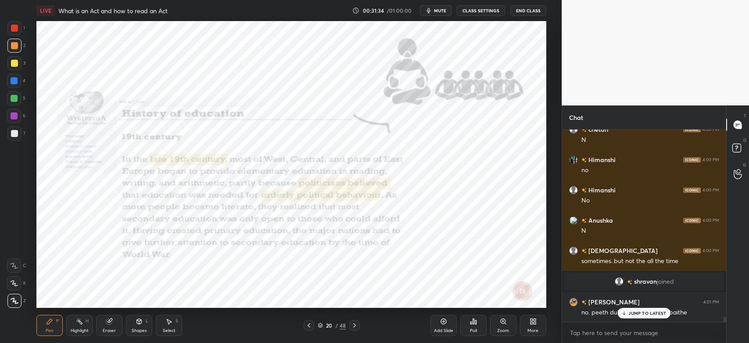
click at [640, 315] on p "JUMP TO LATEST" at bounding box center [648, 312] width 38 height 5
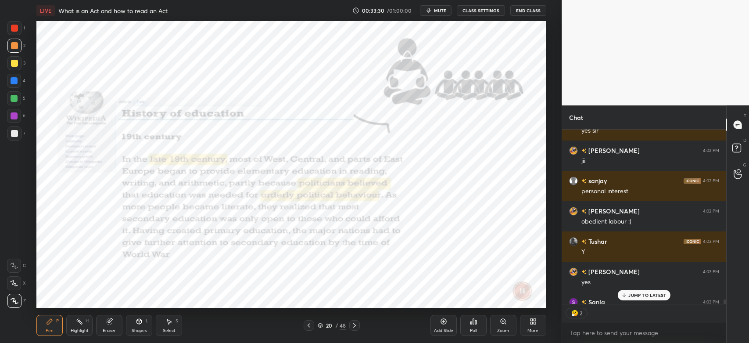
scroll to position [6940, 0]
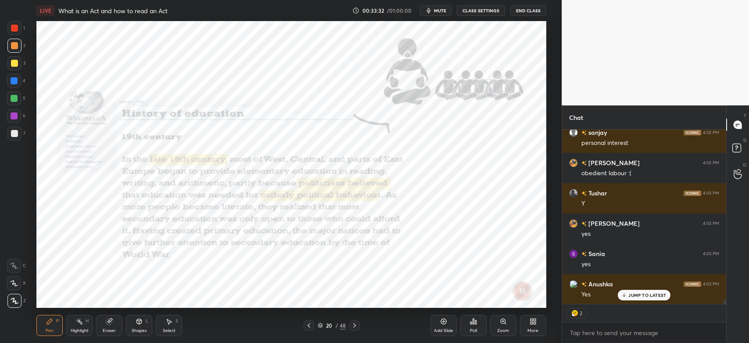
click at [356, 327] on icon at bounding box center [354, 325] width 7 height 7
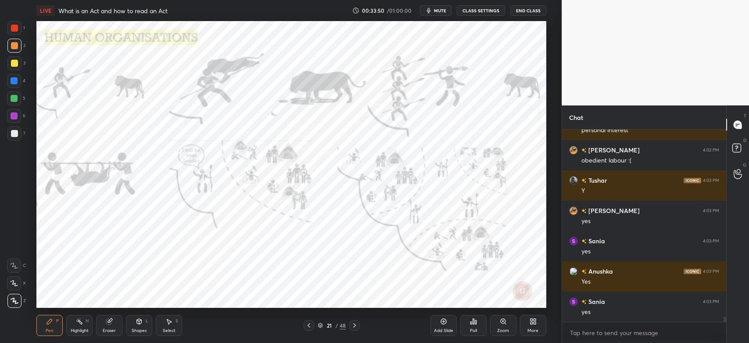
scroll to position [6983, 0]
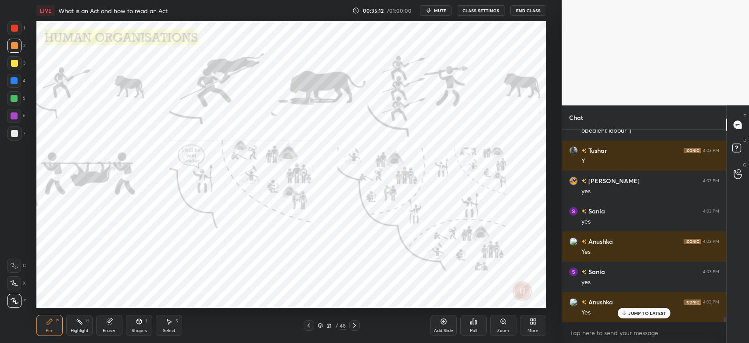
click at [354, 328] on icon at bounding box center [354, 325] width 7 height 7
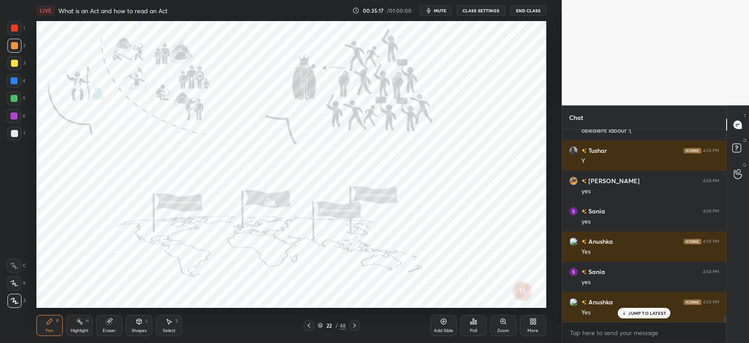
click at [307, 327] on icon at bounding box center [309, 325] width 7 height 7
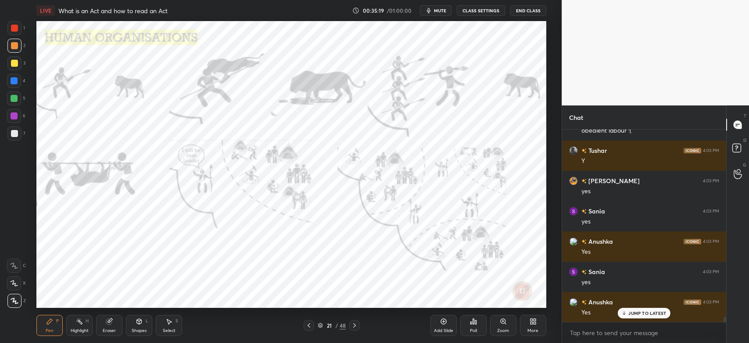
click at [355, 326] on icon at bounding box center [354, 325] width 7 height 7
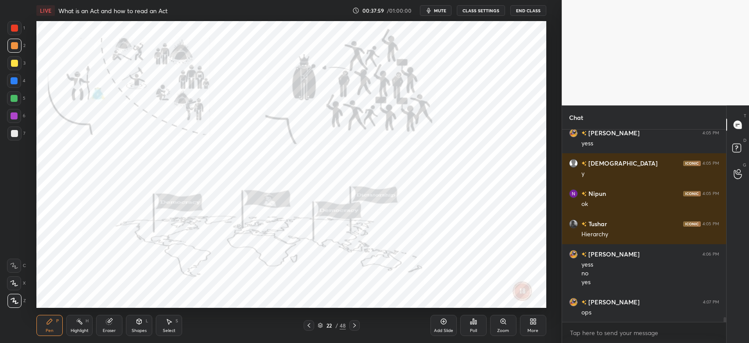
scroll to position [7333, 0]
click at [358, 325] on div at bounding box center [354, 325] width 11 height 11
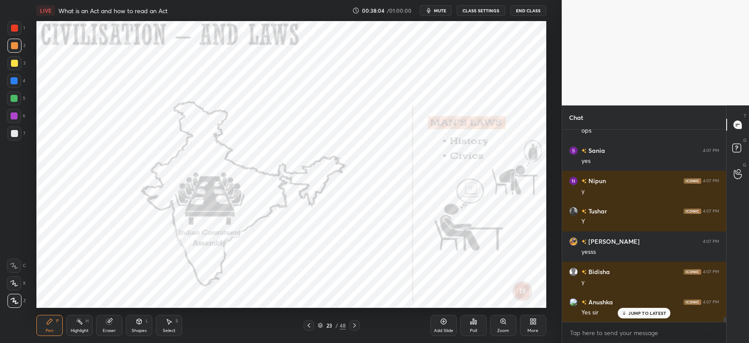
scroll to position [7515, 0]
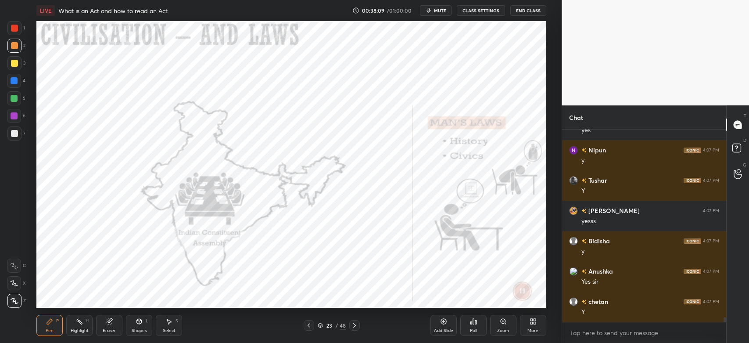
click at [309, 326] on icon at bounding box center [309, 325] width 7 height 7
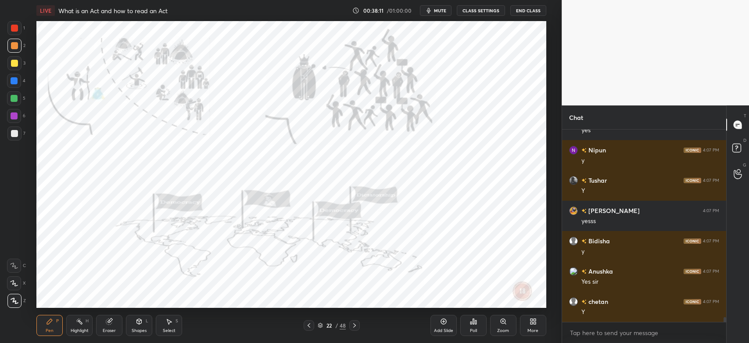
click at [356, 328] on icon at bounding box center [354, 325] width 7 height 7
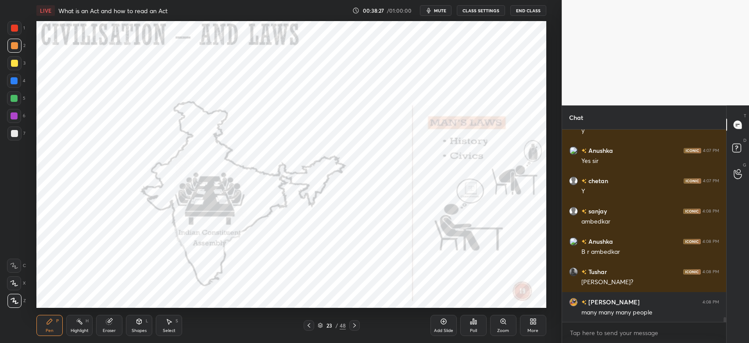
scroll to position [7666, 0]
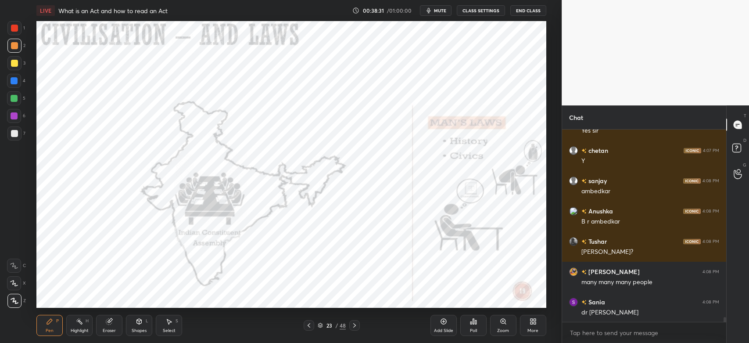
click at [108, 328] on div "Eraser" at bounding box center [109, 330] width 13 height 4
click at [53, 327] on div "Pen P" at bounding box center [49, 325] width 26 height 21
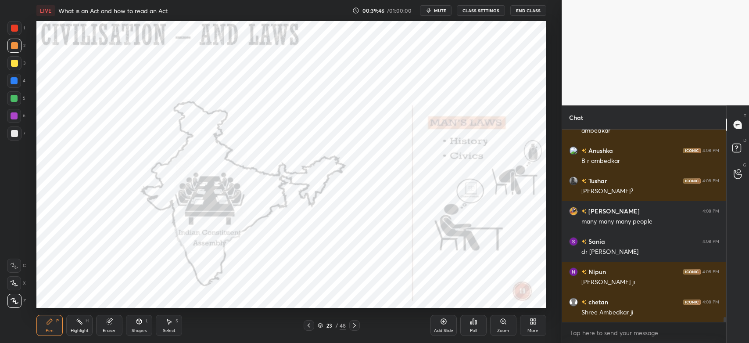
scroll to position [7758, 0]
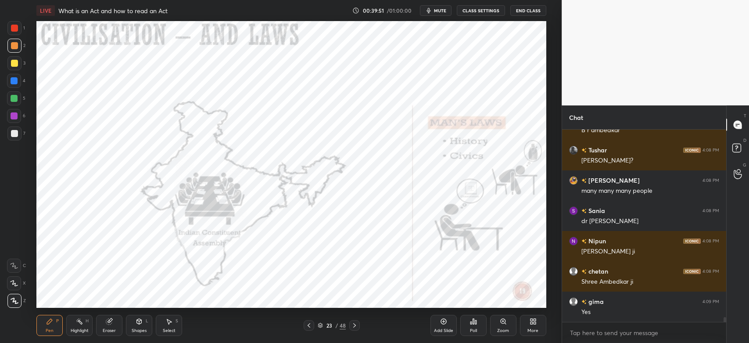
click at [16, 99] on div at bounding box center [14, 98] width 7 height 7
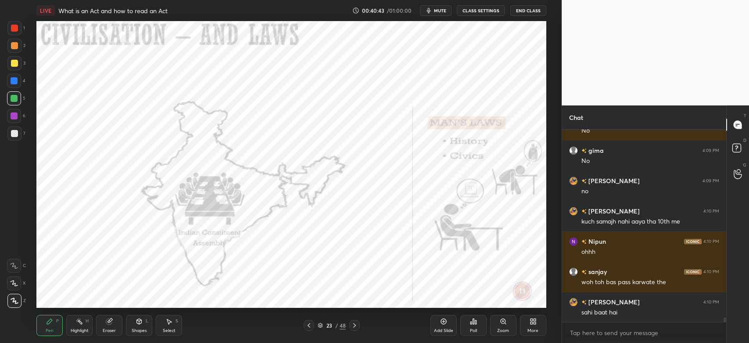
scroll to position [8182, 0]
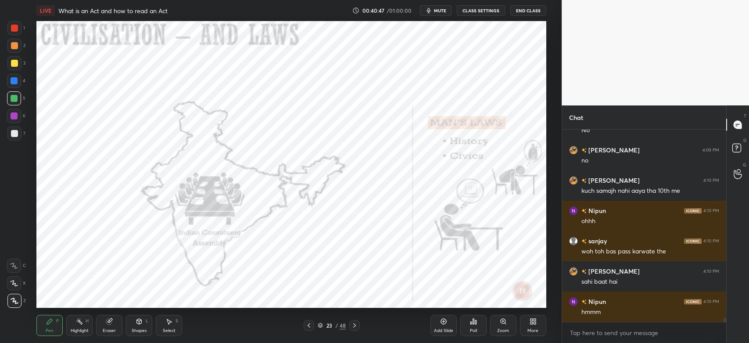
click at [13, 47] on div at bounding box center [14, 45] width 7 height 7
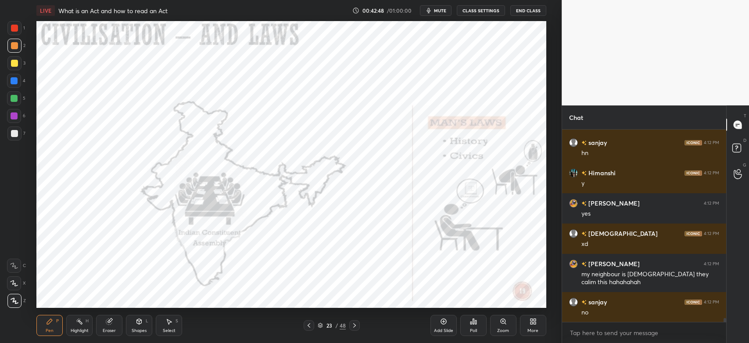
scroll to position [9570, 0]
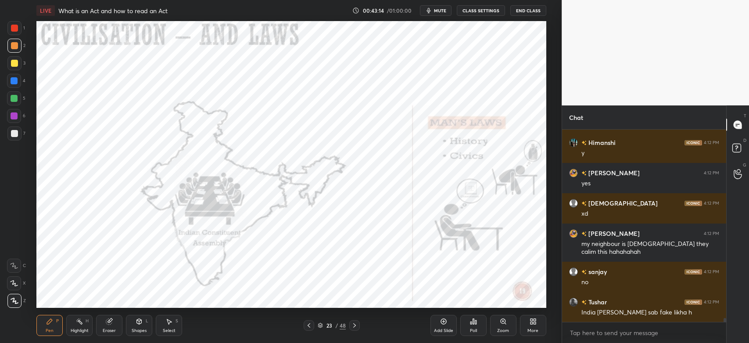
click at [355, 327] on icon at bounding box center [354, 325] width 7 height 7
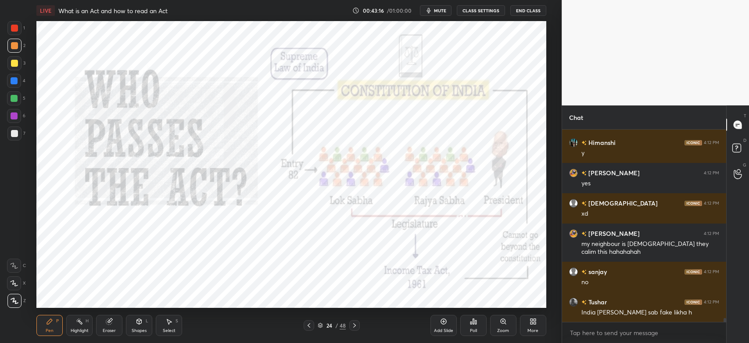
click at [18, 31] on div at bounding box center [14, 28] width 14 height 14
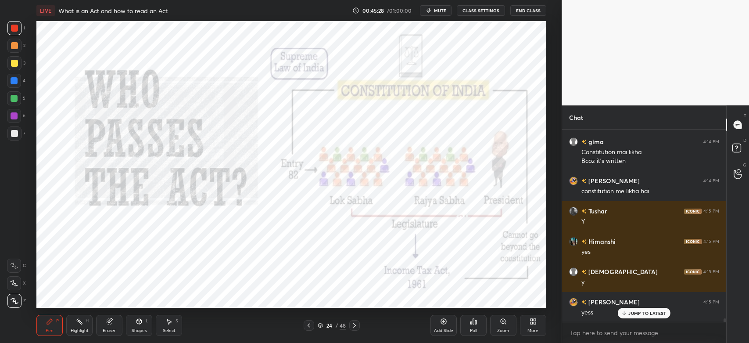
scroll to position [10367, 0]
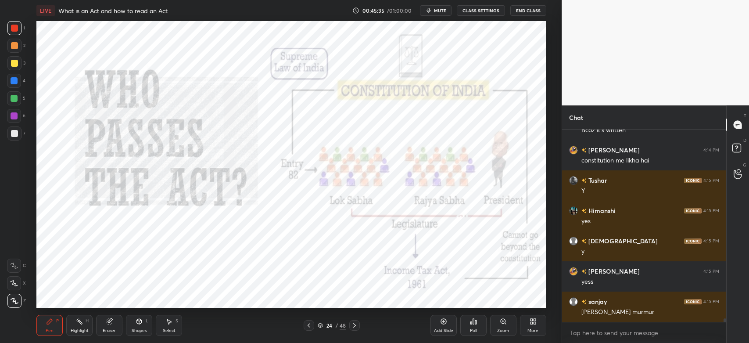
click at [11, 133] on div at bounding box center [14, 133] width 7 height 7
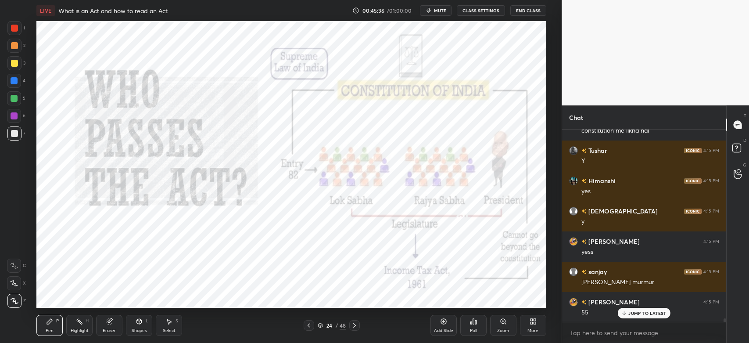
click at [14, 96] on div at bounding box center [14, 98] width 7 height 7
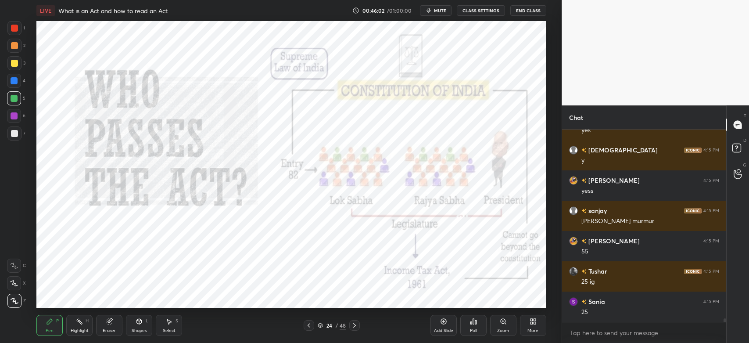
scroll to position [10487, 0]
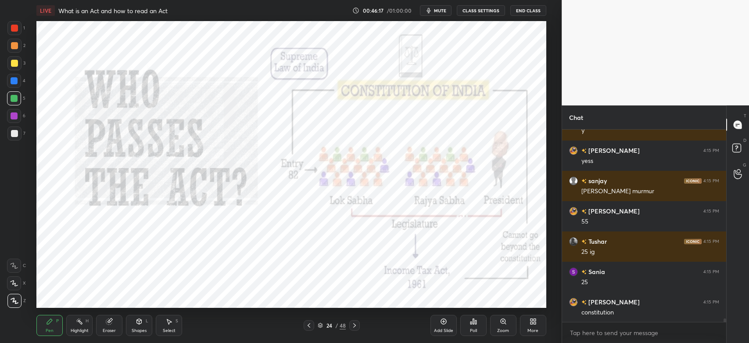
click at [17, 80] on div at bounding box center [14, 80] width 7 height 7
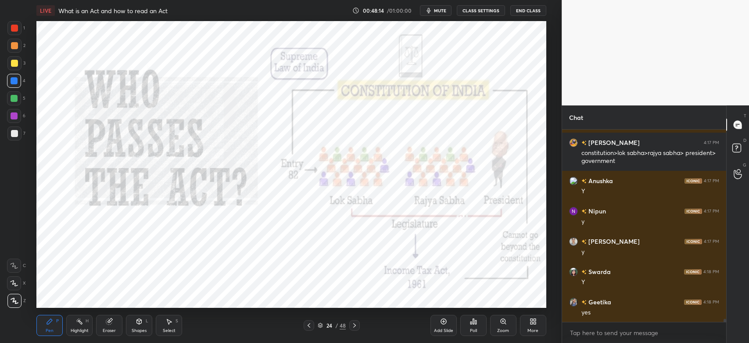
scroll to position [11382, 0]
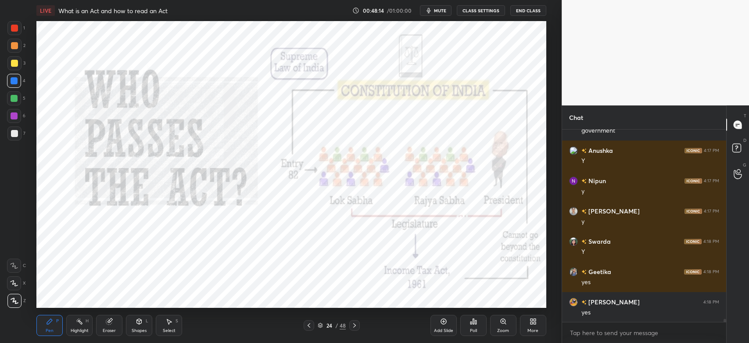
click at [112, 327] on div "Eraser" at bounding box center [109, 325] width 26 height 21
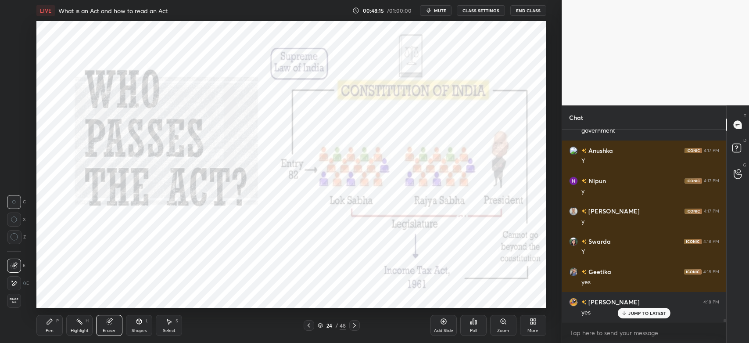
click at [19, 299] on span "Erase all" at bounding box center [13, 301] width 13 height 6
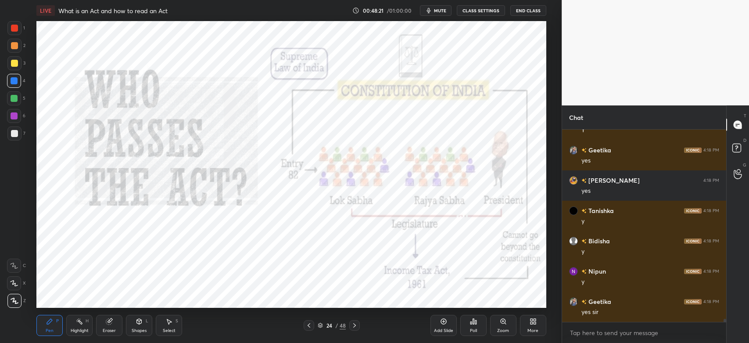
scroll to position [11534, 0]
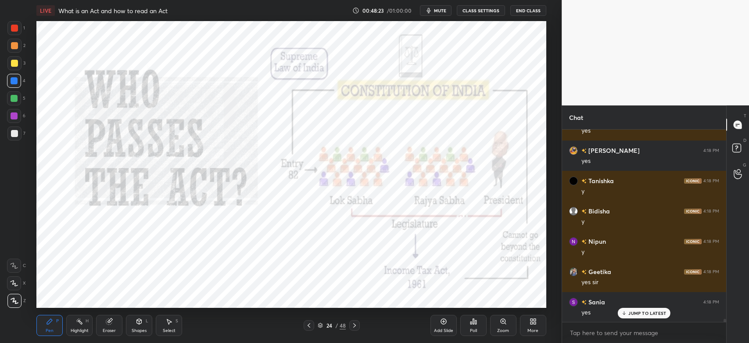
click at [14, 121] on div at bounding box center [14, 116] width 14 height 14
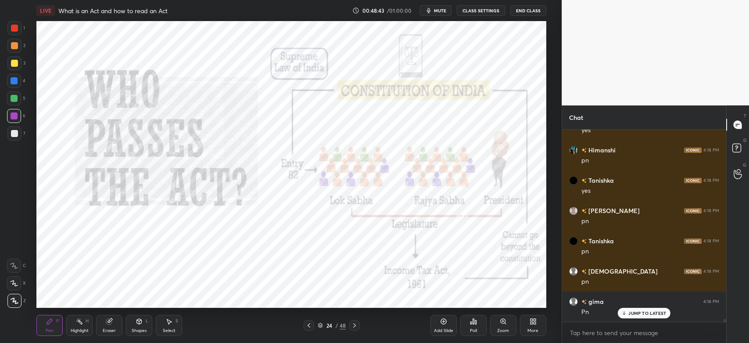
scroll to position [11837, 0]
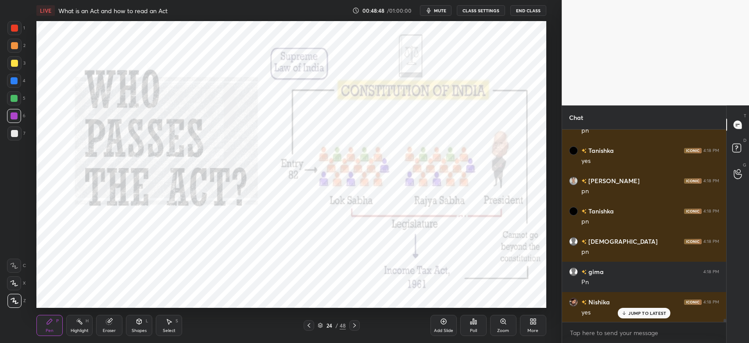
click at [139, 326] on div "Shapes L" at bounding box center [139, 325] width 26 height 21
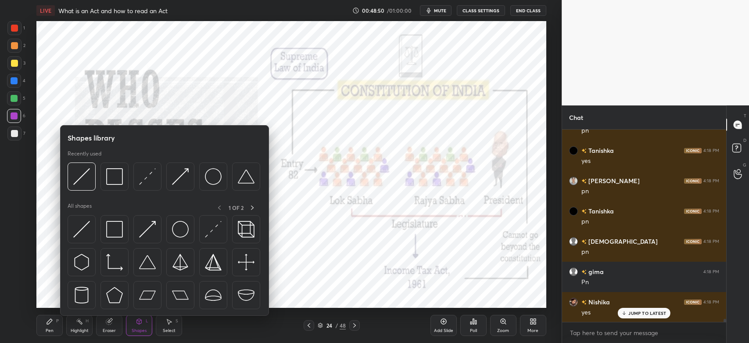
click at [186, 175] on img at bounding box center [180, 176] width 17 height 17
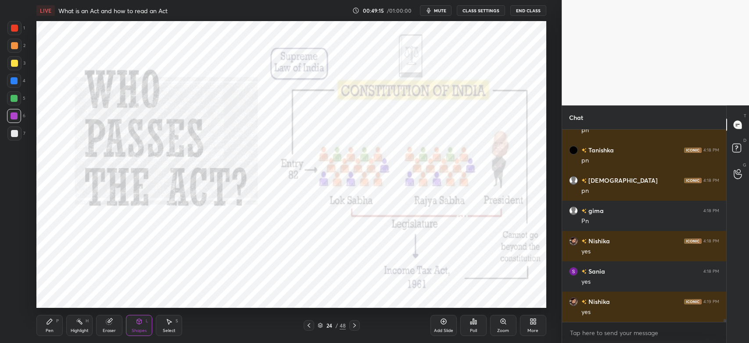
scroll to position [11928, 0]
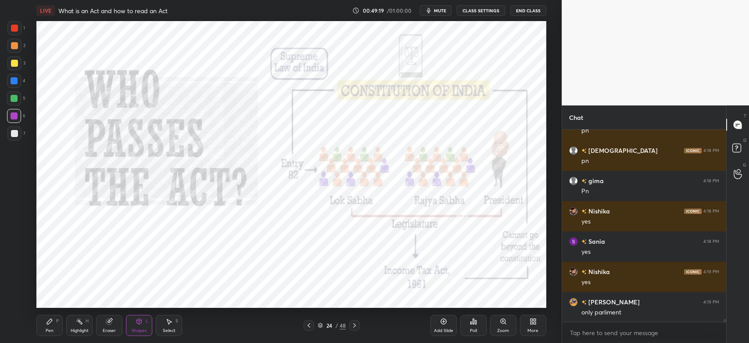
click at [84, 327] on div "Highlight H" at bounding box center [79, 325] width 26 height 21
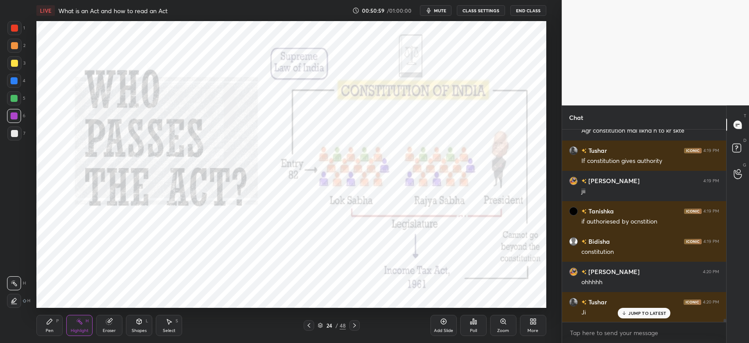
scroll to position [3, 3]
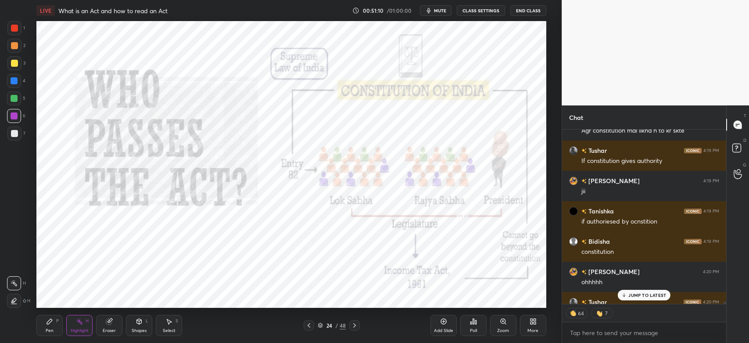
click at [637, 297] on p "JUMP TO LATEST" at bounding box center [648, 294] width 38 height 5
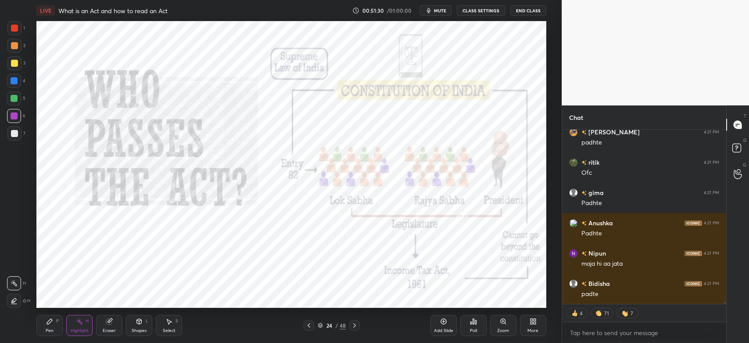
scroll to position [12521, 0]
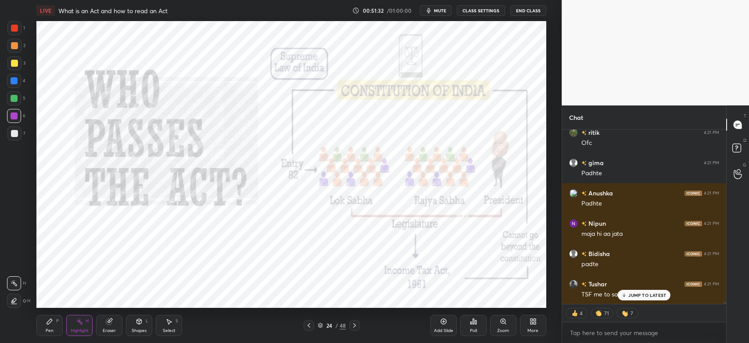
click at [632, 297] on p "JUMP TO LATEST" at bounding box center [648, 294] width 38 height 5
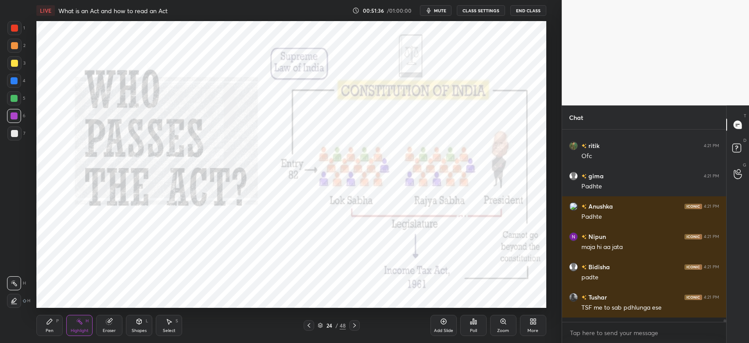
scroll to position [12503, 0]
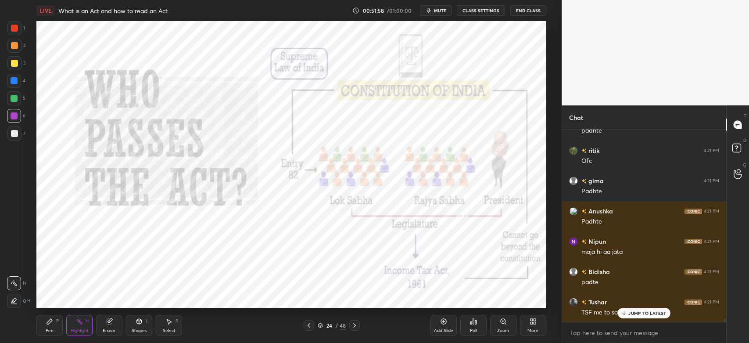
click at [357, 326] on icon at bounding box center [354, 325] width 7 height 7
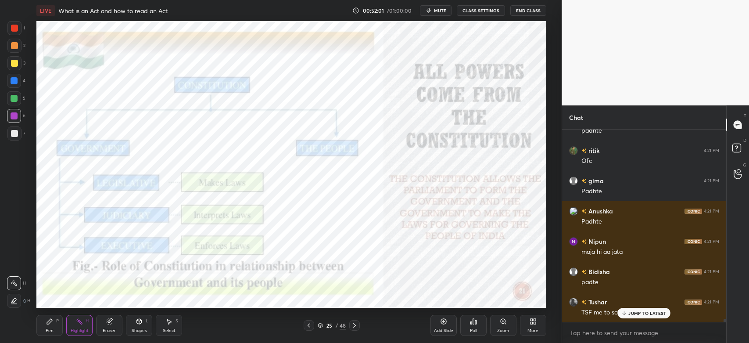
click at [51, 329] on div "Pen" at bounding box center [50, 330] width 8 height 4
click at [442, 322] on icon at bounding box center [443, 321] width 7 height 7
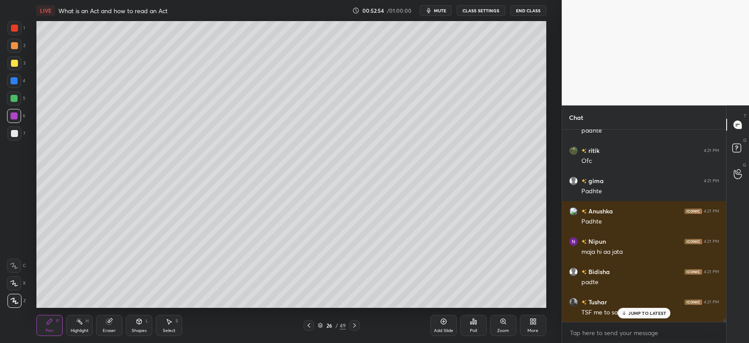
click at [140, 327] on div "Shapes L" at bounding box center [139, 325] width 26 height 21
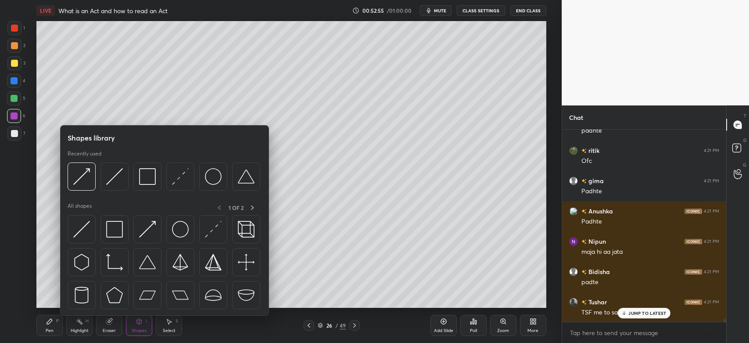
click at [147, 177] on img at bounding box center [147, 176] width 17 height 17
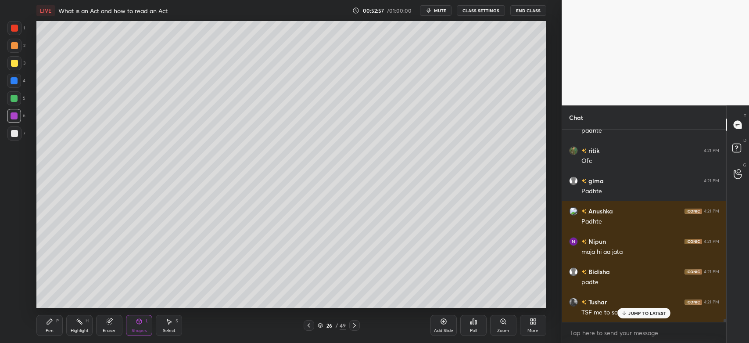
click at [47, 326] on div "Pen P" at bounding box center [49, 325] width 26 height 21
click at [13, 64] on div at bounding box center [14, 63] width 7 height 7
click at [141, 322] on icon at bounding box center [139, 321] width 5 height 5
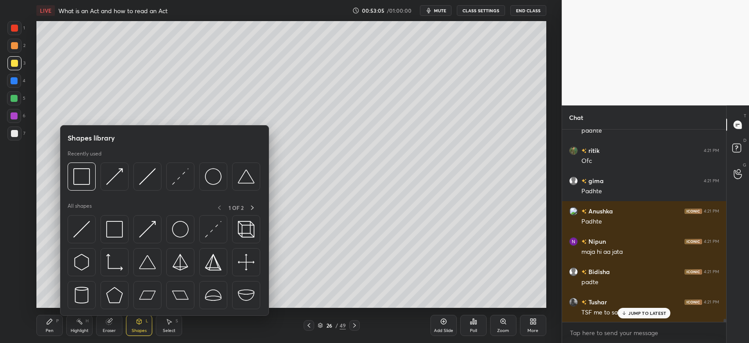
click at [139, 180] on img at bounding box center [147, 176] width 17 height 17
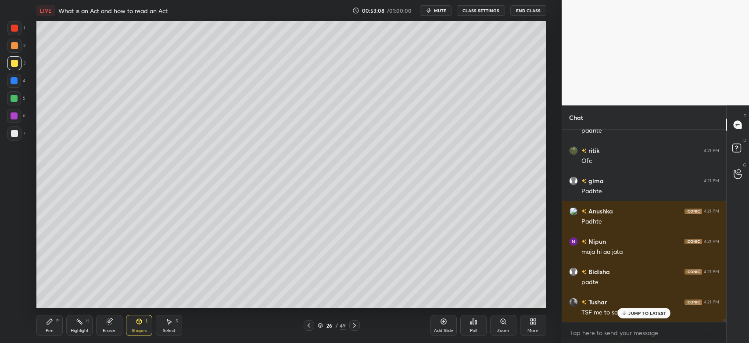
click at [47, 322] on icon at bounding box center [49, 321] width 7 height 7
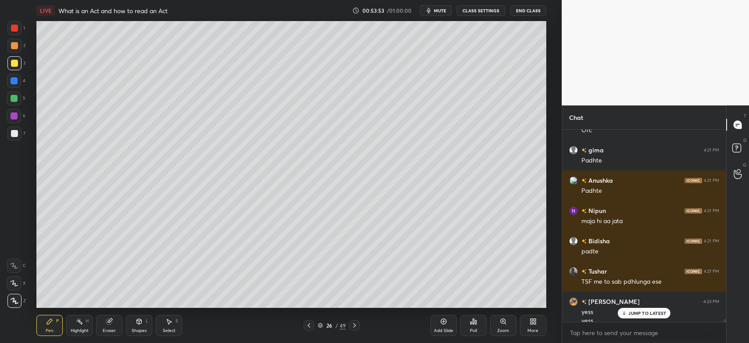
scroll to position [12542, 0]
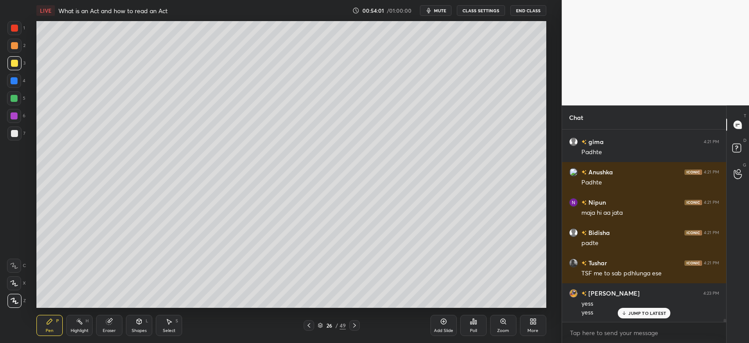
click at [349, 326] on div "26 / 49" at bounding box center [332, 325] width 56 height 11
click at [353, 326] on icon at bounding box center [354, 325] width 7 height 7
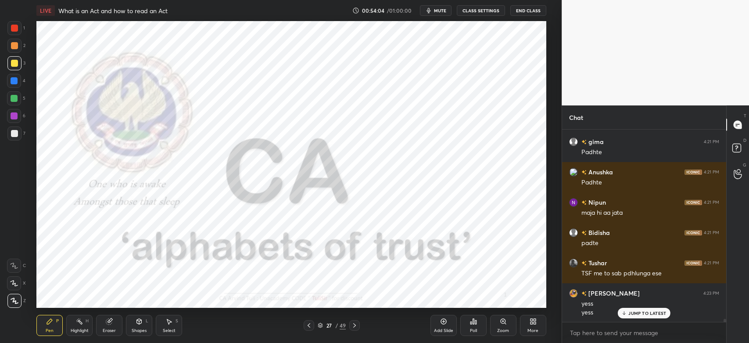
click at [309, 327] on icon at bounding box center [309, 325] width 7 height 7
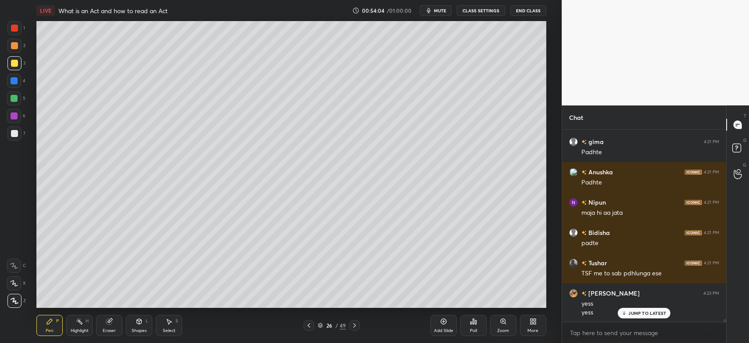
click at [311, 326] on icon at bounding box center [309, 325] width 7 height 7
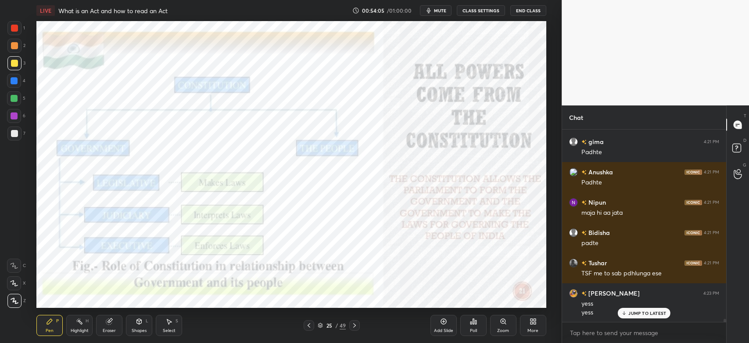
click at [313, 327] on icon at bounding box center [309, 325] width 7 height 7
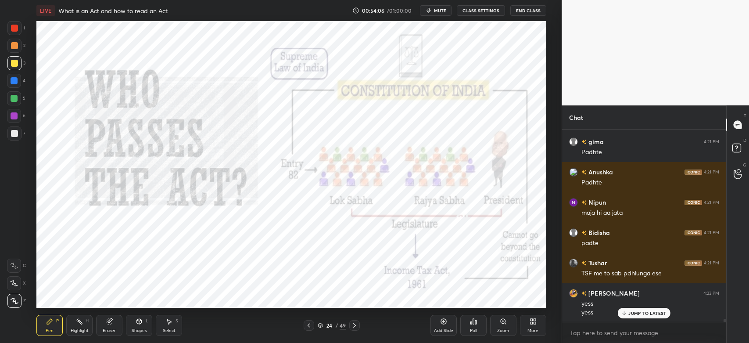
click at [312, 327] on icon at bounding box center [309, 325] width 7 height 7
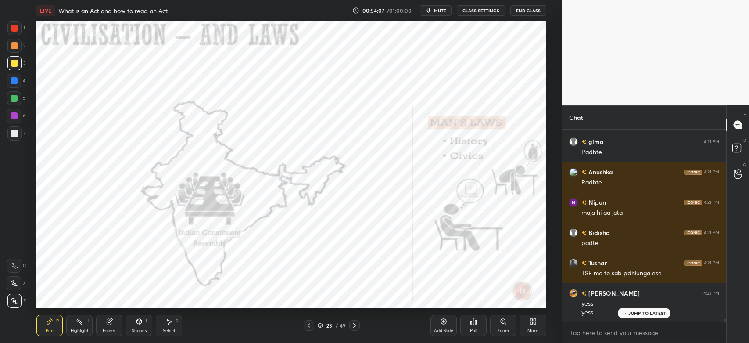
click at [354, 327] on icon at bounding box center [354, 325] width 3 height 4
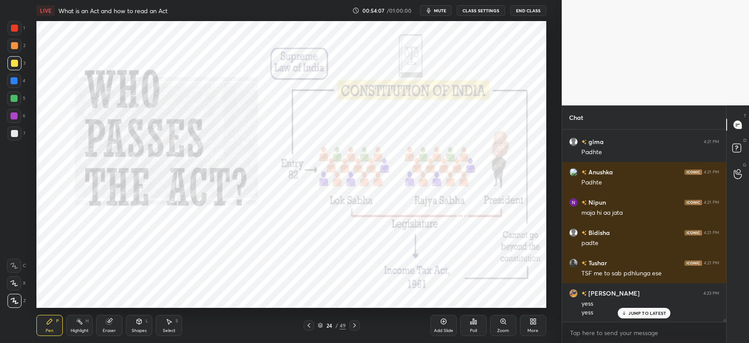
click at [356, 326] on icon at bounding box center [354, 325] width 7 height 7
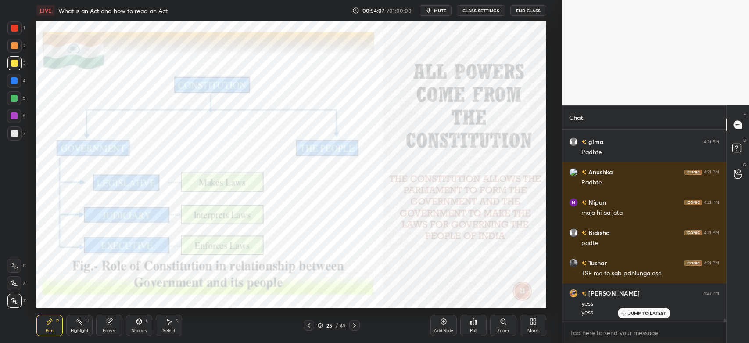
click at [356, 326] on icon at bounding box center [354, 325] width 7 height 7
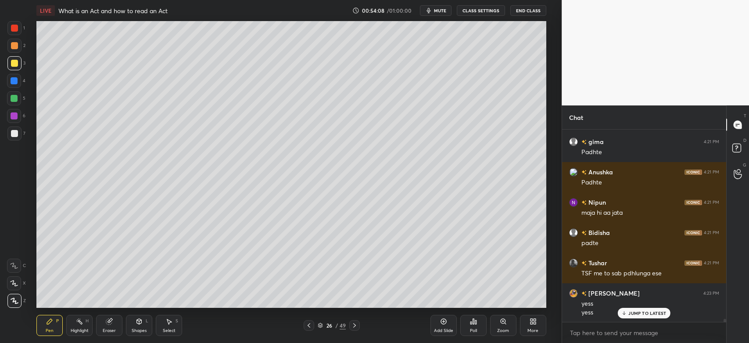
click at [355, 326] on icon at bounding box center [354, 325] width 7 height 7
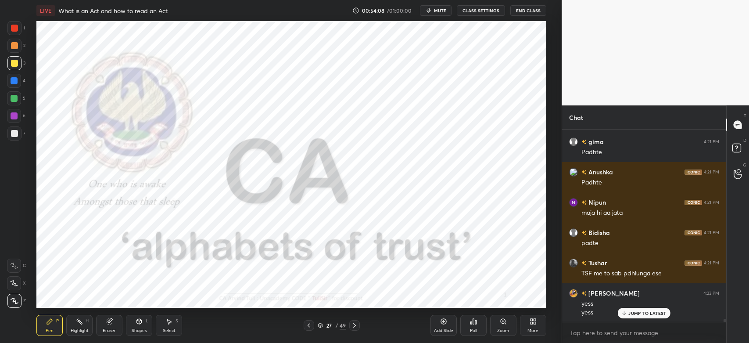
click at [356, 326] on icon at bounding box center [354, 325] width 7 height 7
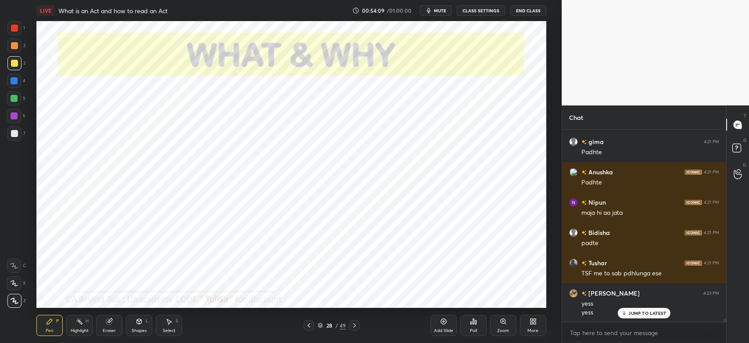
click at [356, 325] on icon at bounding box center [354, 325] width 7 height 7
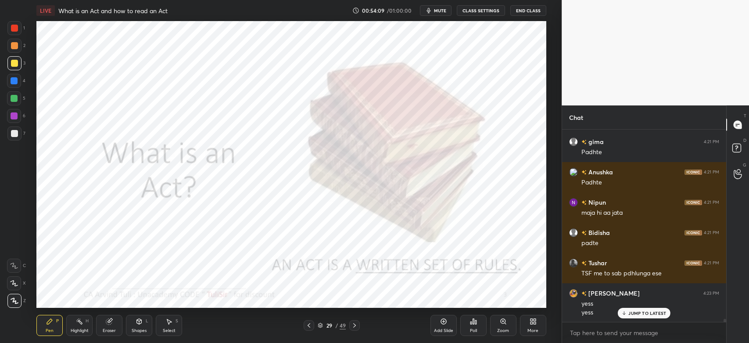
click at [356, 325] on icon at bounding box center [354, 325] width 7 height 7
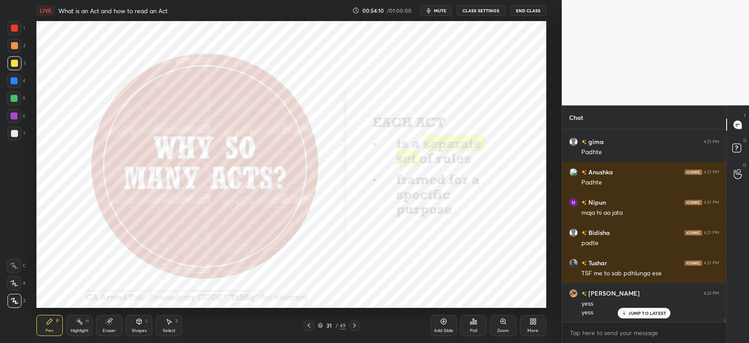
click at [358, 325] on div at bounding box center [354, 325] width 11 height 11
click at [357, 325] on icon at bounding box center [354, 325] width 7 height 7
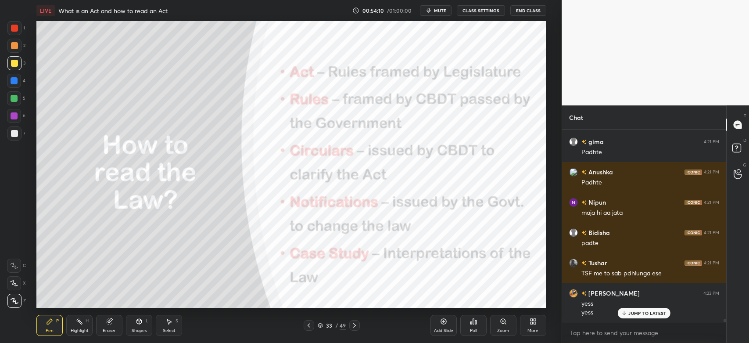
click at [358, 325] on icon at bounding box center [354, 325] width 7 height 7
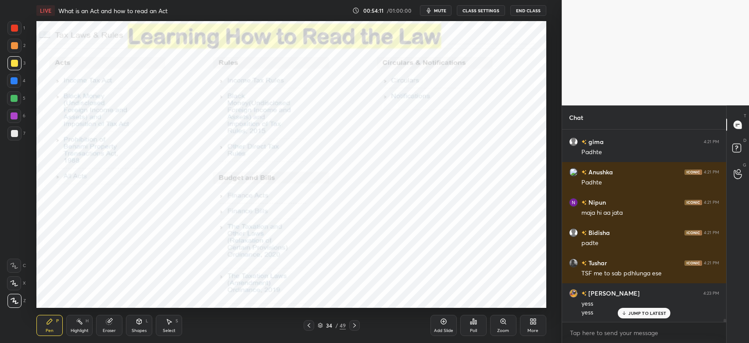
click at [358, 325] on icon at bounding box center [354, 325] width 7 height 7
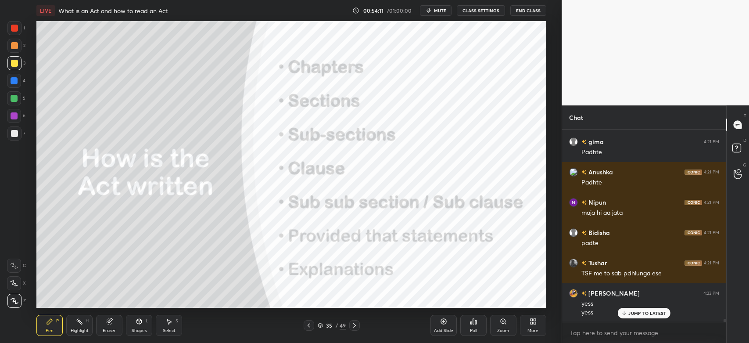
click at [358, 325] on icon at bounding box center [354, 325] width 7 height 7
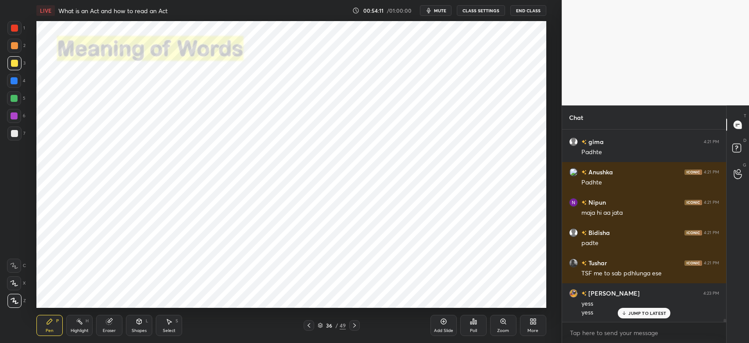
click at [358, 325] on div at bounding box center [354, 325] width 11 height 11
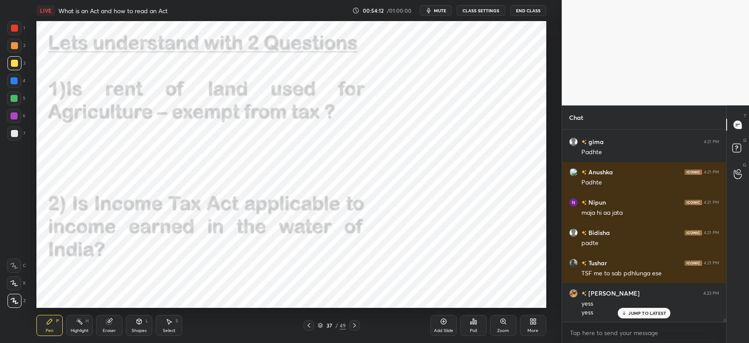
click at [310, 326] on icon at bounding box center [309, 325] width 7 height 7
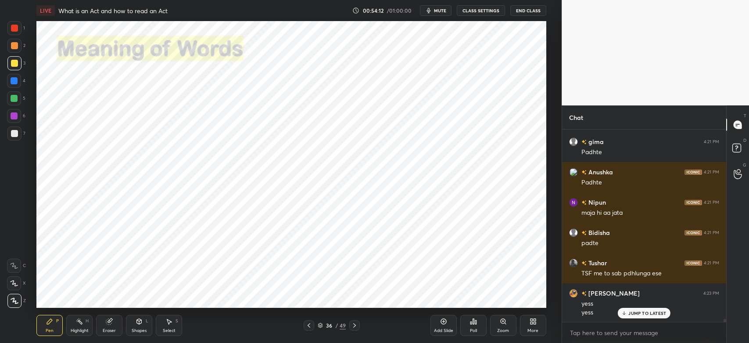
click at [312, 326] on icon at bounding box center [309, 325] width 7 height 7
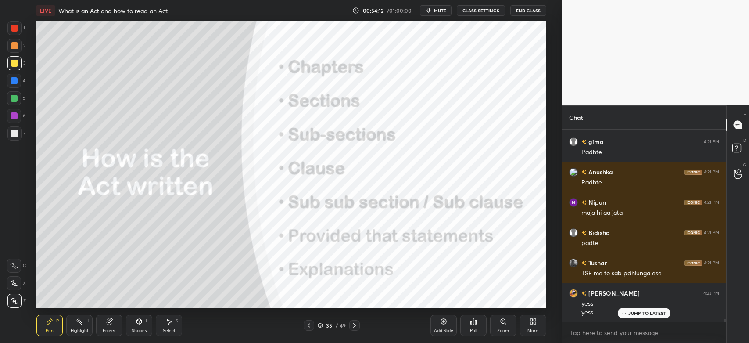
click at [311, 326] on icon at bounding box center [309, 325] width 7 height 7
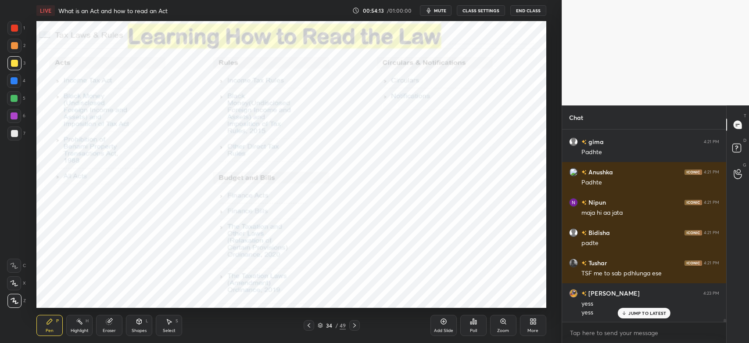
click at [310, 327] on icon at bounding box center [309, 325] width 7 height 7
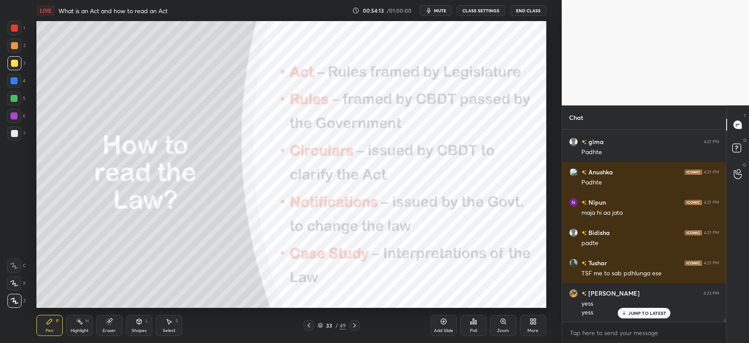
click at [310, 326] on icon at bounding box center [309, 325] width 7 height 7
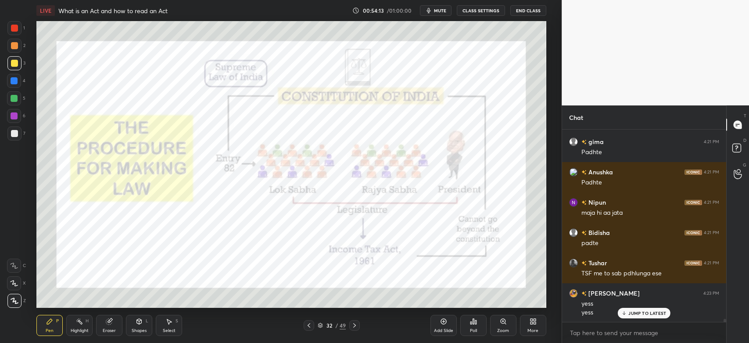
click at [311, 326] on icon at bounding box center [309, 325] width 7 height 7
click at [309, 326] on icon at bounding box center [309, 325] width 7 height 7
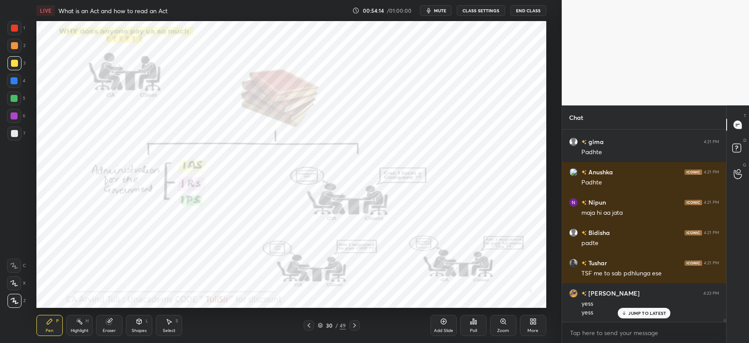
click at [312, 326] on icon at bounding box center [309, 325] width 7 height 7
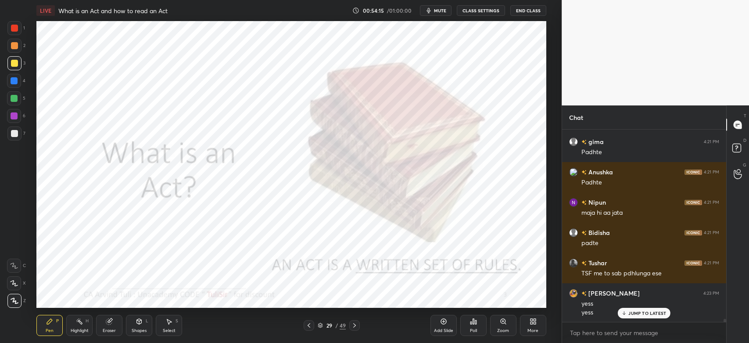
click at [311, 326] on icon at bounding box center [309, 325] width 7 height 7
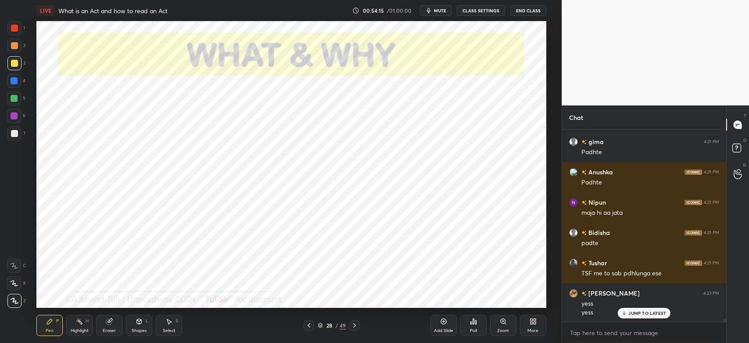
click at [311, 327] on icon at bounding box center [309, 325] width 7 height 7
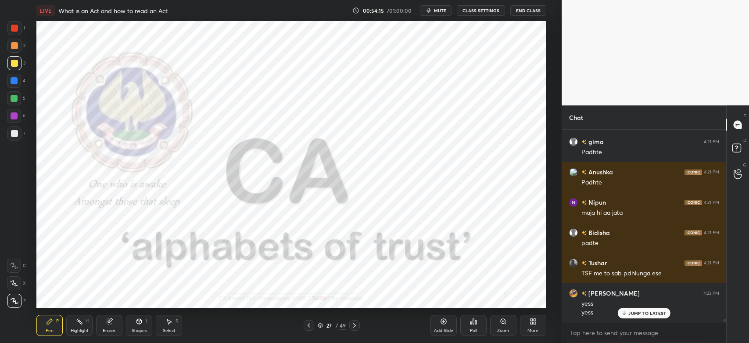
click at [312, 326] on icon at bounding box center [309, 325] width 7 height 7
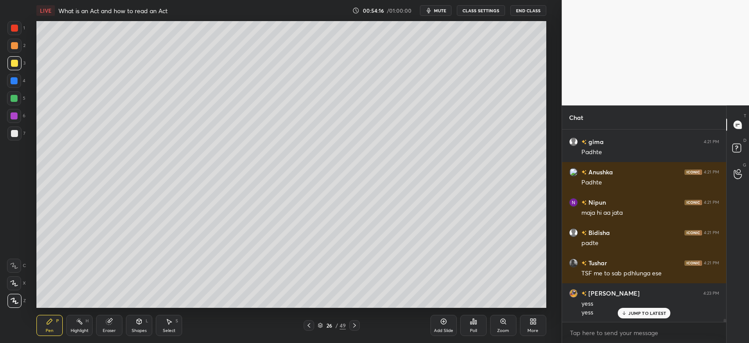
click at [311, 326] on icon at bounding box center [309, 325] width 7 height 7
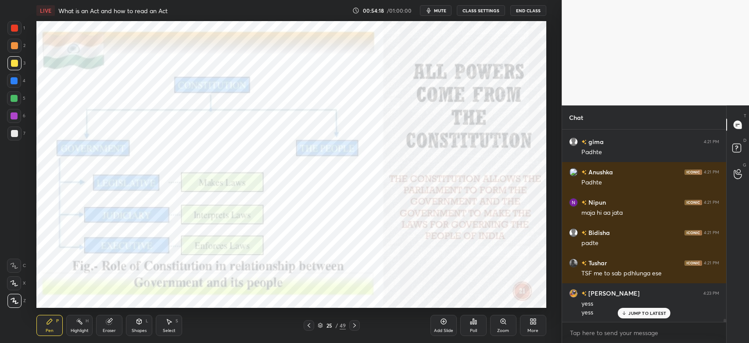
click at [532, 320] on icon at bounding box center [532, 320] width 2 height 2
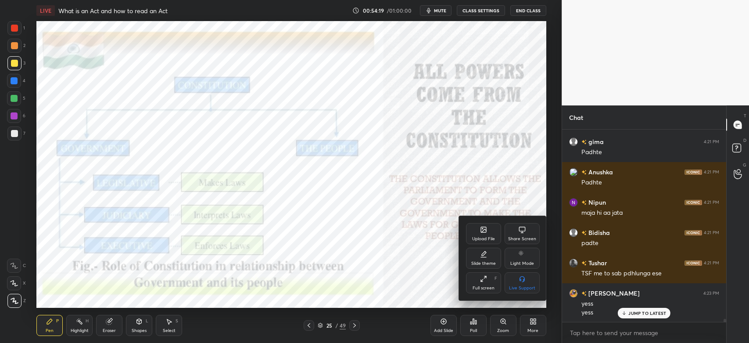
click at [478, 236] on div "Upload File" at bounding box center [483, 233] width 35 height 21
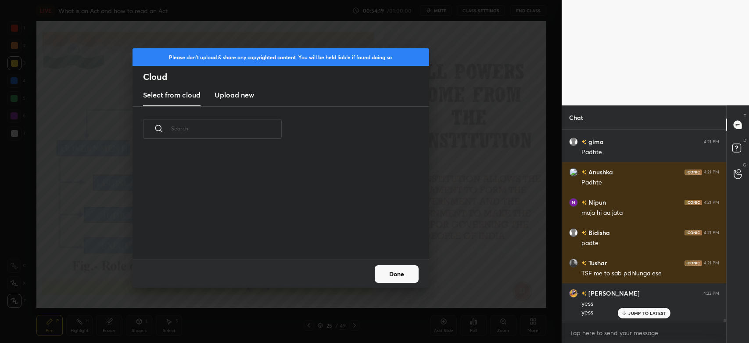
scroll to position [108, 281]
click at [226, 96] on h3 "Upload new" at bounding box center [235, 95] width 40 height 11
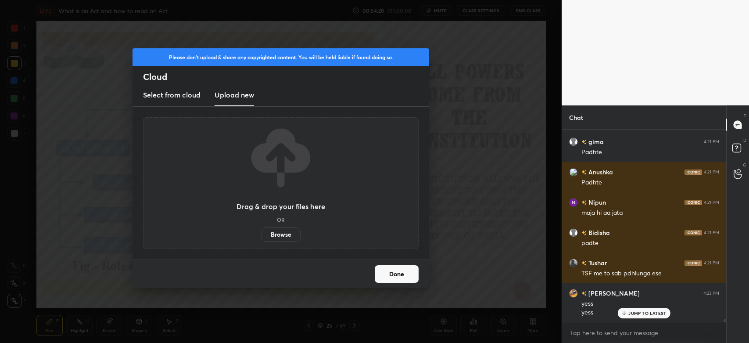
click at [280, 235] on label "Browse" at bounding box center [281, 234] width 39 height 14
click at [262, 235] on input "Browse" at bounding box center [262, 234] width 0 height 14
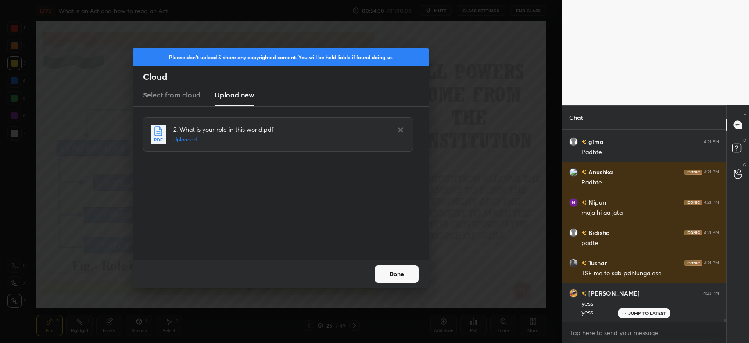
click at [395, 277] on button "Done" at bounding box center [397, 274] width 44 height 18
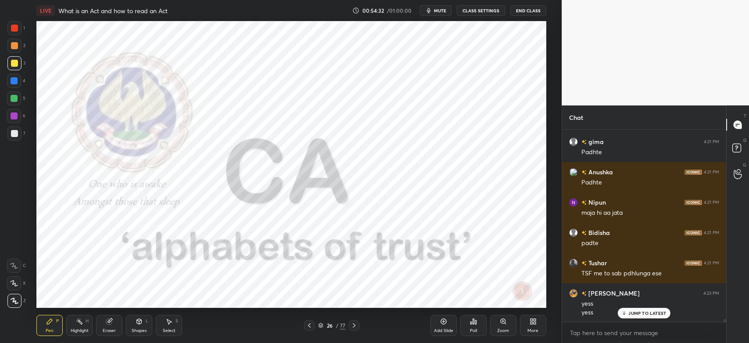
click at [356, 326] on icon at bounding box center [354, 325] width 7 height 7
click at [358, 325] on div at bounding box center [354, 325] width 11 height 11
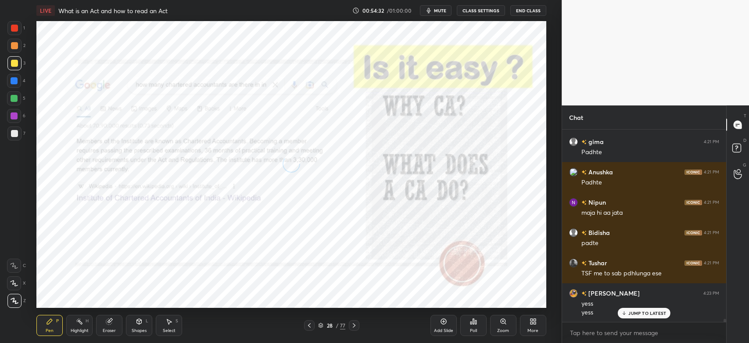
click at [357, 325] on icon at bounding box center [354, 325] width 7 height 7
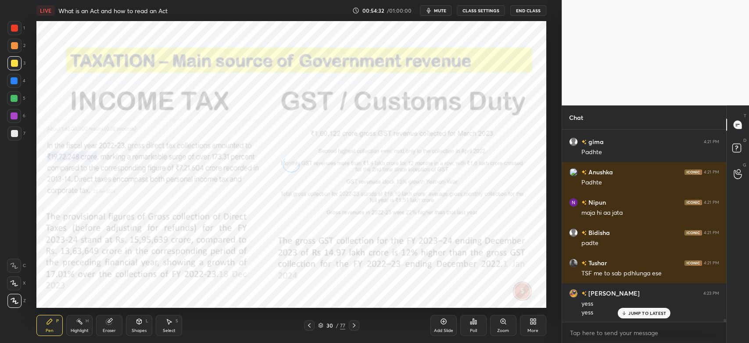
click at [358, 325] on icon at bounding box center [354, 325] width 7 height 7
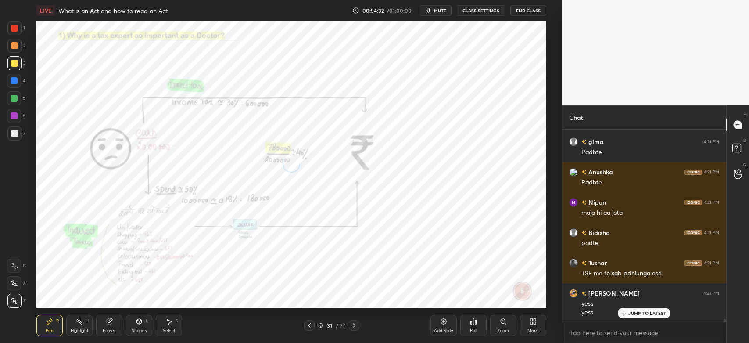
click at [357, 325] on icon at bounding box center [354, 325] width 7 height 7
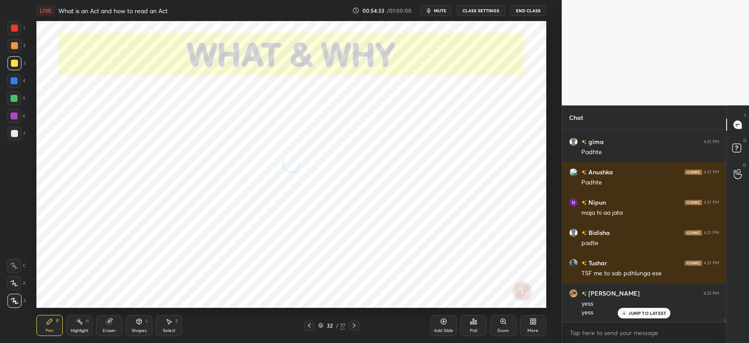
click at [355, 326] on icon at bounding box center [354, 325] width 3 height 4
click at [353, 326] on icon at bounding box center [354, 325] width 7 height 7
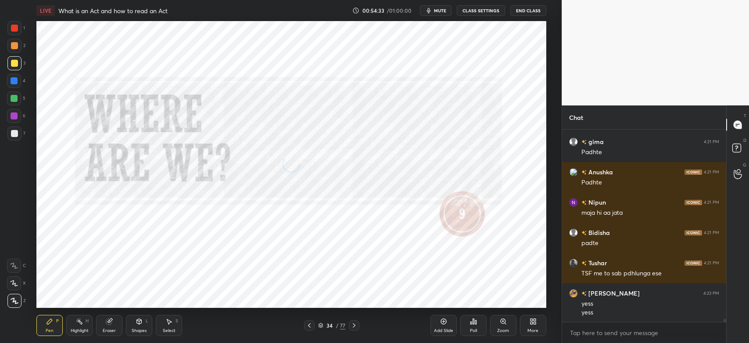
scroll to position [12573, 0]
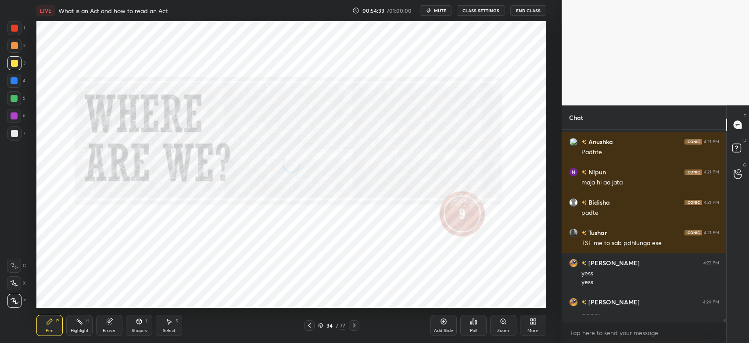
click at [354, 326] on icon at bounding box center [354, 325] width 7 height 7
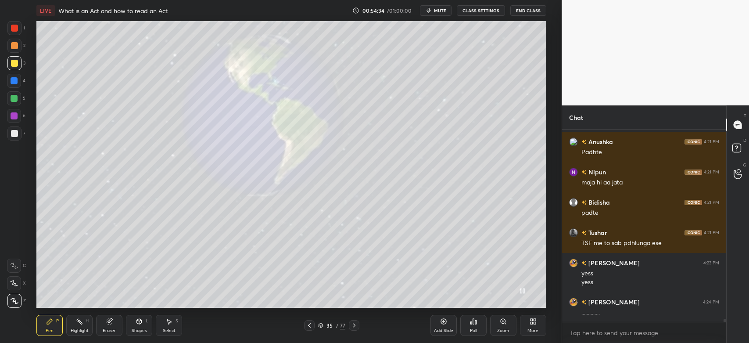
click at [354, 326] on icon at bounding box center [354, 325] width 7 height 7
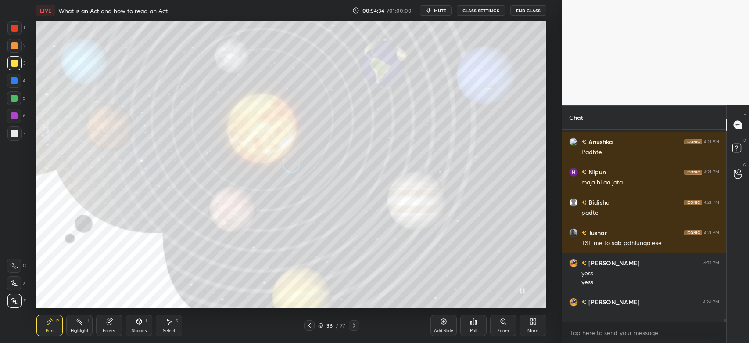
click at [354, 326] on icon at bounding box center [354, 325] width 7 height 7
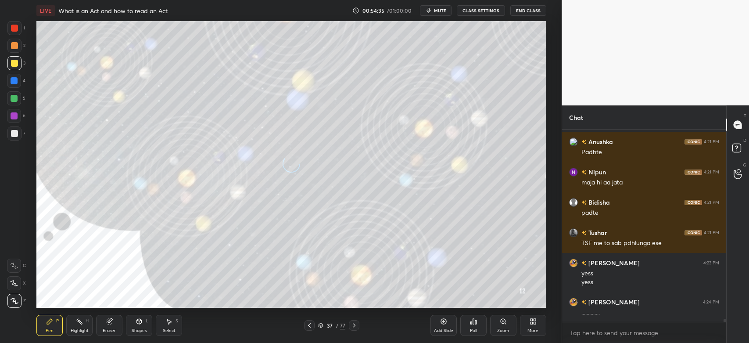
click at [354, 326] on icon at bounding box center [354, 325] width 7 height 7
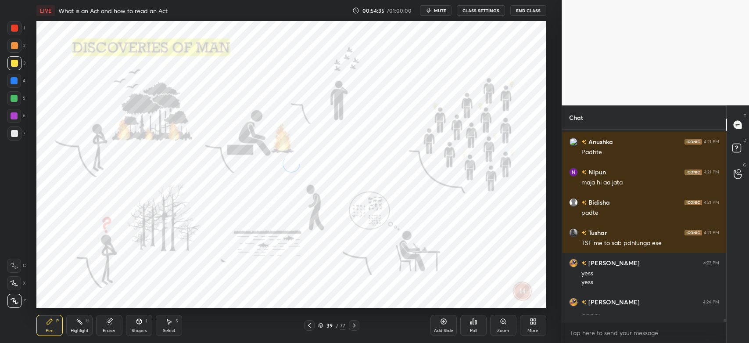
click at [353, 326] on icon at bounding box center [354, 325] width 7 height 7
click at [354, 326] on icon at bounding box center [354, 325] width 7 height 7
click at [354, 326] on icon at bounding box center [354, 325] width 3 height 4
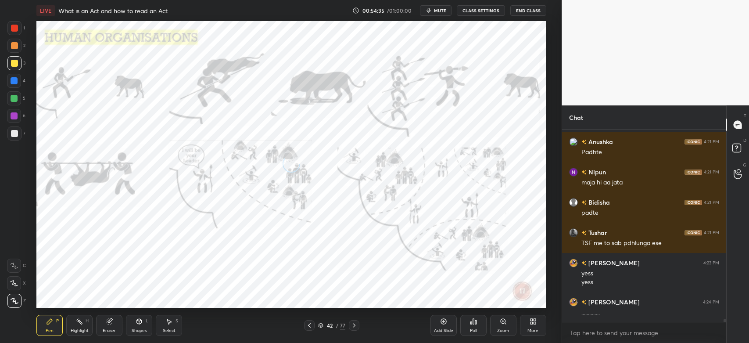
click at [355, 326] on icon at bounding box center [354, 325] width 7 height 7
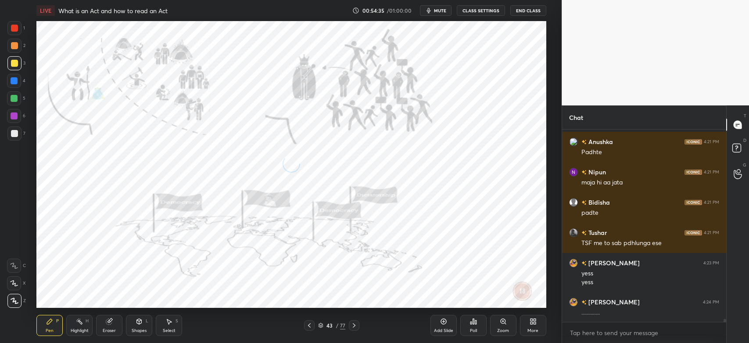
click at [355, 325] on icon at bounding box center [354, 325] width 3 height 4
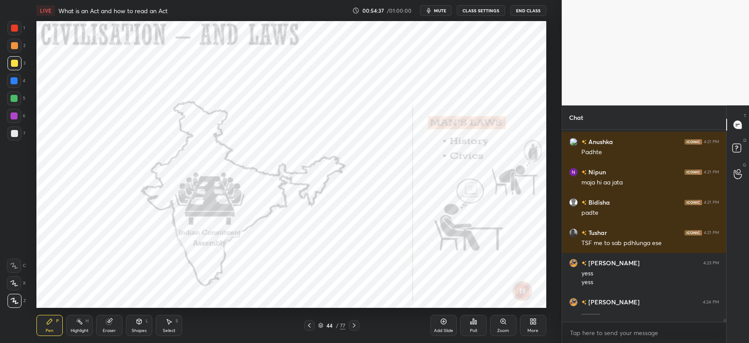
click at [355, 326] on icon at bounding box center [354, 325] width 7 height 7
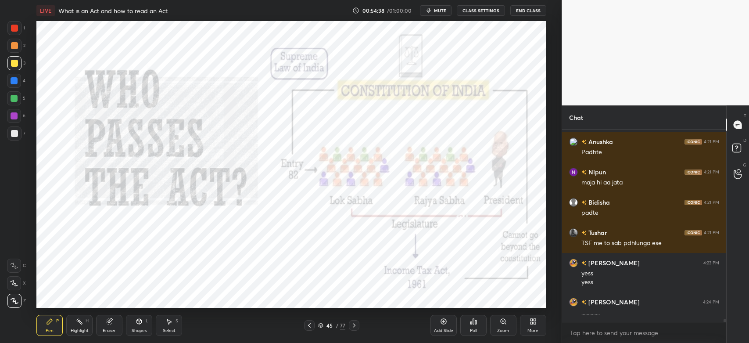
click at [355, 326] on icon at bounding box center [354, 325] width 3 height 4
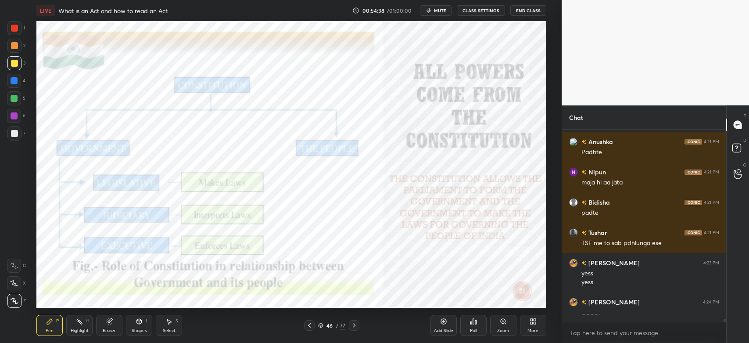
click at [355, 326] on icon at bounding box center [354, 325] width 3 height 4
click at [354, 326] on icon at bounding box center [354, 325] width 7 height 7
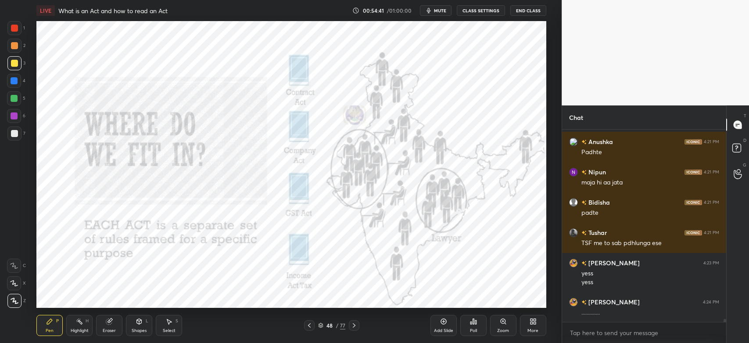
click at [12, 33] on div at bounding box center [14, 28] width 14 height 14
click at [87, 331] on div "Highlight" at bounding box center [80, 330] width 18 height 4
click at [49, 328] on div "Pen" at bounding box center [50, 330] width 8 height 4
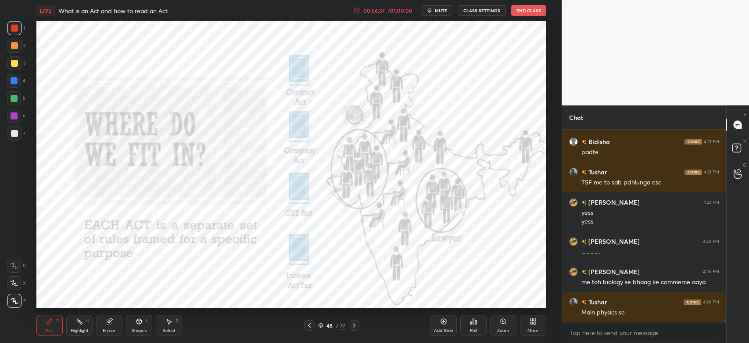
scroll to position [12664, 0]
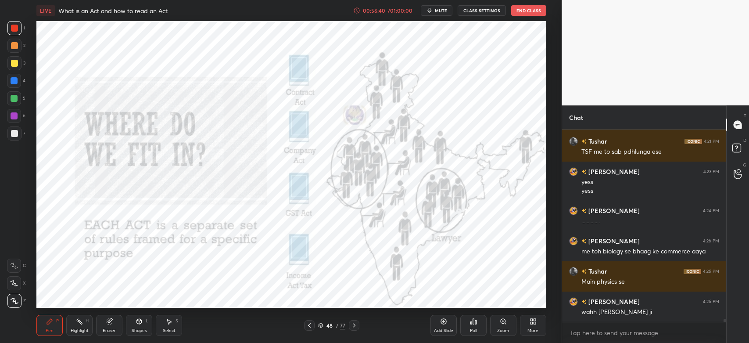
click at [84, 331] on div "Highlight" at bounding box center [80, 330] width 18 height 4
click at [358, 327] on div at bounding box center [354, 325] width 11 height 11
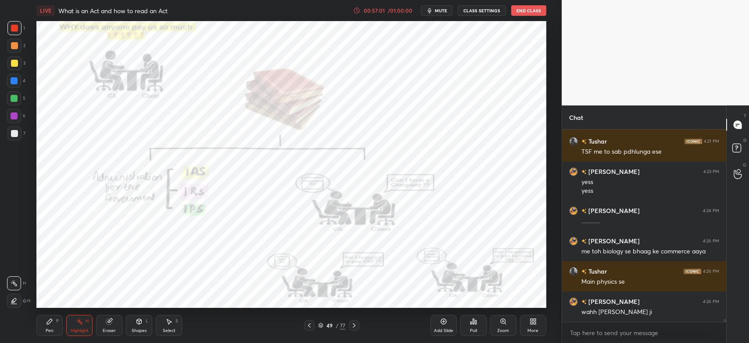
click at [309, 326] on icon at bounding box center [309, 325] width 7 height 7
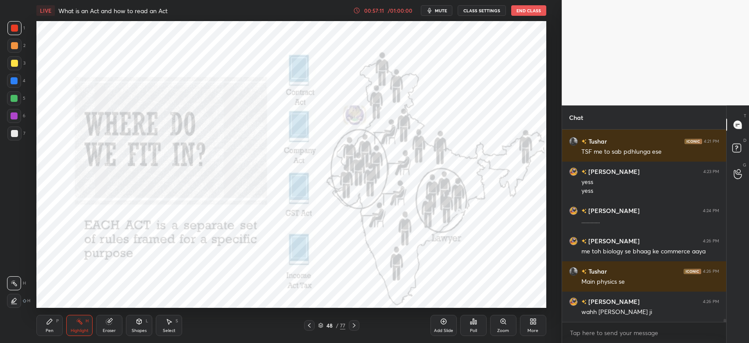
click at [312, 325] on icon at bounding box center [309, 325] width 7 height 7
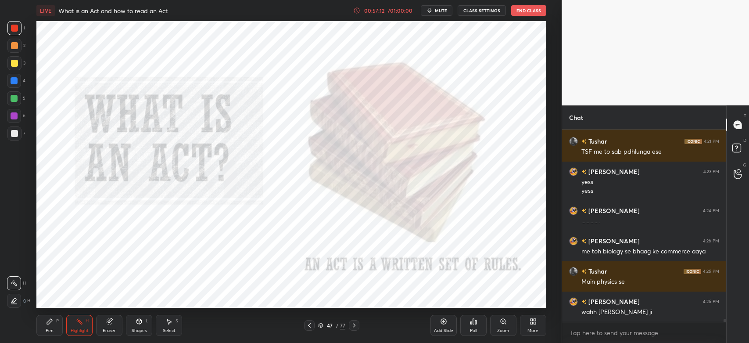
click at [309, 327] on icon at bounding box center [309, 325] width 7 height 7
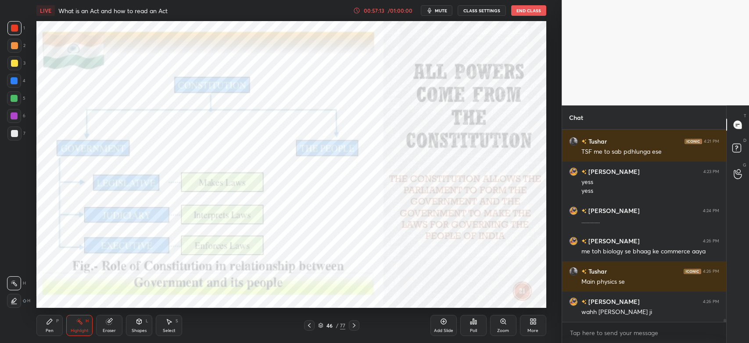
click at [309, 328] on icon at bounding box center [309, 325] width 7 height 7
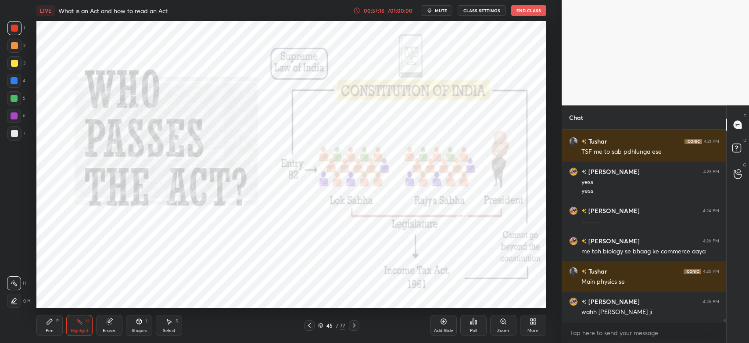
click at [353, 327] on icon at bounding box center [354, 325] width 7 height 7
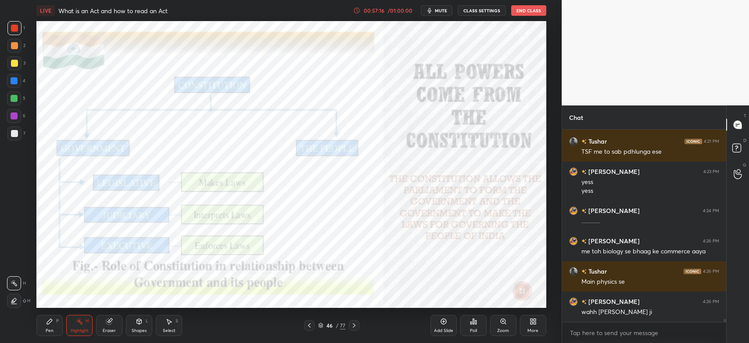
click at [355, 326] on icon at bounding box center [354, 325] width 3 height 4
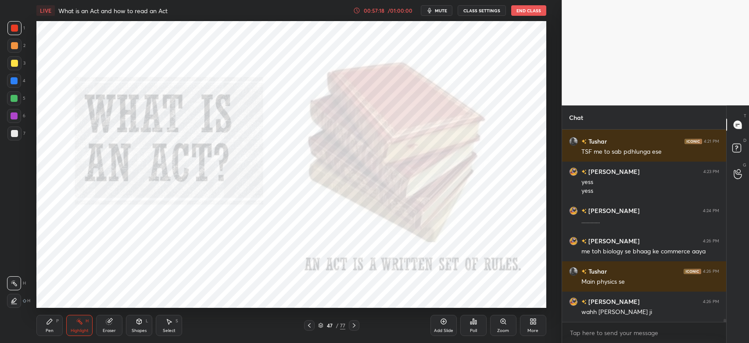
click at [356, 326] on icon at bounding box center [354, 325] width 7 height 7
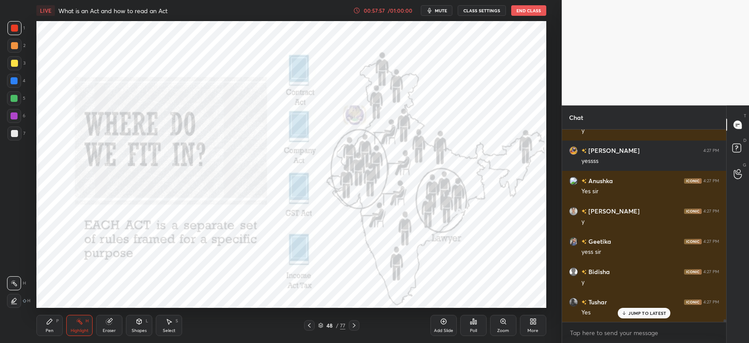
scroll to position [12944, 0]
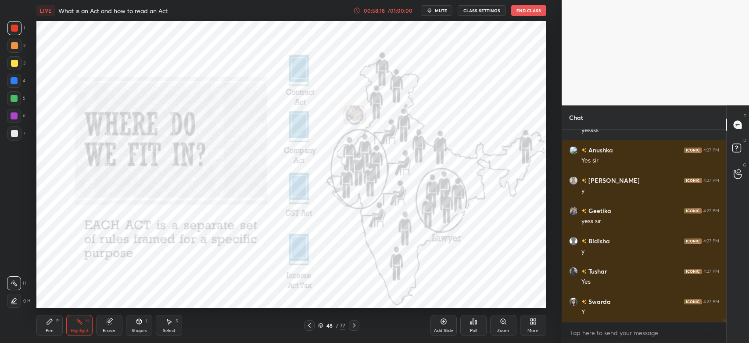
click at [56, 327] on div "Pen P" at bounding box center [49, 325] width 26 height 21
click at [445, 323] on icon at bounding box center [443, 321] width 7 height 7
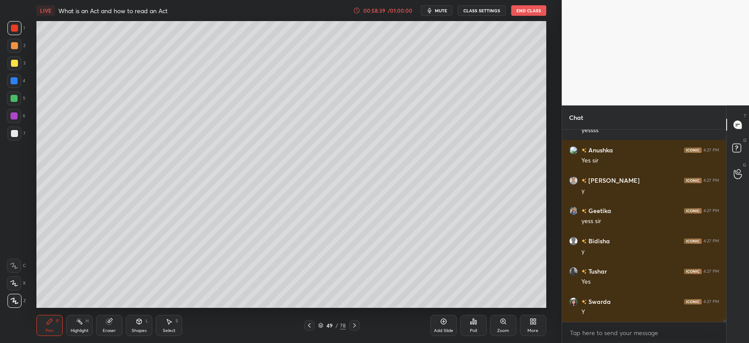
click at [10, 138] on div at bounding box center [14, 133] width 14 height 14
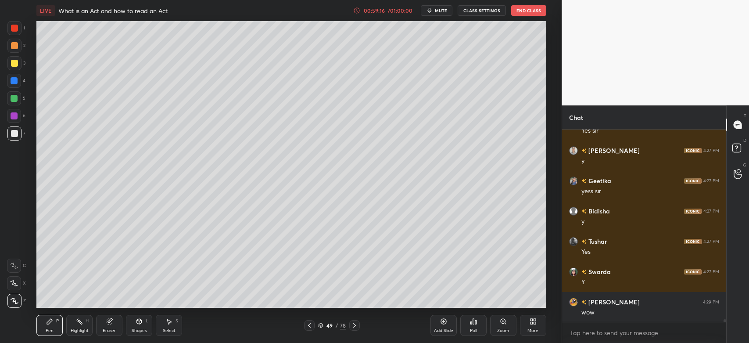
click at [14, 136] on div at bounding box center [14, 133] width 7 height 7
click at [13, 58] on div at bounding box center [14, 63] width 14 height 14
click at [18, 49] on div at bounding box center [14, 46] width 14 height 14
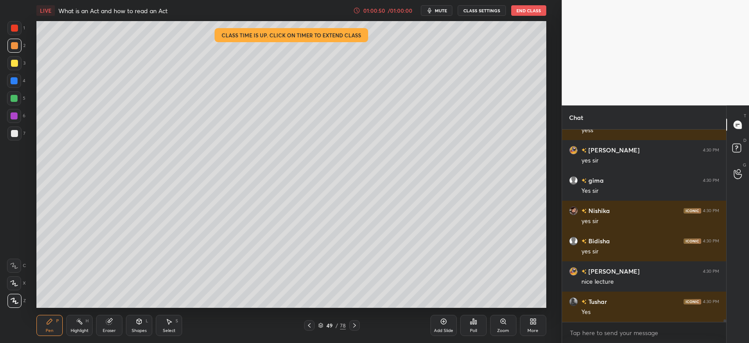
scroll to position [13368, 0]
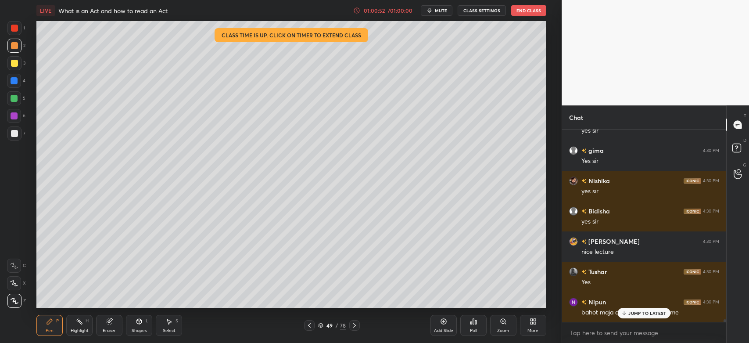
click at [637, 309] on div "JUMP TO LATEST" at bounding box center [644, 313] width 53 height 11
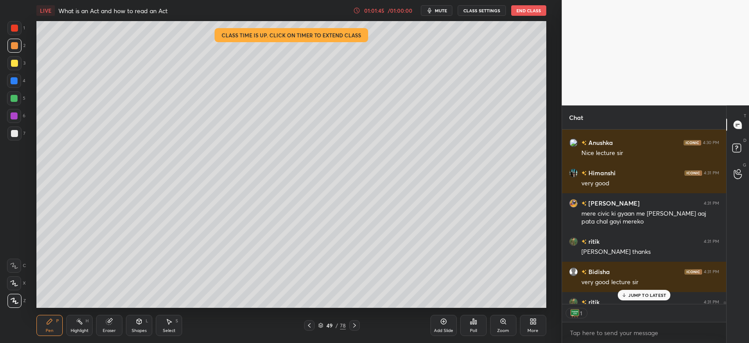
scroll to position [3, 3]
click at [525, 13] on button "End Class" at bounding box center [528, 10] width 35 height 11
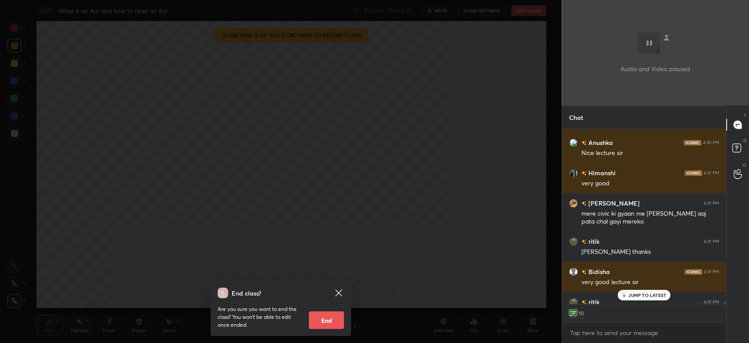
click at [323, 317] on button "End" at bounding box center [326, 320] width 35 height 18
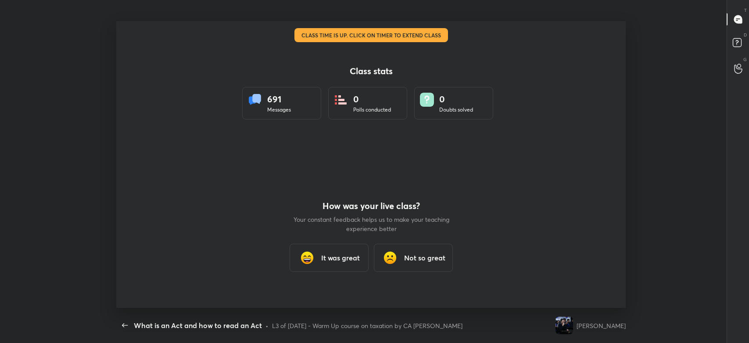
scroll to position [287, 742]
type textarea "x"
